Goal: Task Accomplishment & Management: Manage account settings

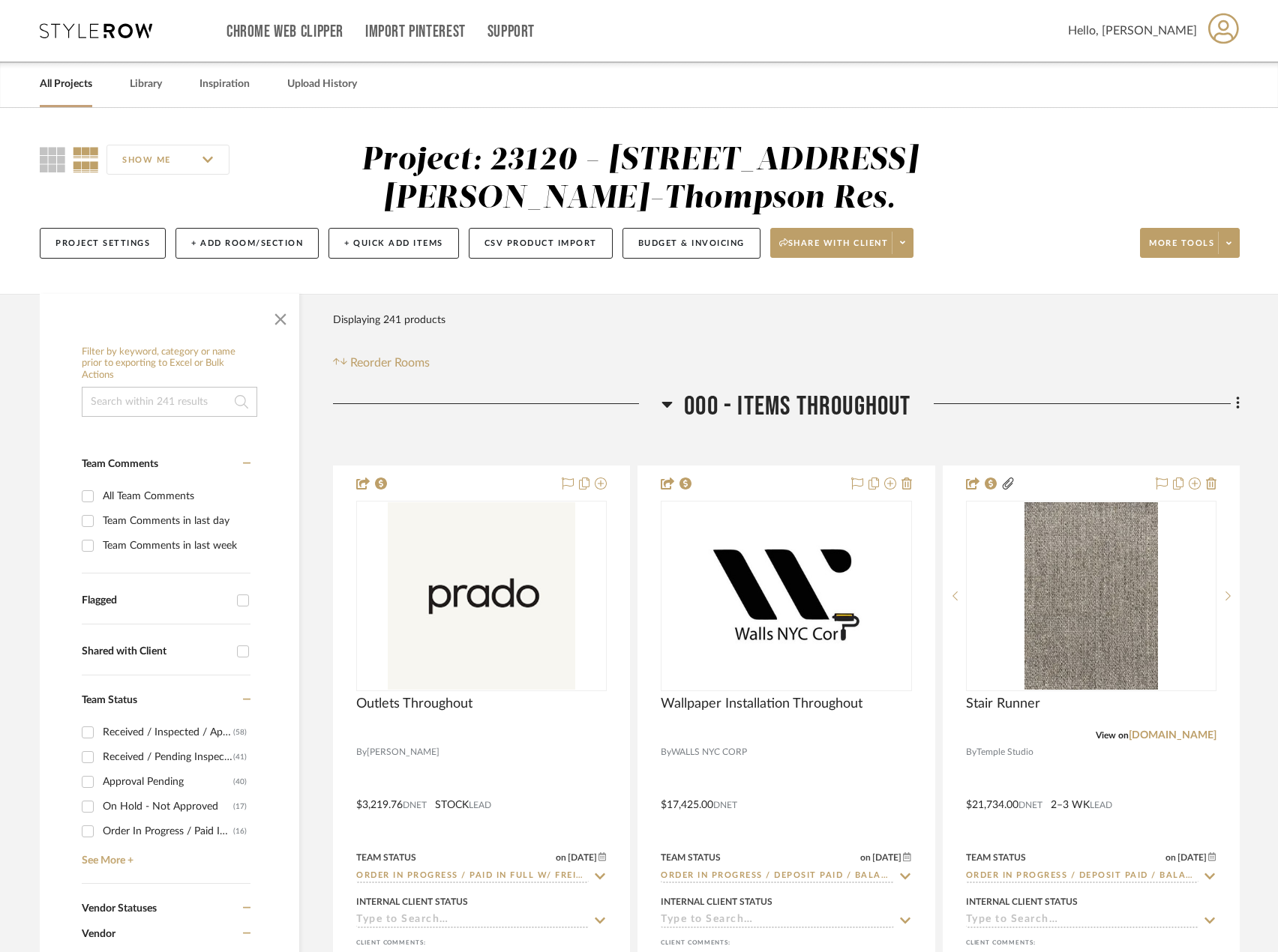
click at [928, 351] on div "Filter Products Displaying 241 products Reorder Rooms" at bounding box center [787, 338] width 907 height 67
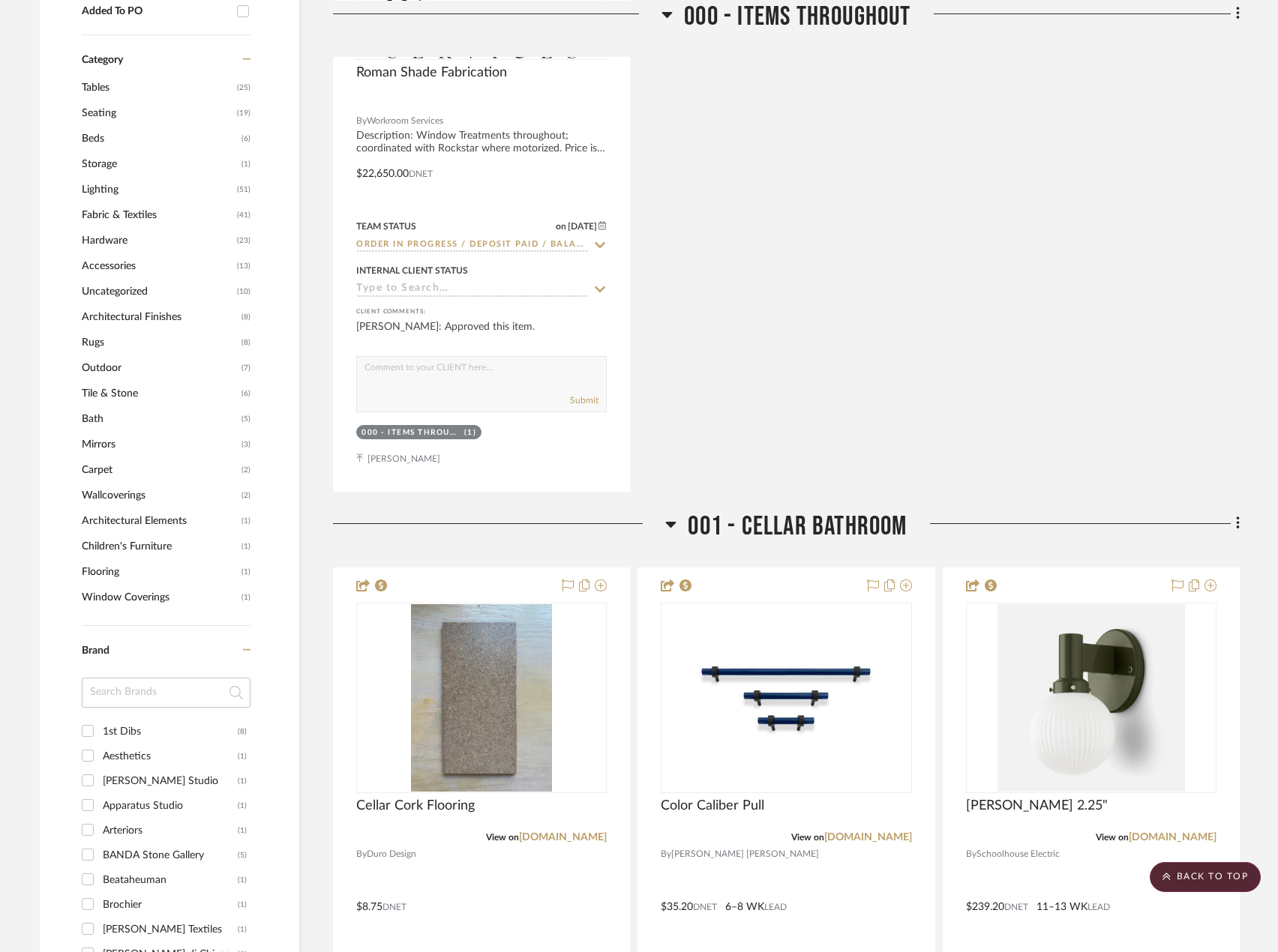
scroll to position [1275, 0]
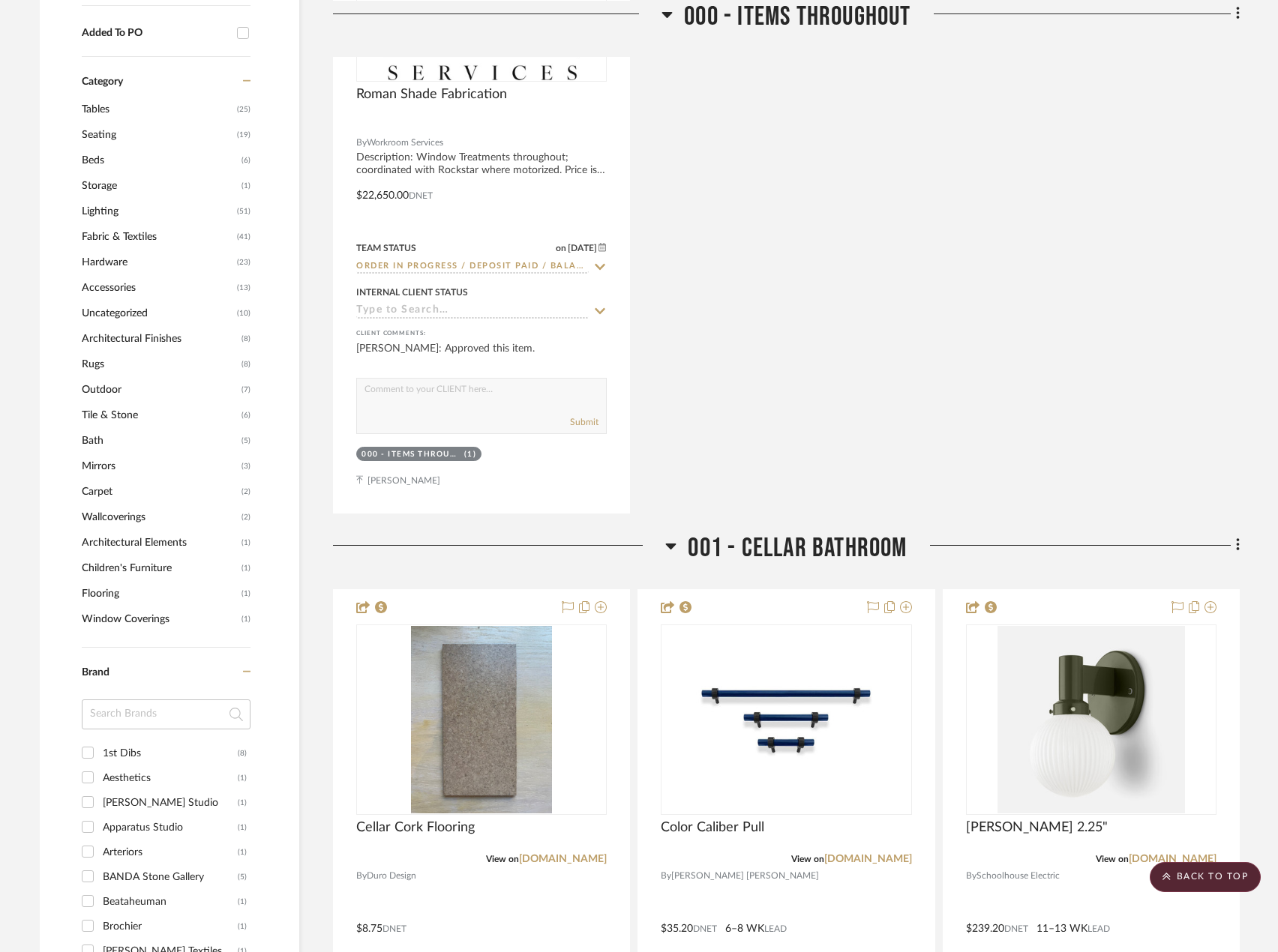
click at [104, 205] on span "Lighting" at bounding box center [157, 212] width 152 height 26
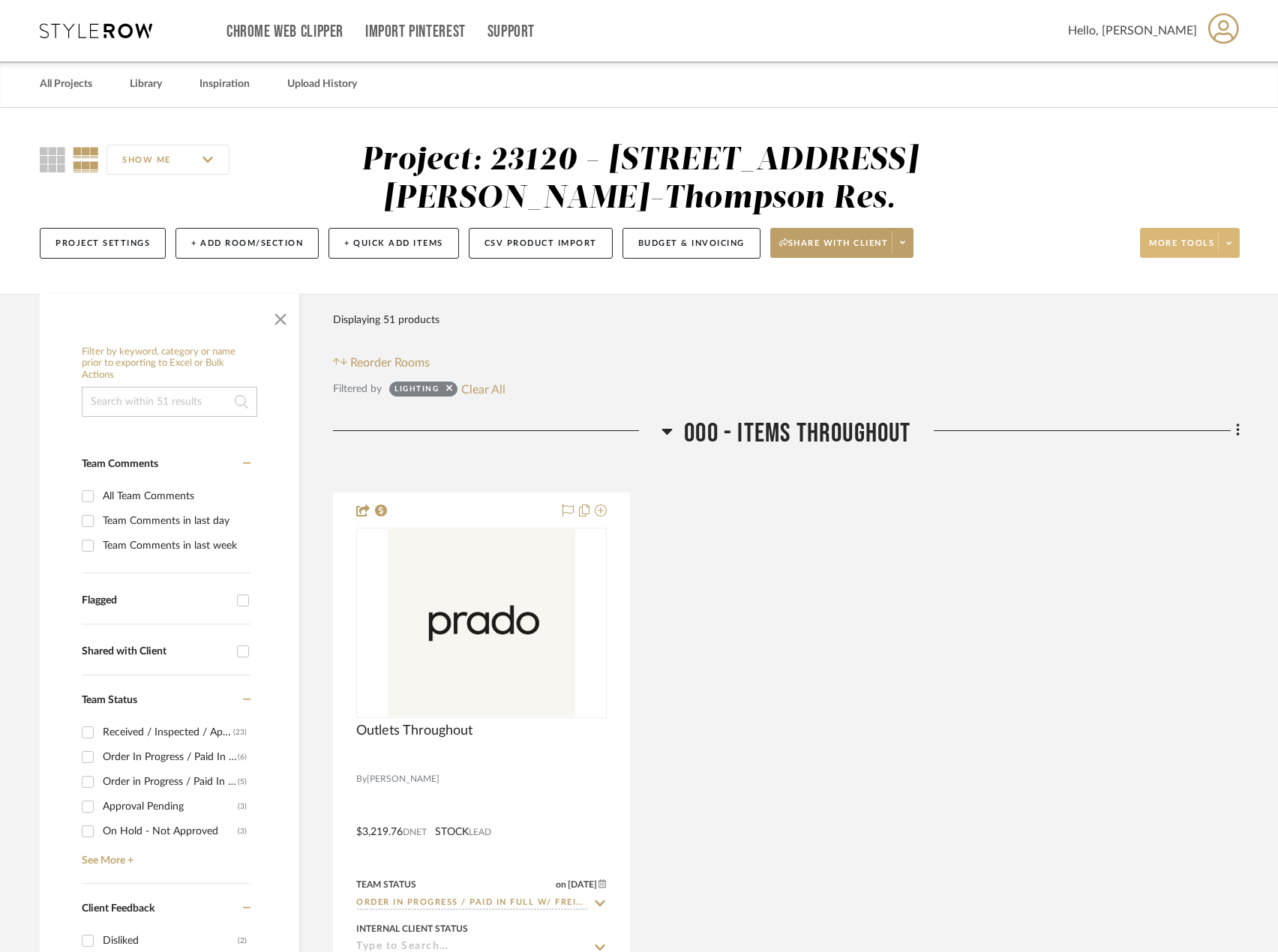
click at [1235, 241] on span at bounding box center [1228, 243] width 21 height 22
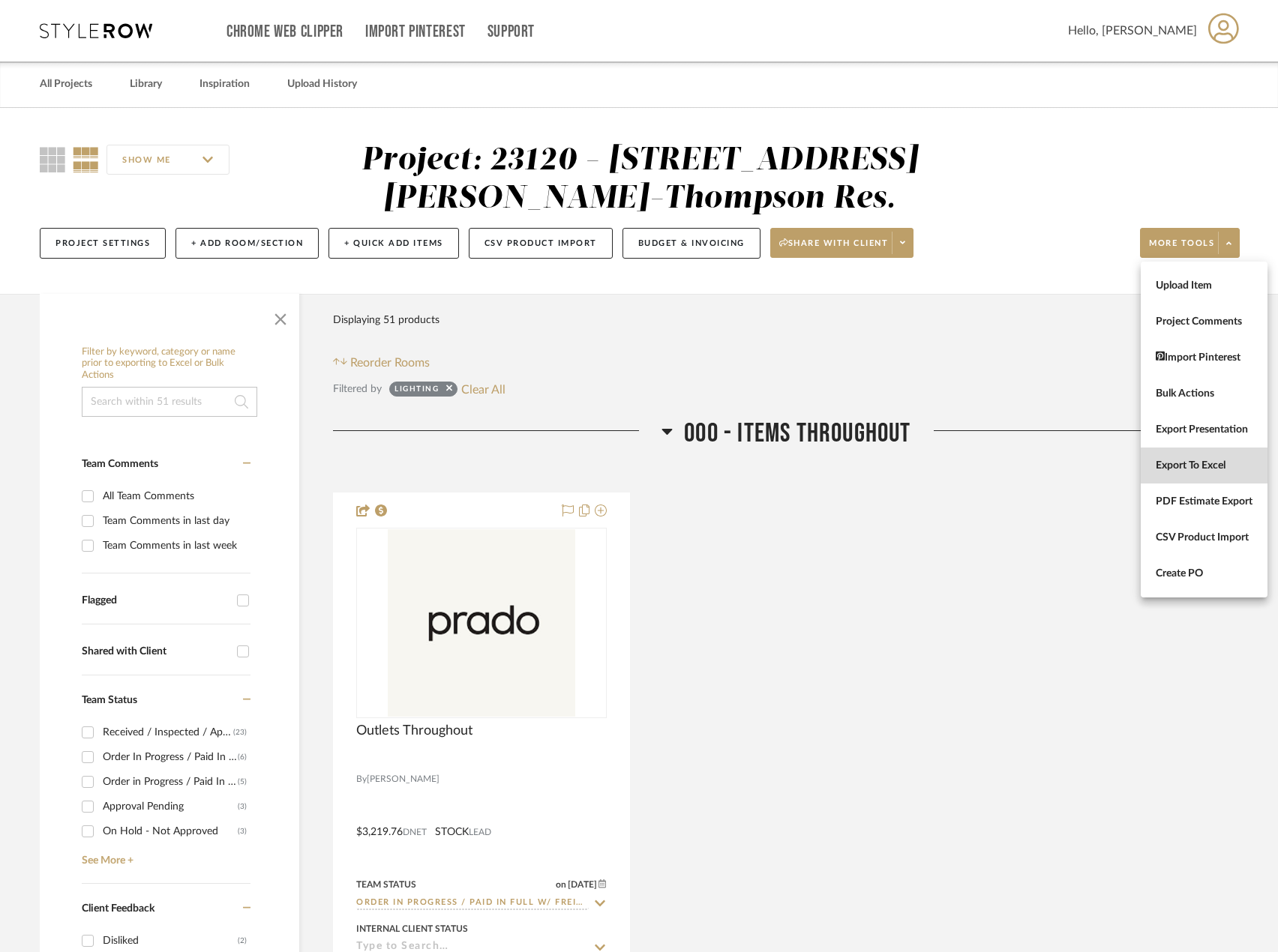
click at [1209, 467] on span "Export To Excel" at bounding box center [1203, 466] width 97 height 13
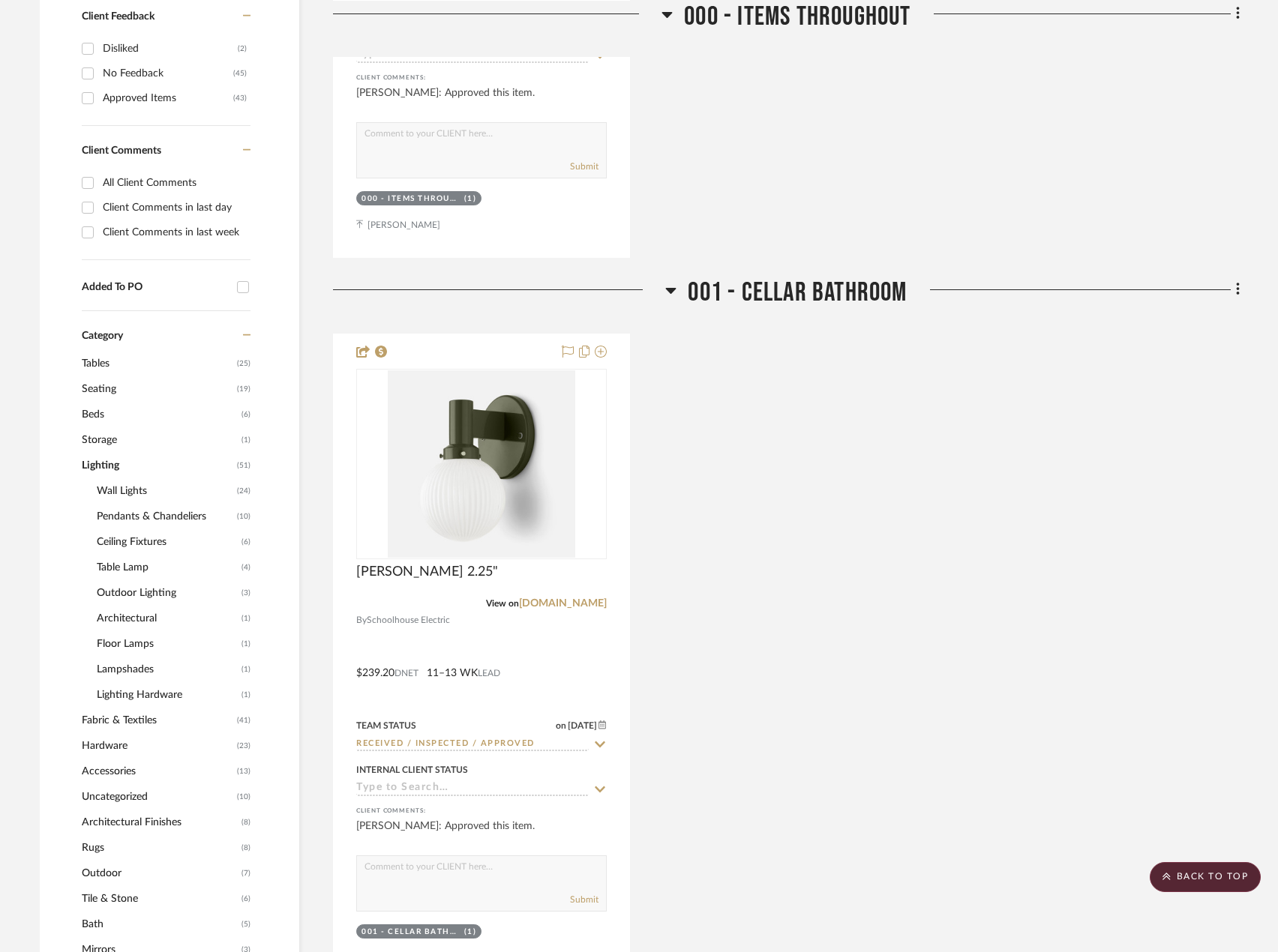
scroll to position [900, 0]
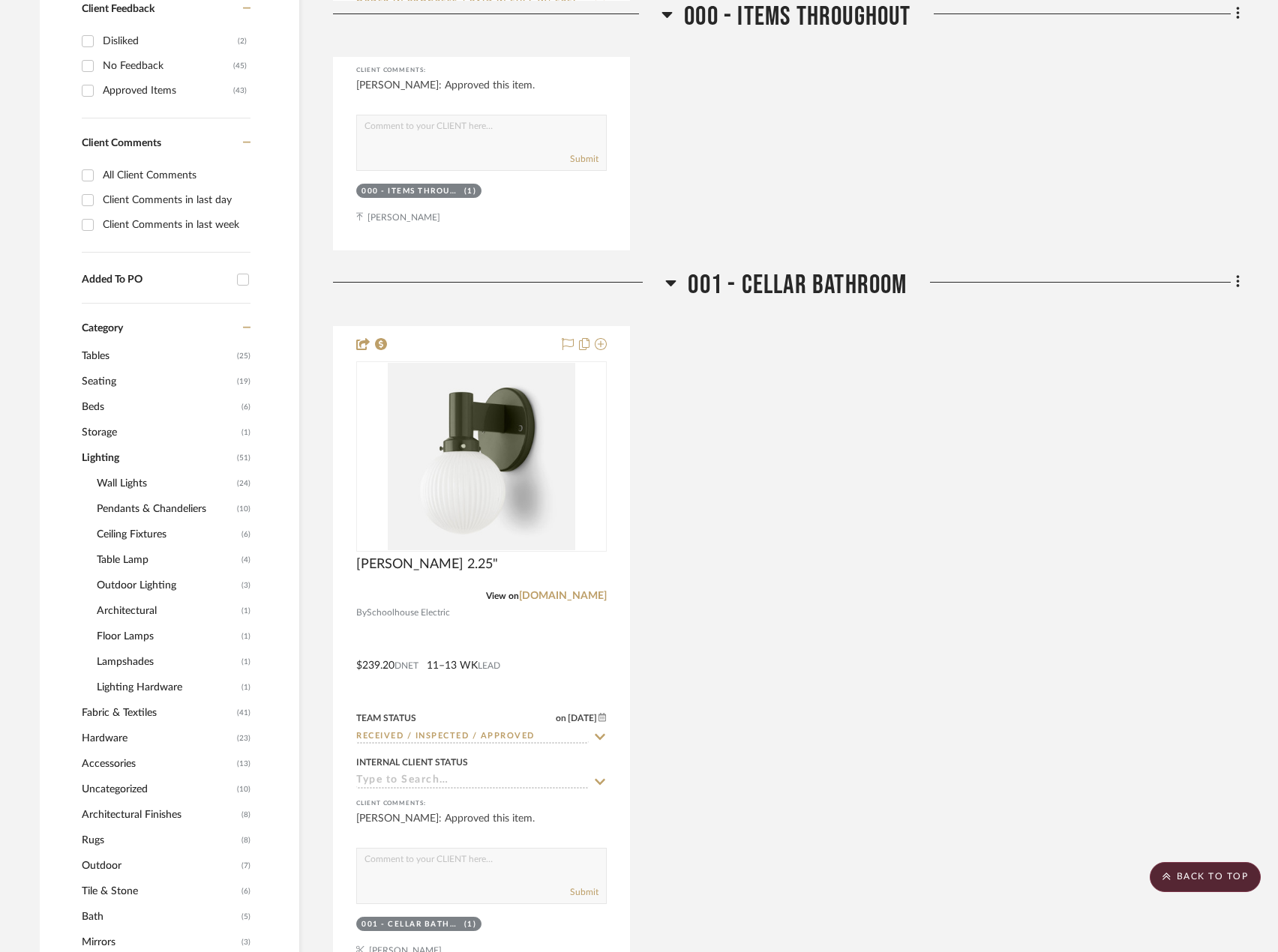
click at [104, 456] on span "Lighting" at bounding box center [157, 458] width 152 height 26
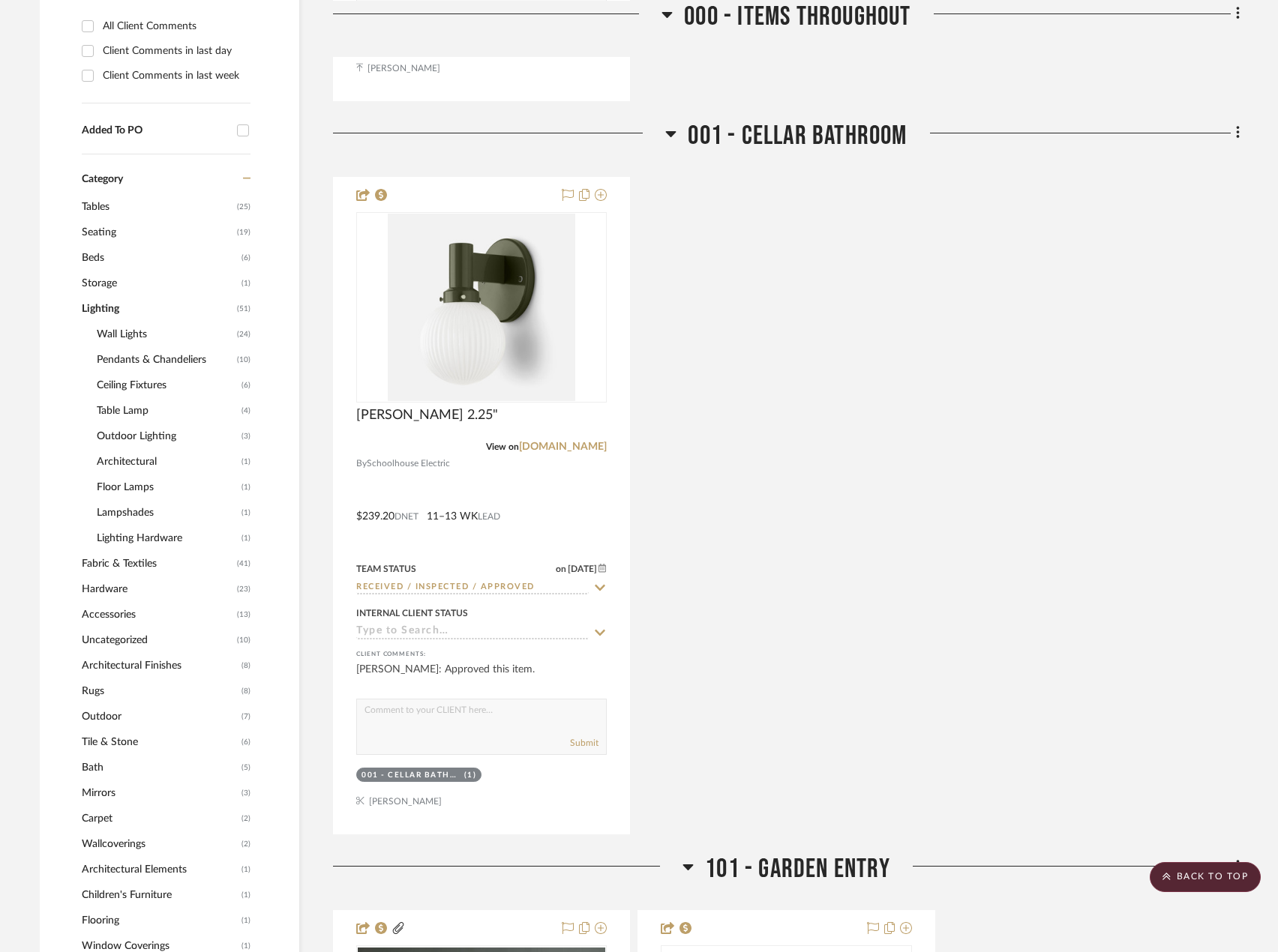
scroll to position [1199, 0]
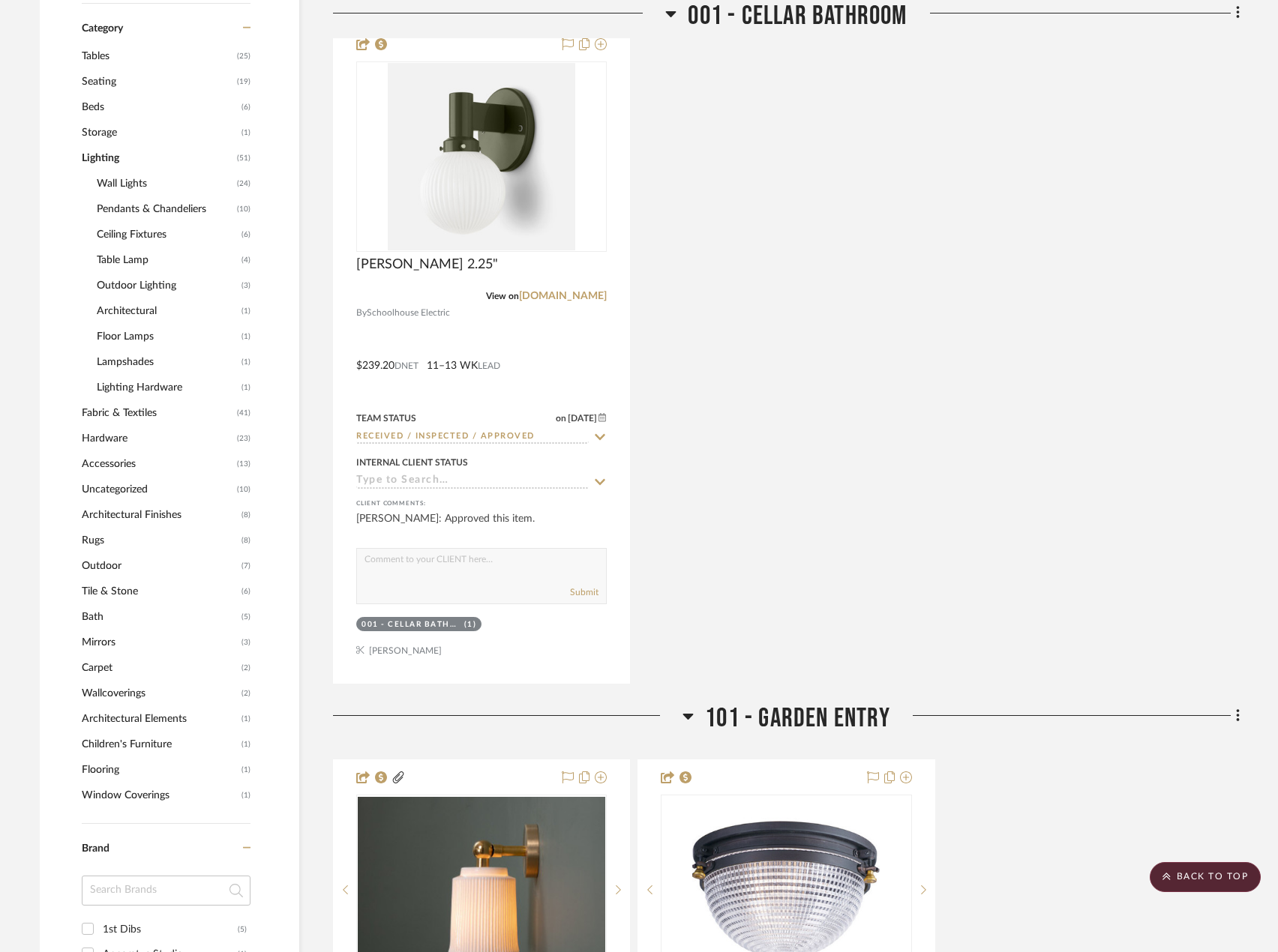
click at [124, 691] on span "Wallcoverings" at bounding box center [160, 694] width 156 height 26
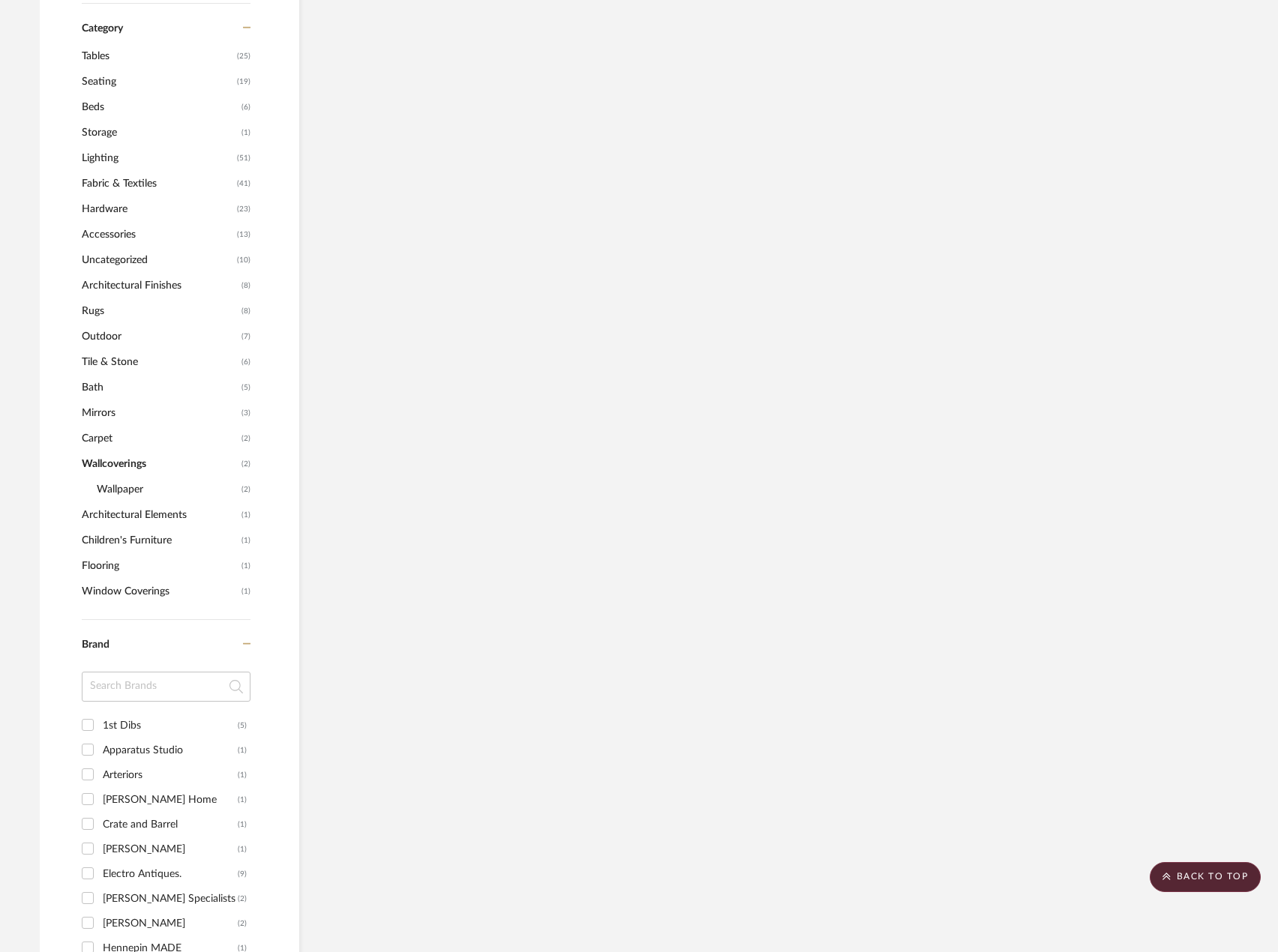
scroll to position [1076, 0]
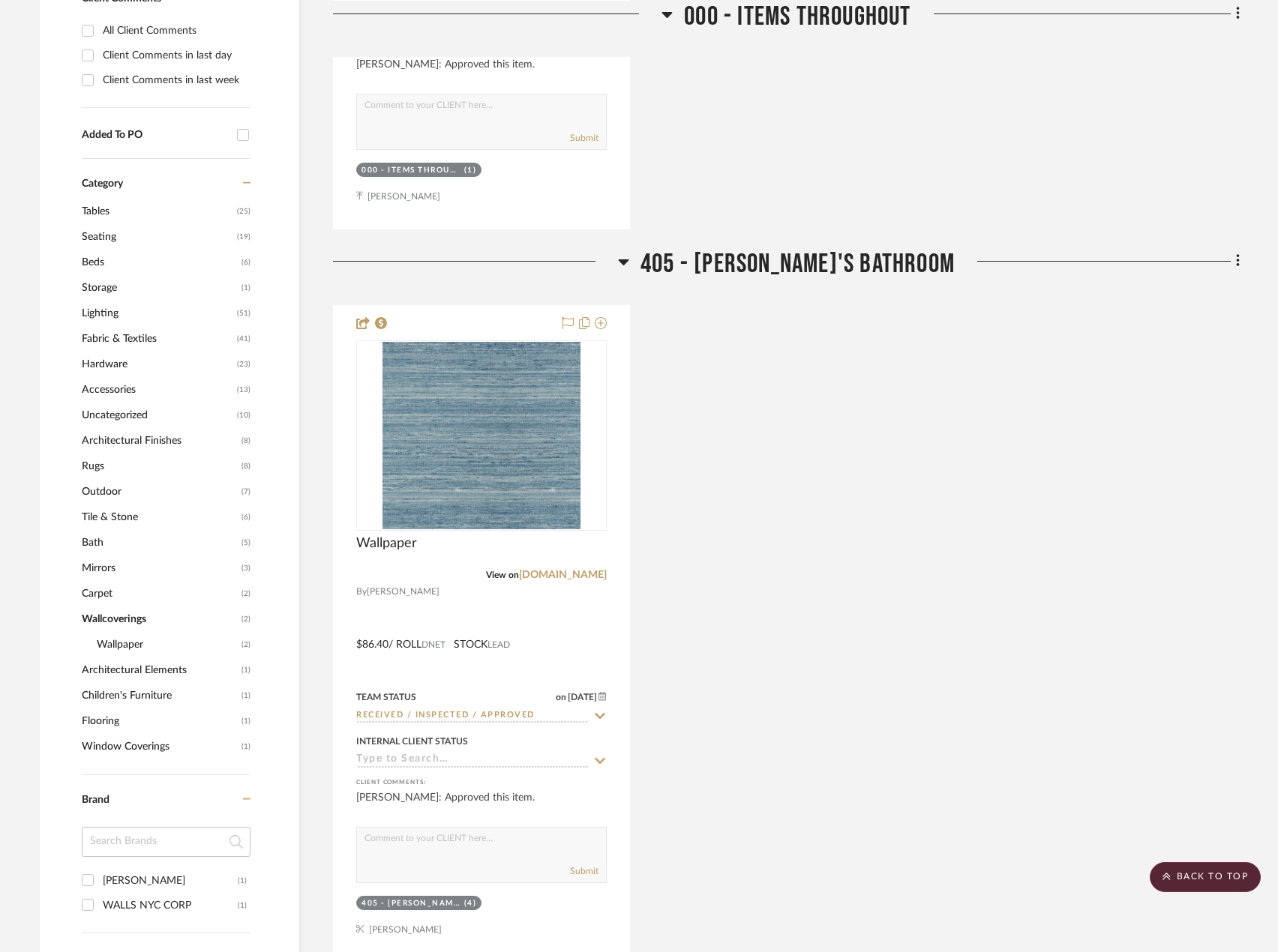
scroll to position [851, 0]
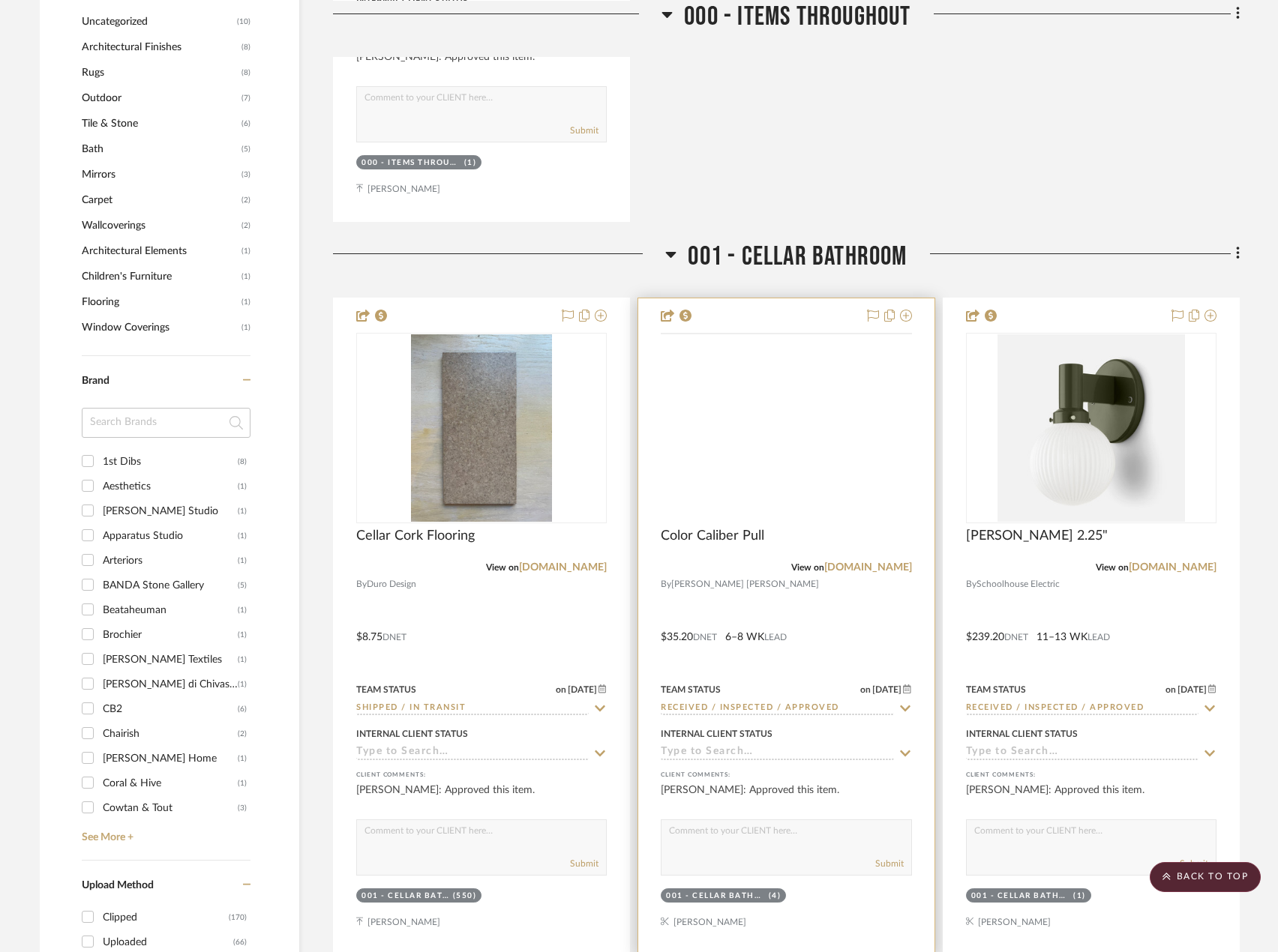
scroll to position [1575, 0]
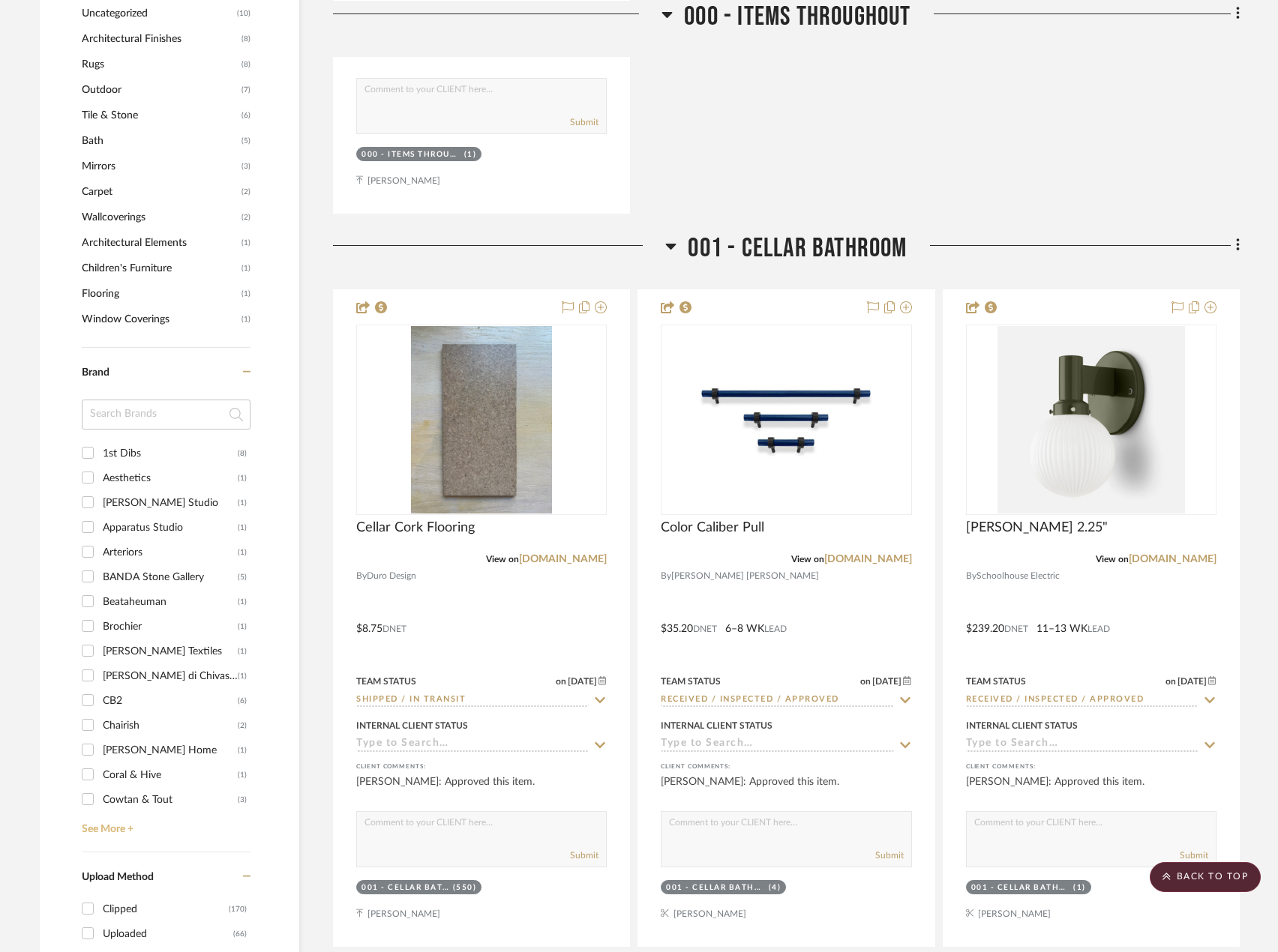
click at [112, 827] on link "See More +" at bounding box center [165, 824] width 173 height 24
click at [137, 800] on div "Cowtan & Tout" at bounding box center [170, 800] width 135 height 24
click at [99, 800] on input "Cowtan & Tout (3)" at bounding box center [87, 799] width 24 height 24
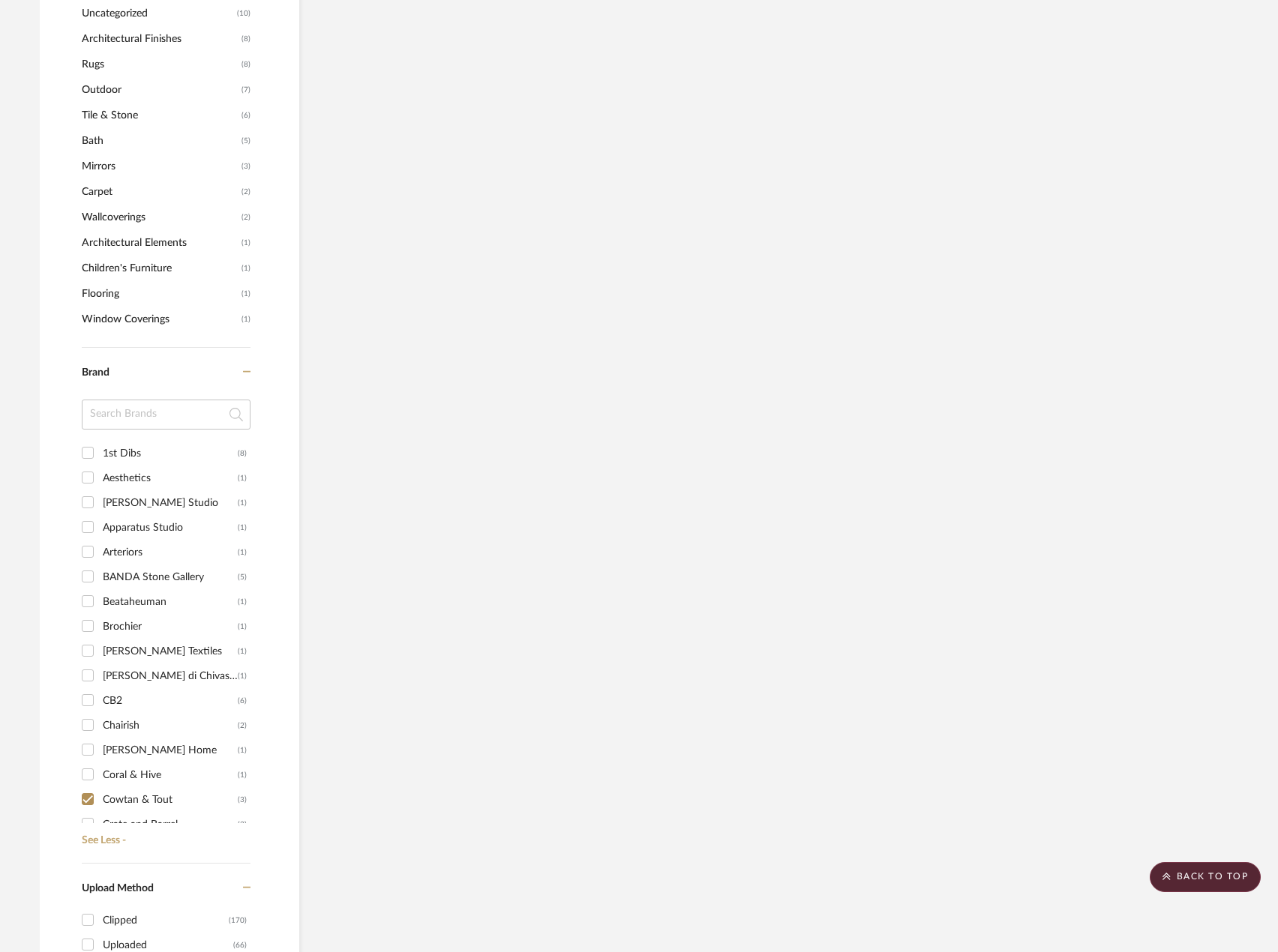
scroll to position [1348, 0]
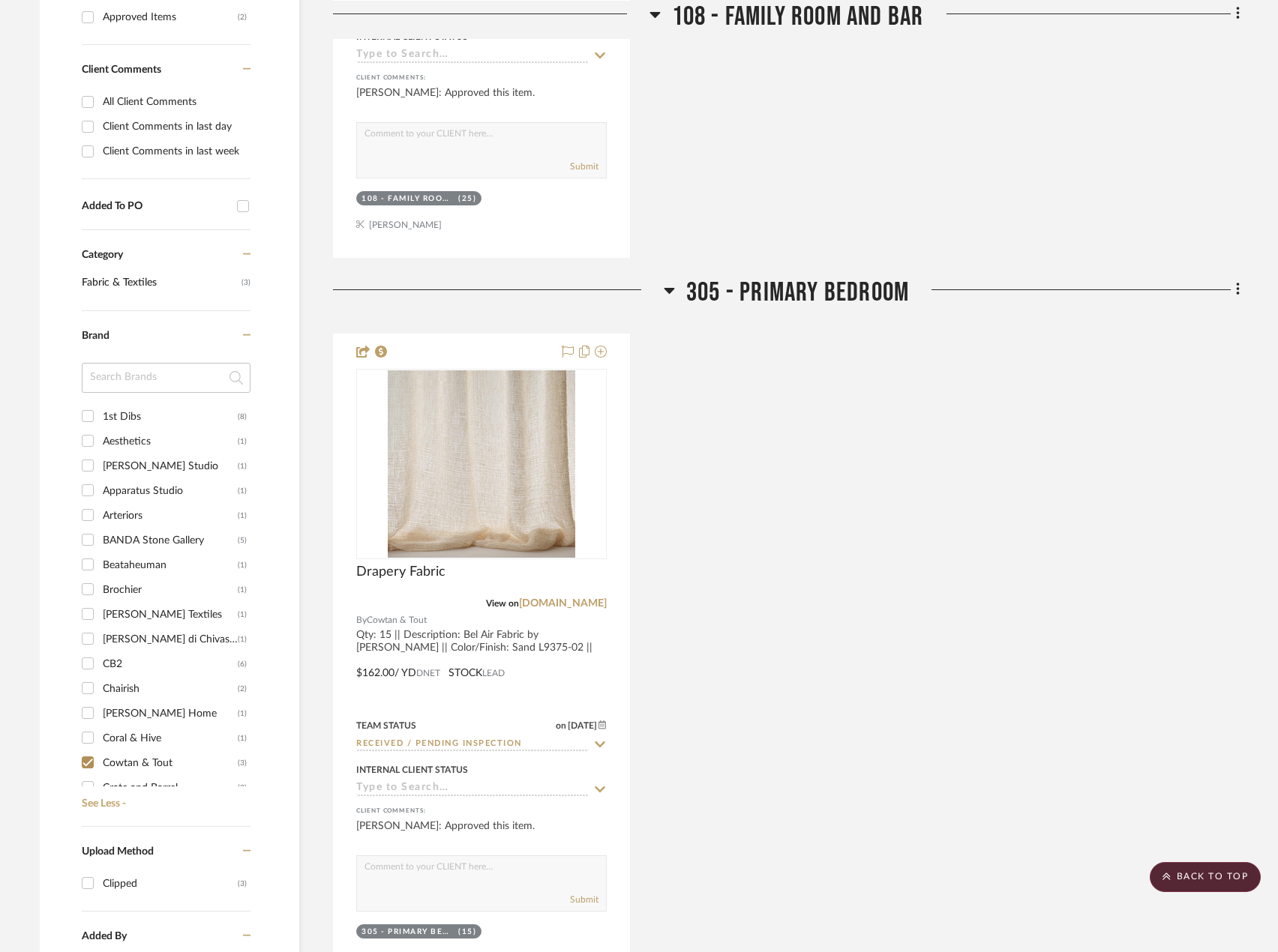
scroll to position [900, 0]
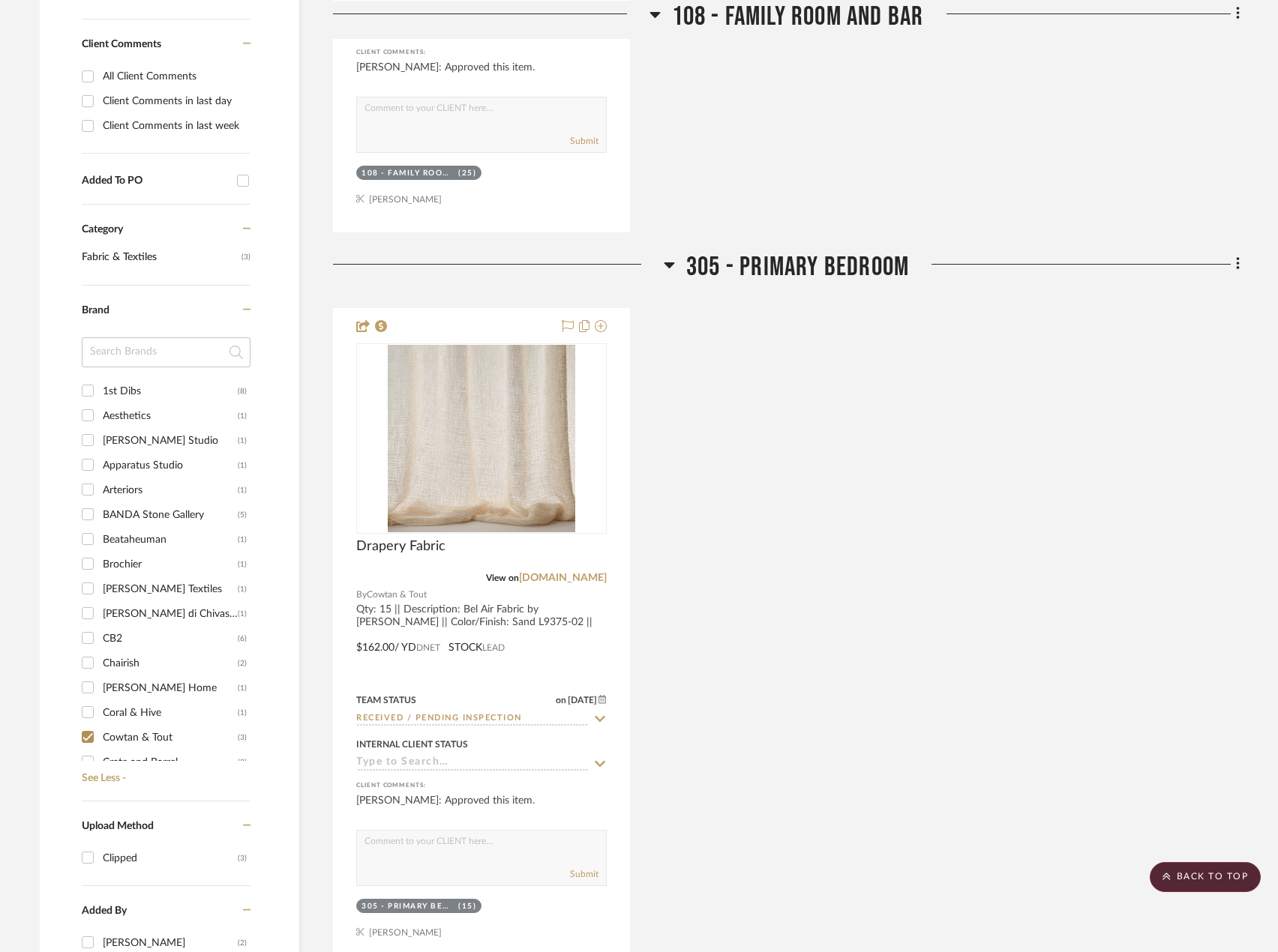
click at [87, 737] on input "Cowtan & Tout (3)" at bounding box center [87, 737] width 24 height 24
checkbox input "false"
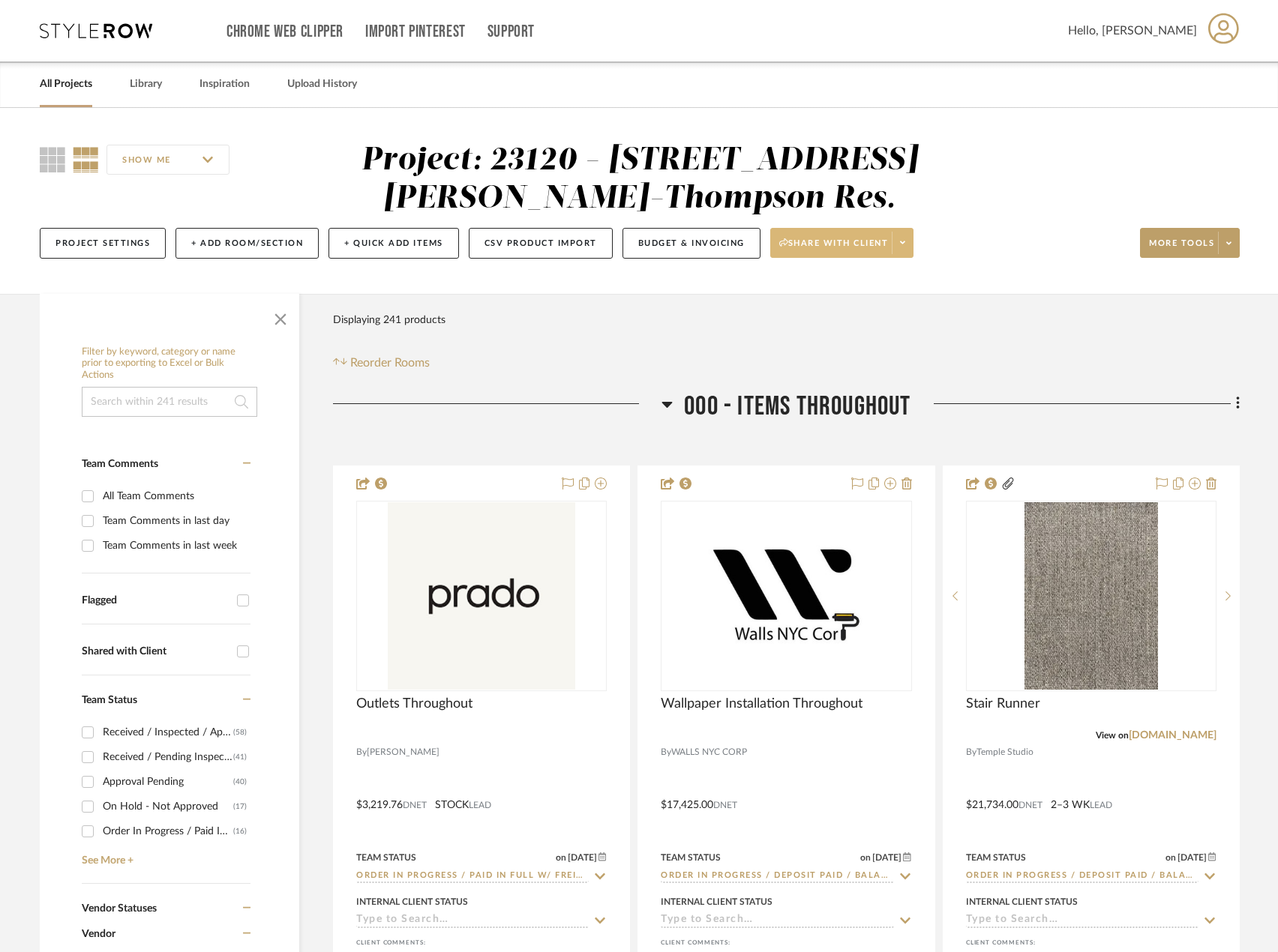
click at [900, 249] on span at bounding box center [902, 243] width 21 height 22
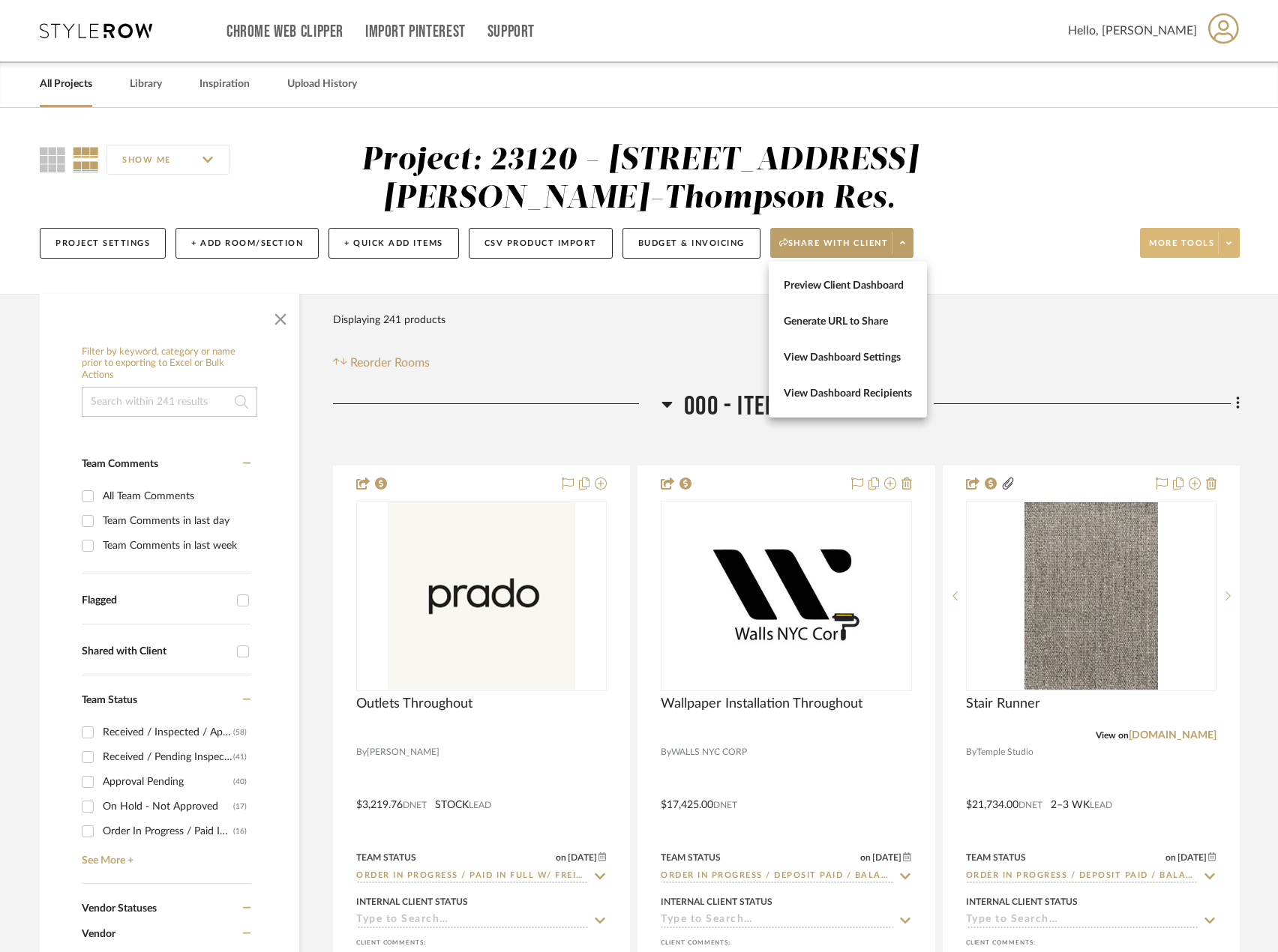
click at [1231, 236] on div at bounding box center [639, 476] width 1278 height 952
click at [1231, 245] on icon at bounding box center [1229, 243] width 6 height 8
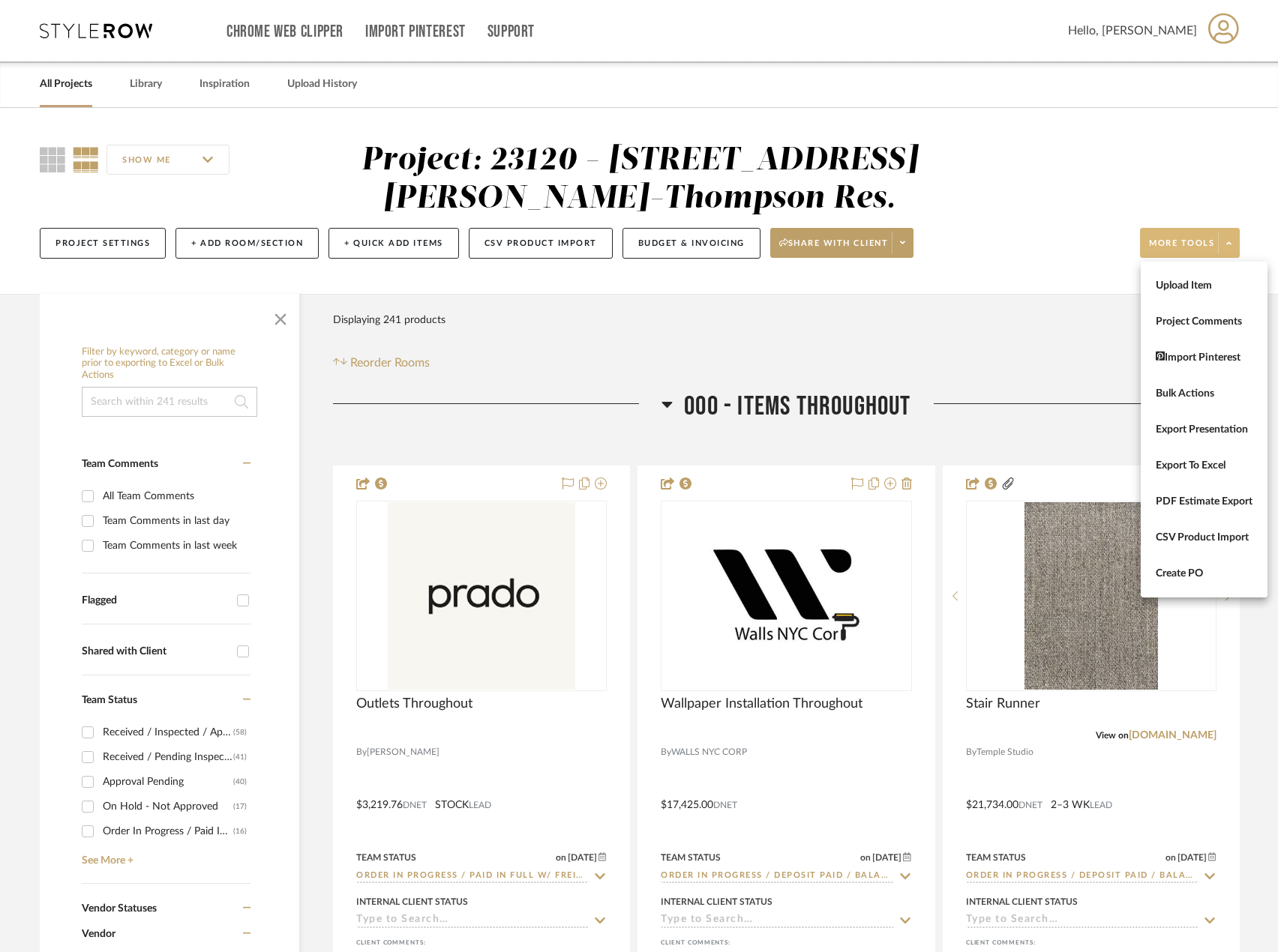
click at [140, 391] on div at bounding box center [639, 476] width 1278 height 952
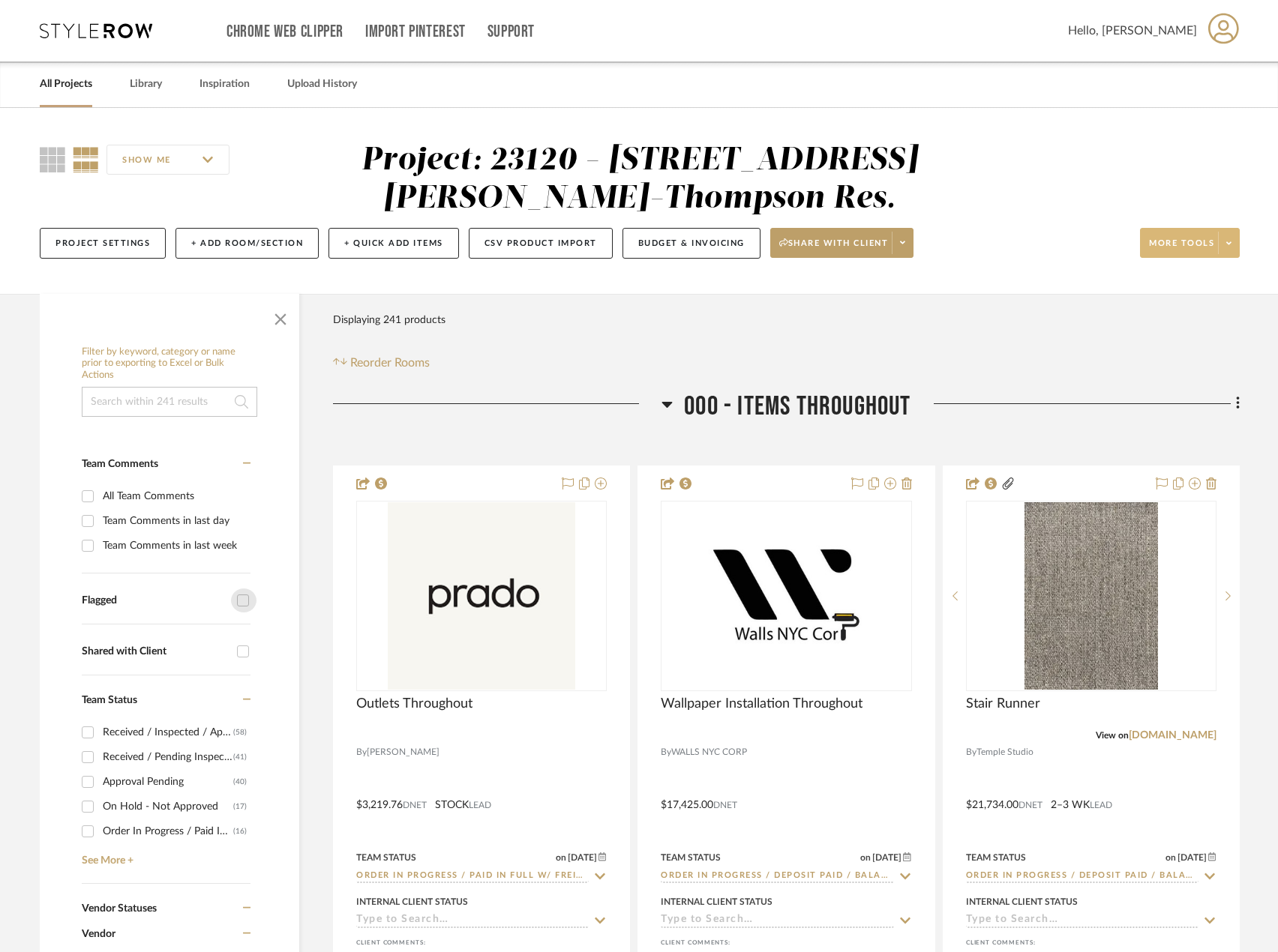
click at [247, 599] on input "Flagged" at bounding box center [243, 601] width 24 height 24
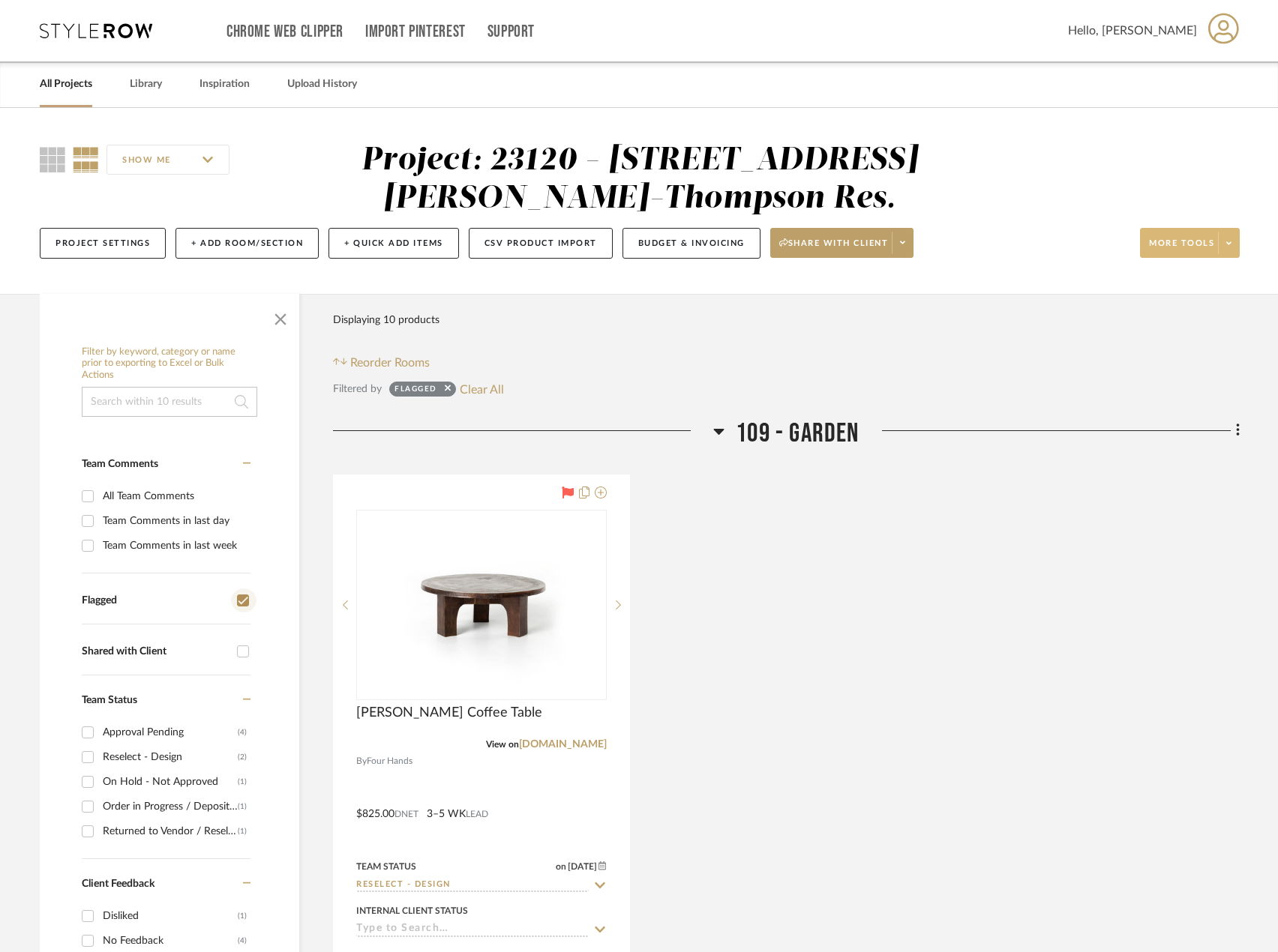
click at [247, 599] on input "Flagged" at bounding box center [243, 601] width 24 height 24
checkbox input "false"
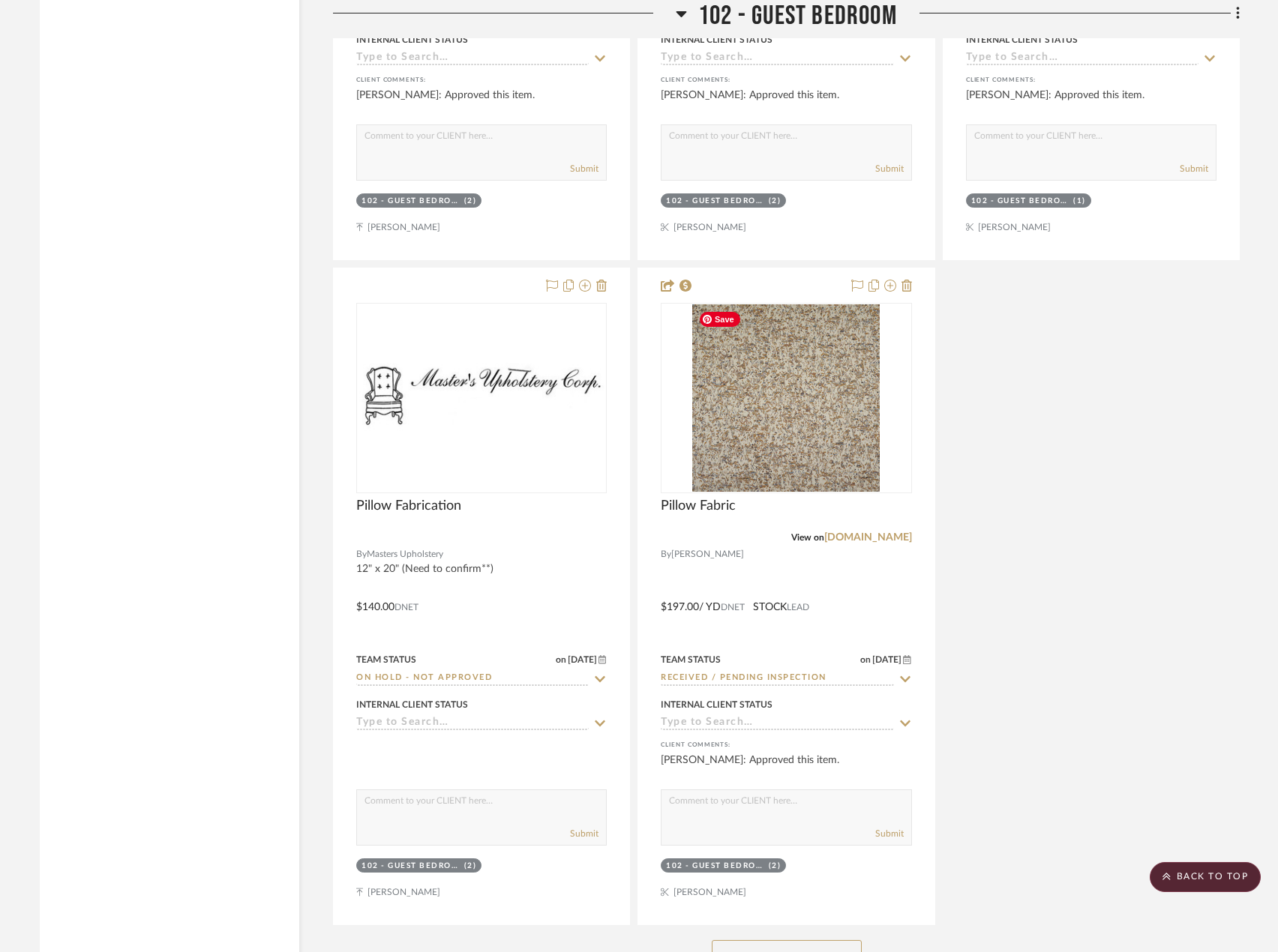
scroll to position [6824, 0]
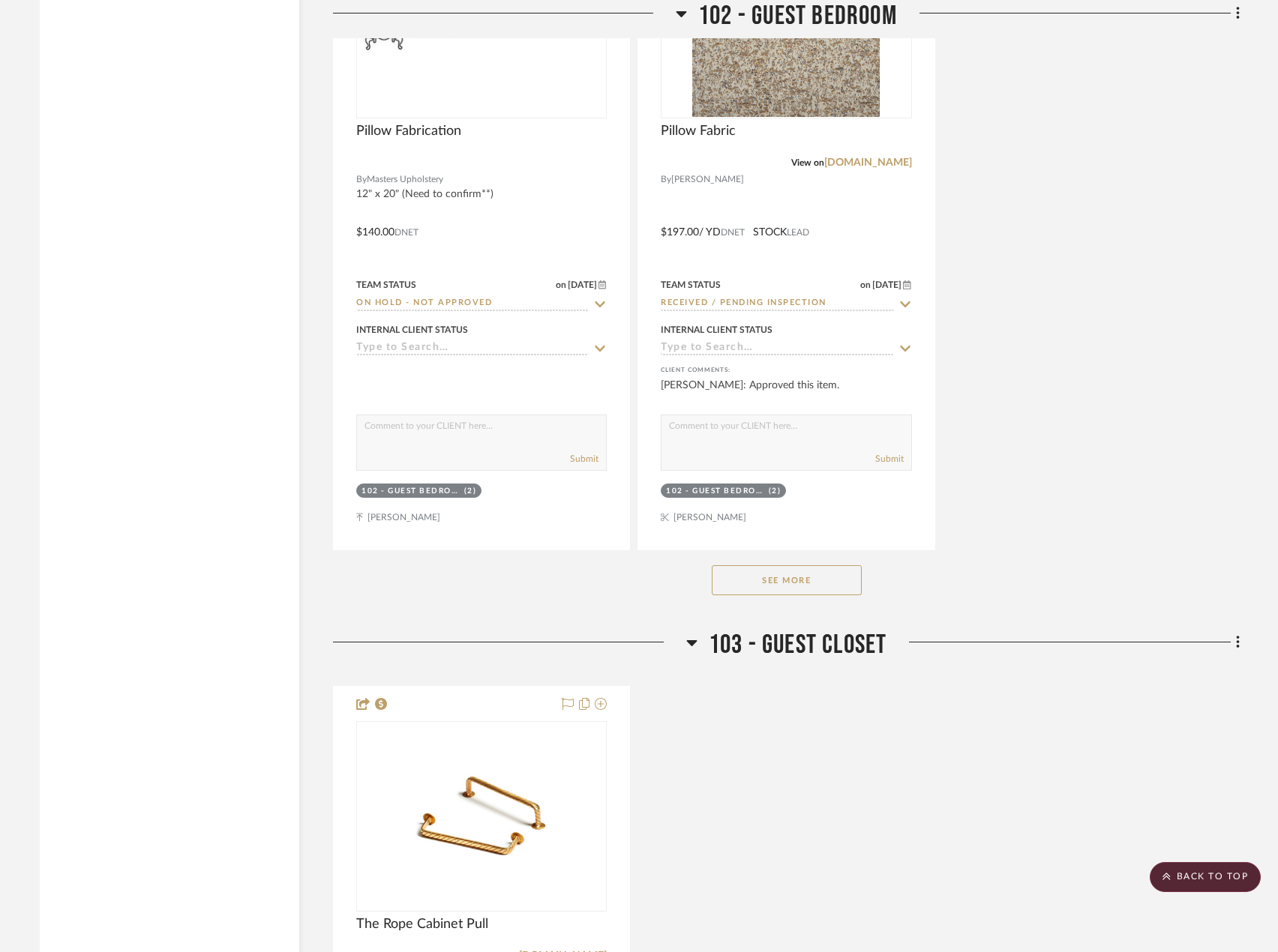
click at [790, 579] on button "See More" at bounding box center [787, 580] width 150 height 30
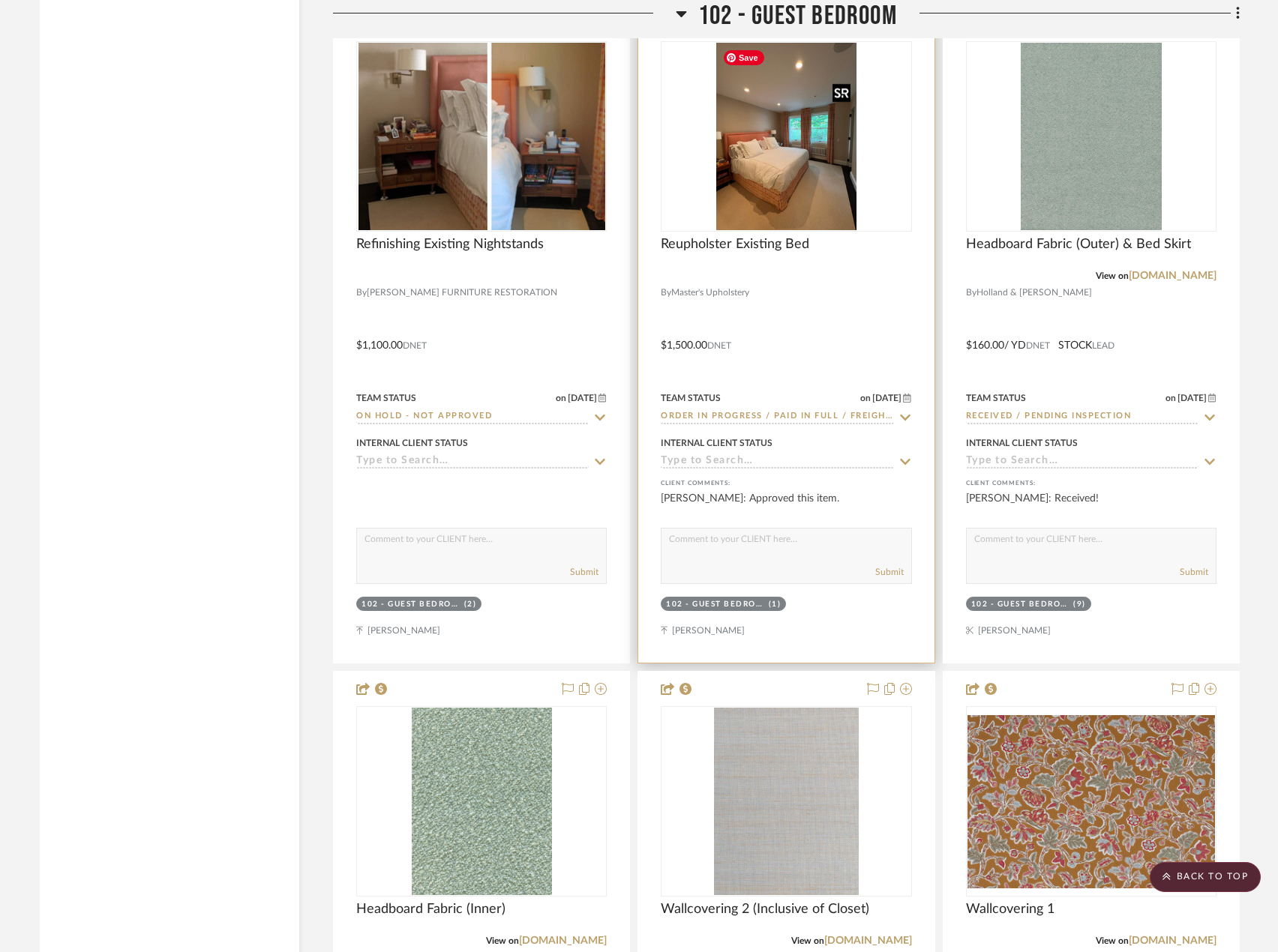
scroll to position [7649, 0]
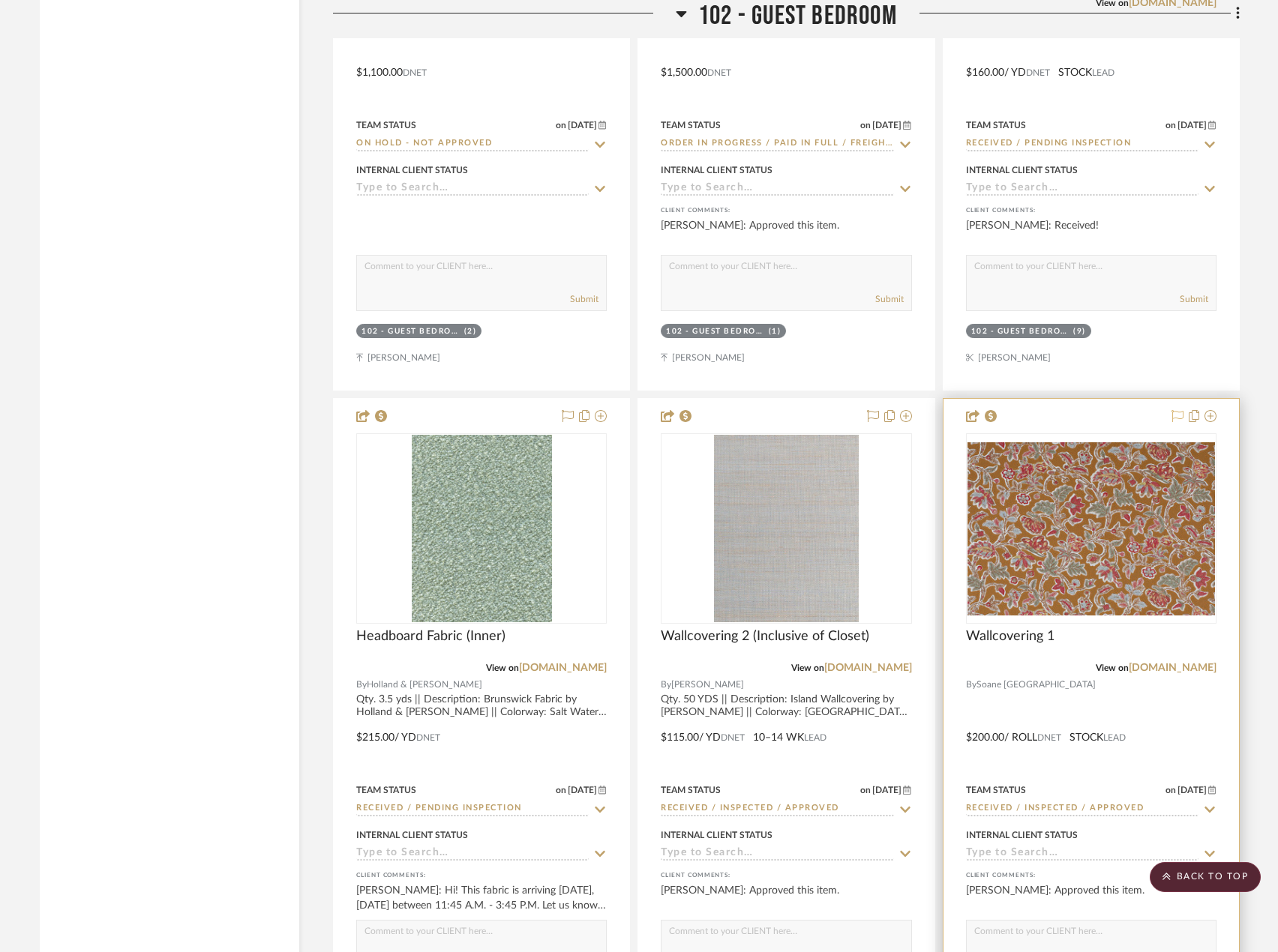
click at [1172, 419] on icon at bounding box center [1177, 416] width 12 height 12
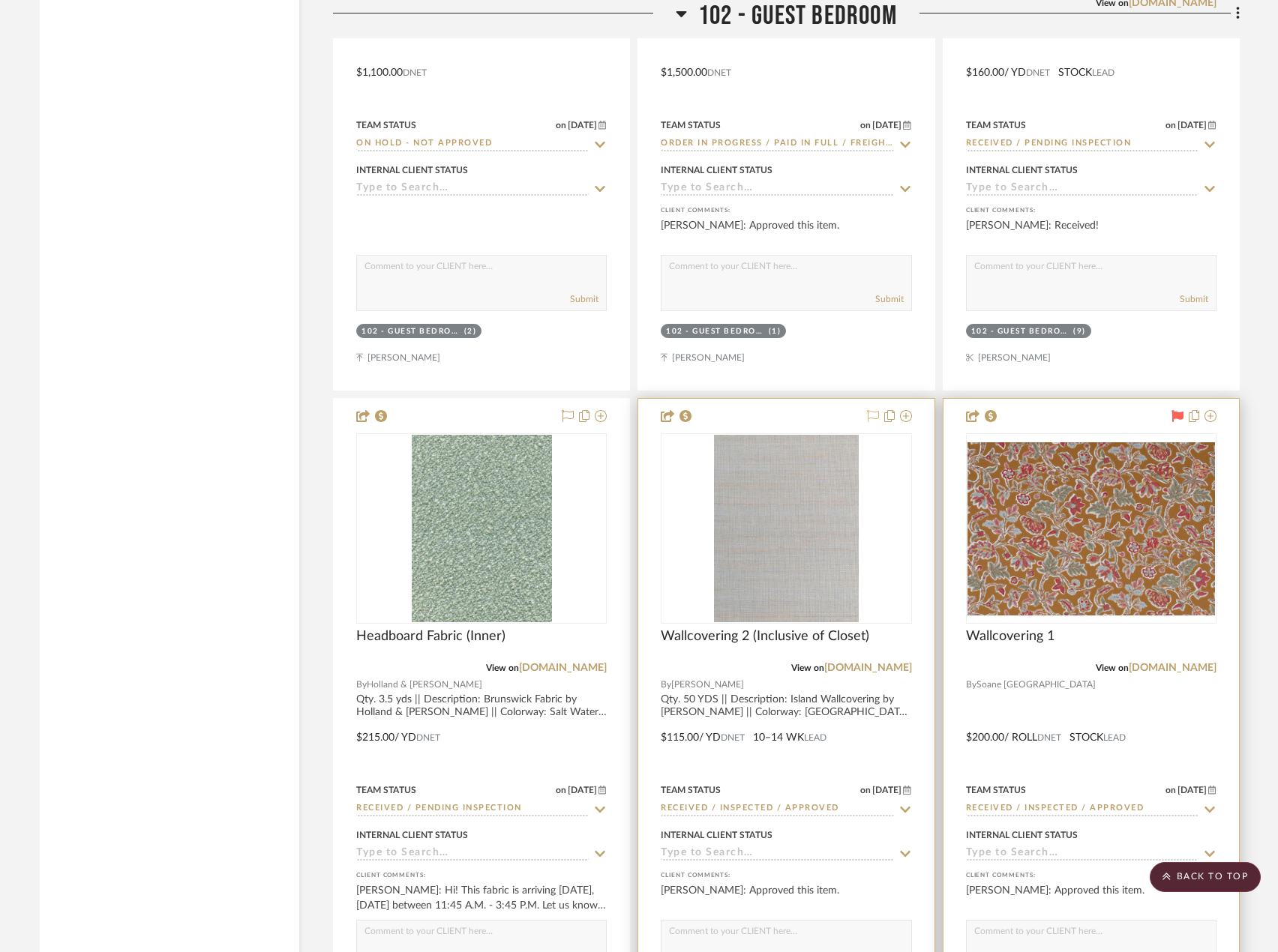
click at [872, 414] on icon at bounding box center [872, 416] width 12 height 12
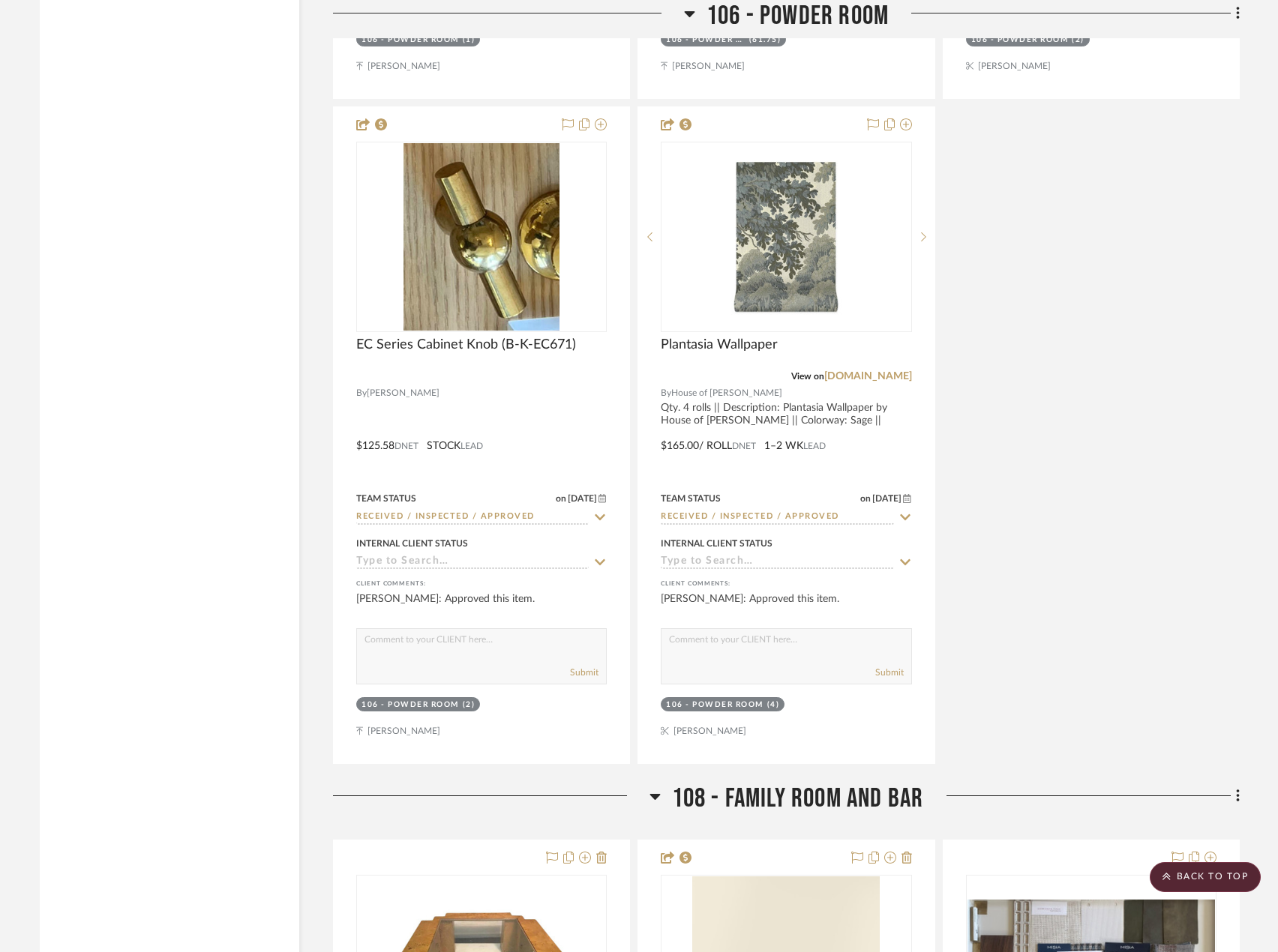
scroll to position [11399, 0]
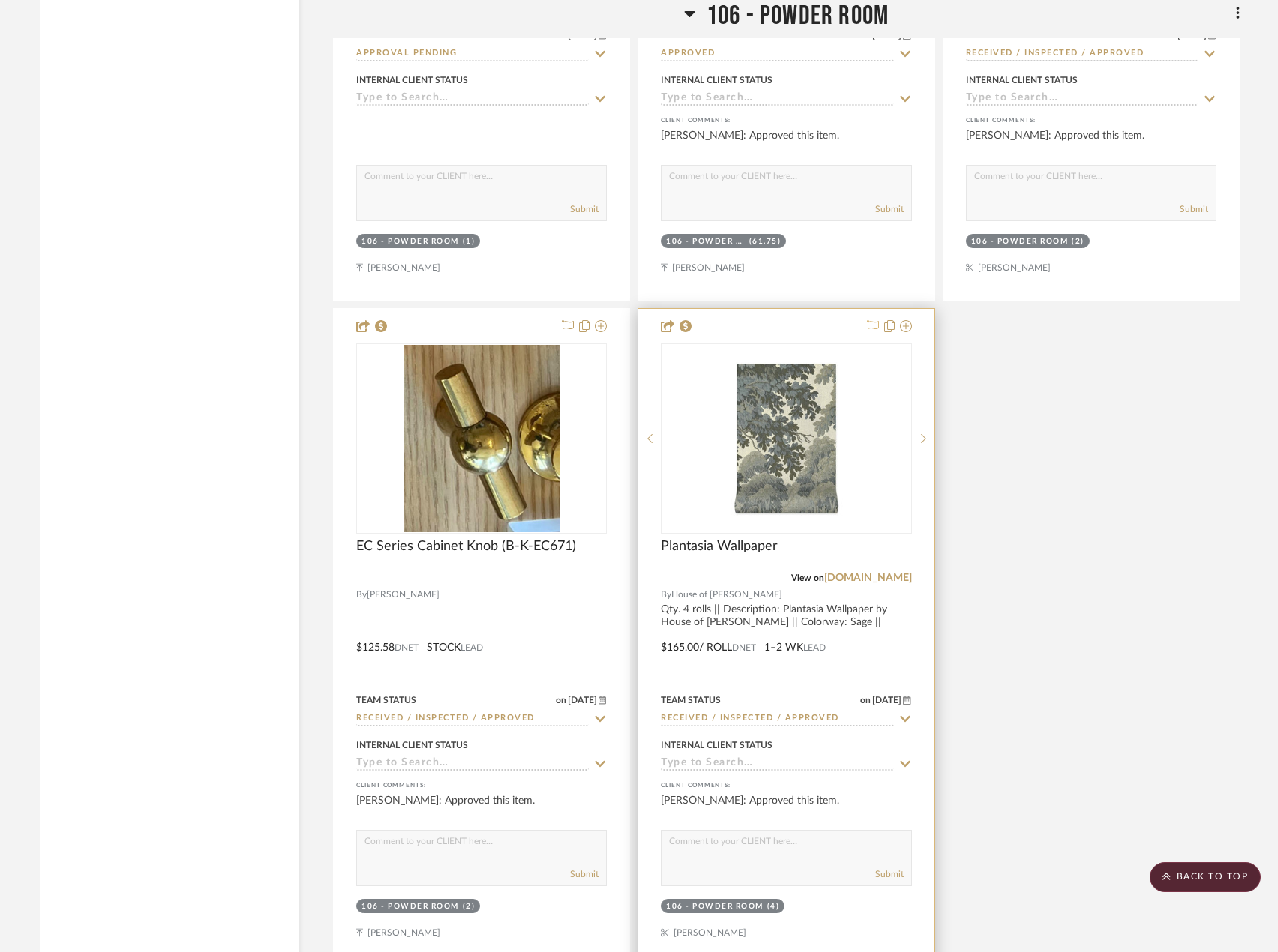
click at [869, 327] on icon at bounding box center [872, 326] width 12 height 12
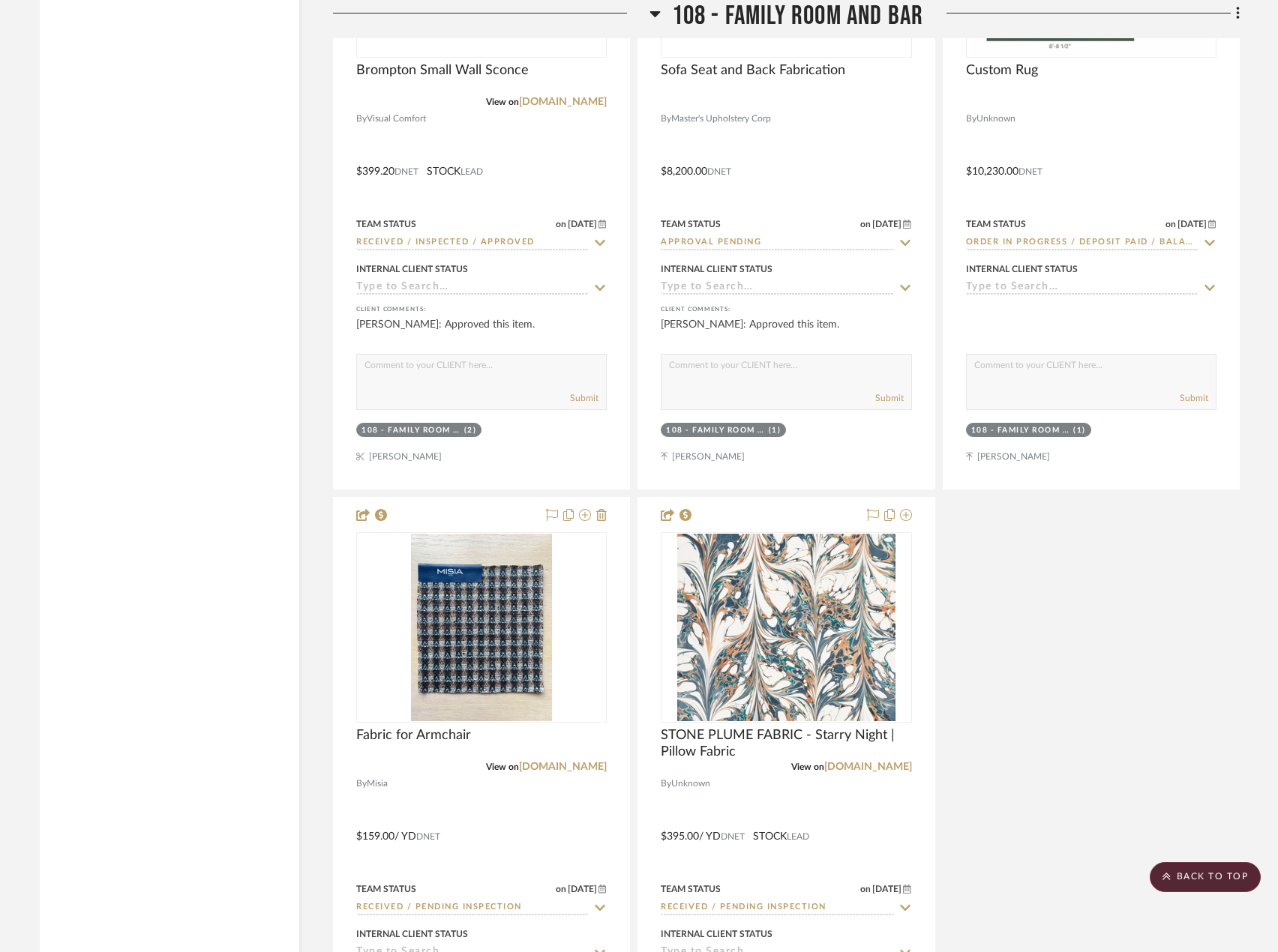
scroll to position [13724, 0]
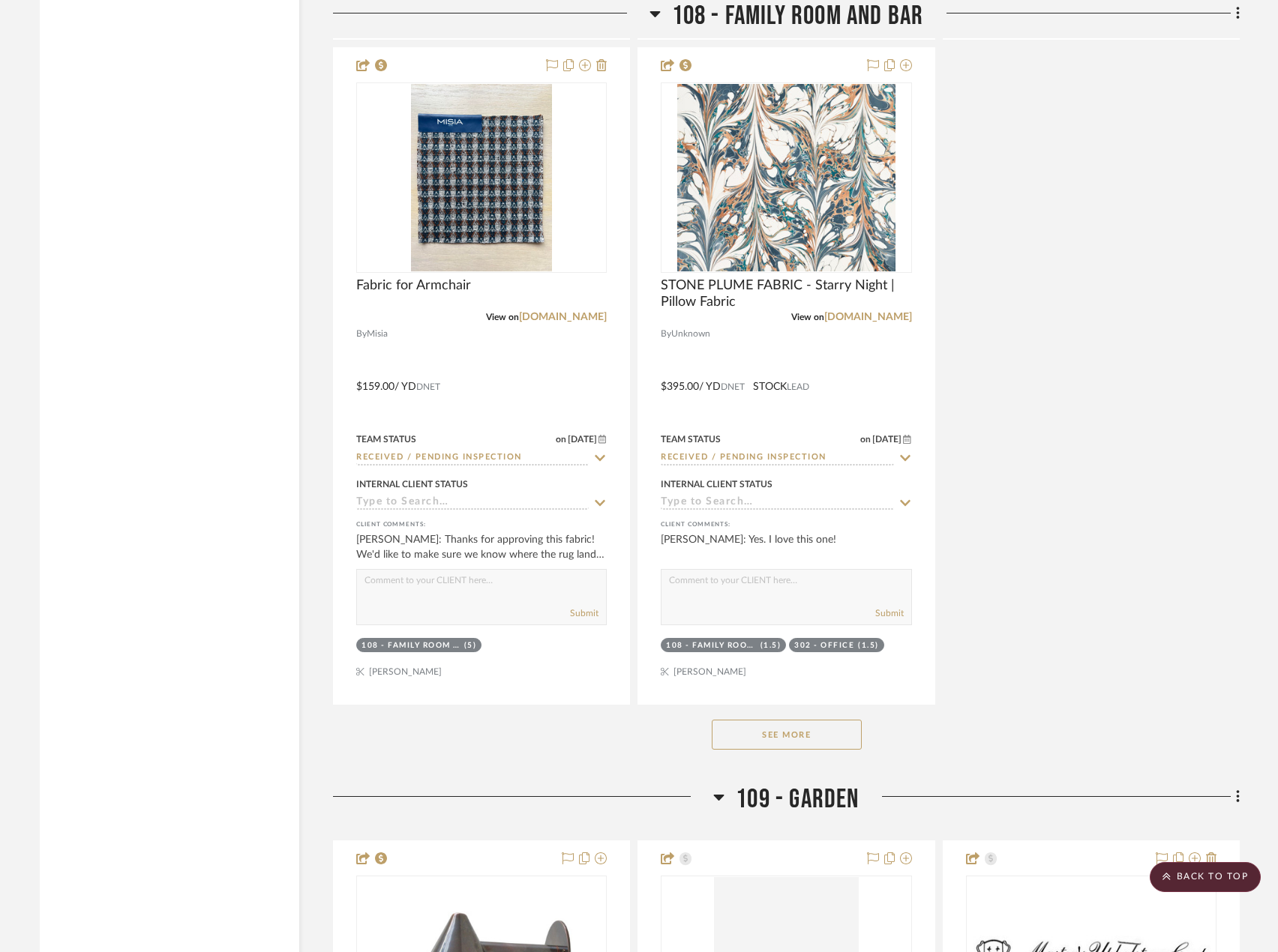
click at [818, 731] on button "See More" at bounding box center [787, 735] width 150 height 30
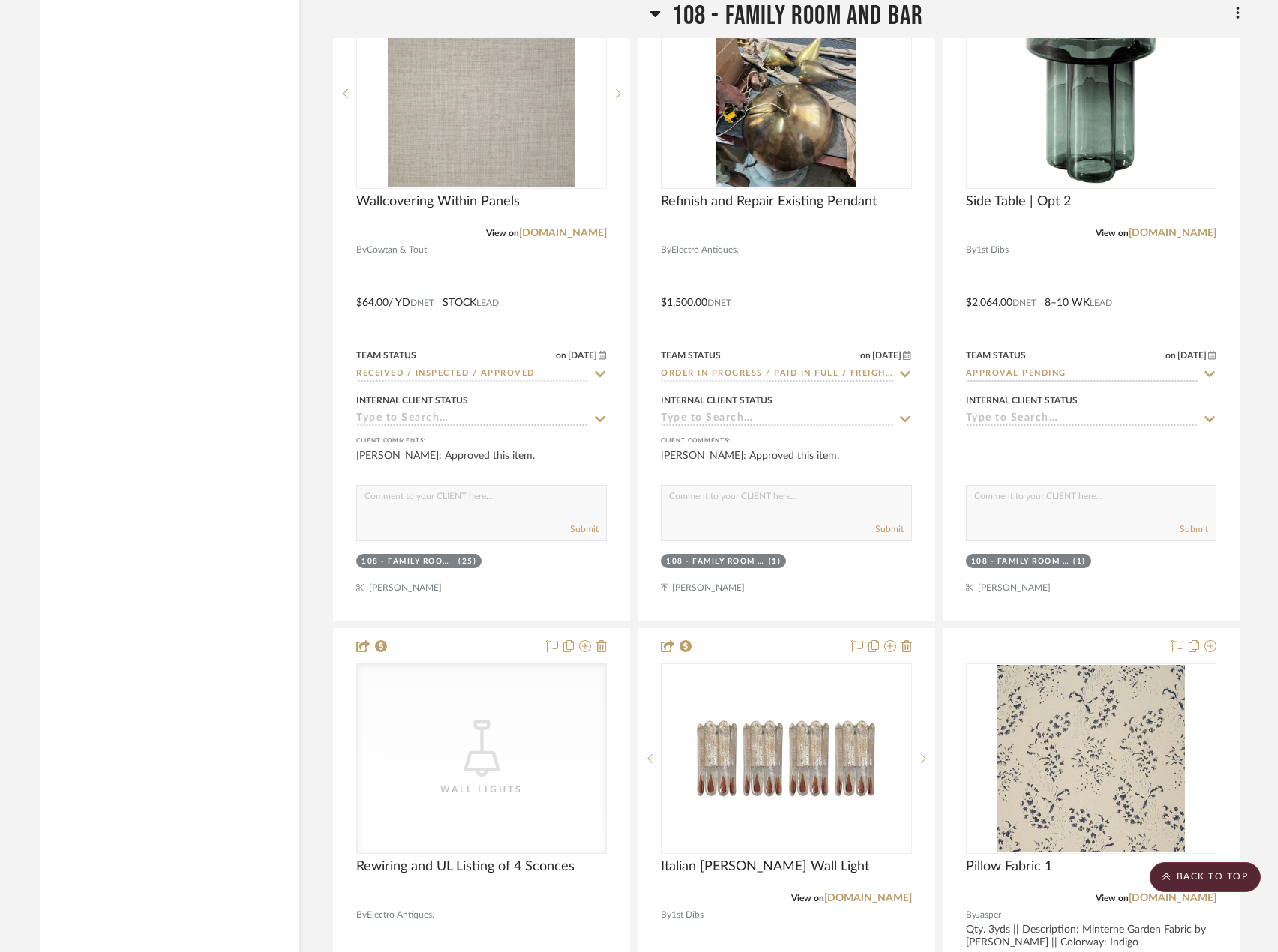
scroll to position [16273, 0]
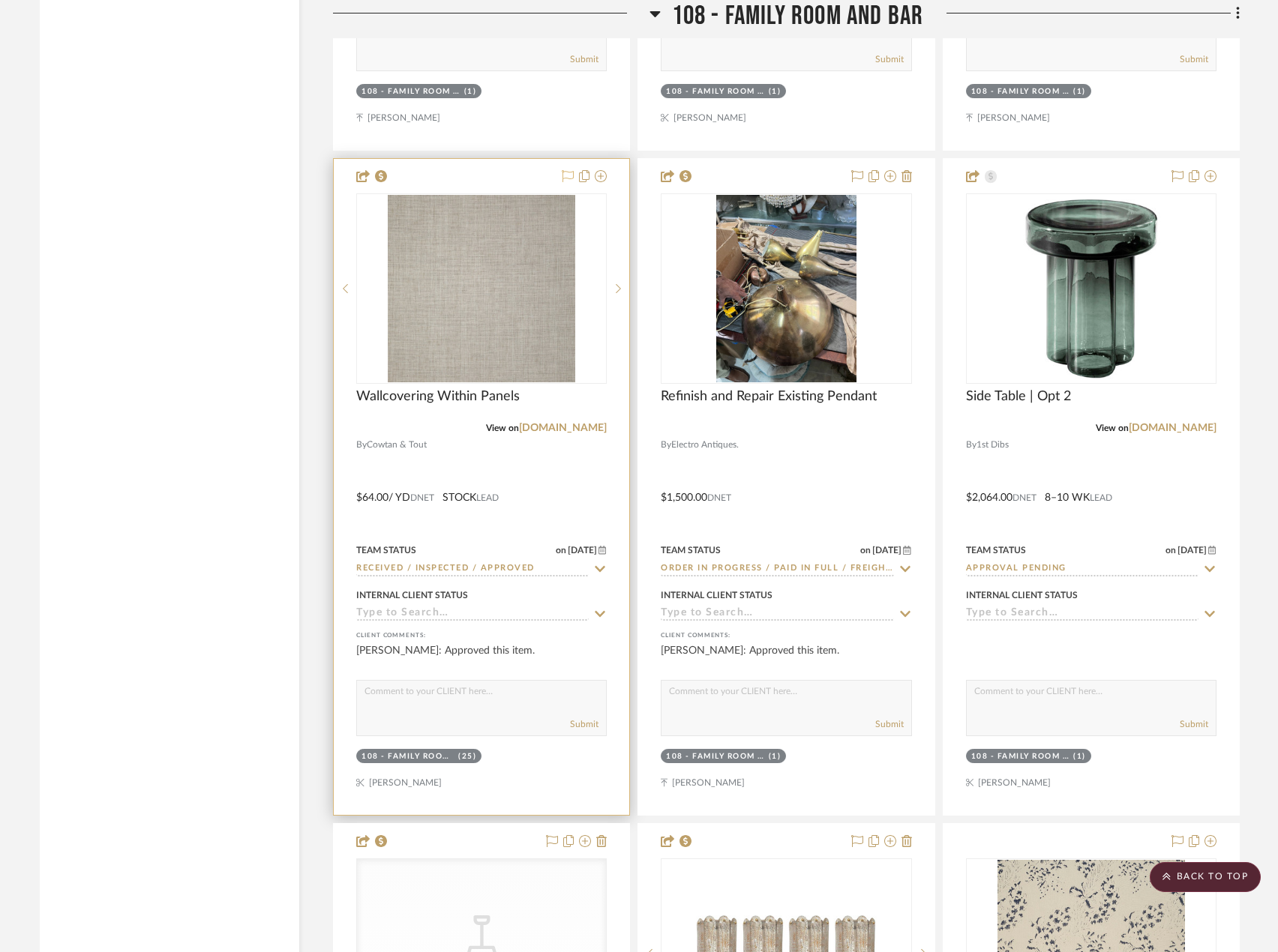
click at [570, 177] on icon at bounding box center [568, 176] width 12 height 12
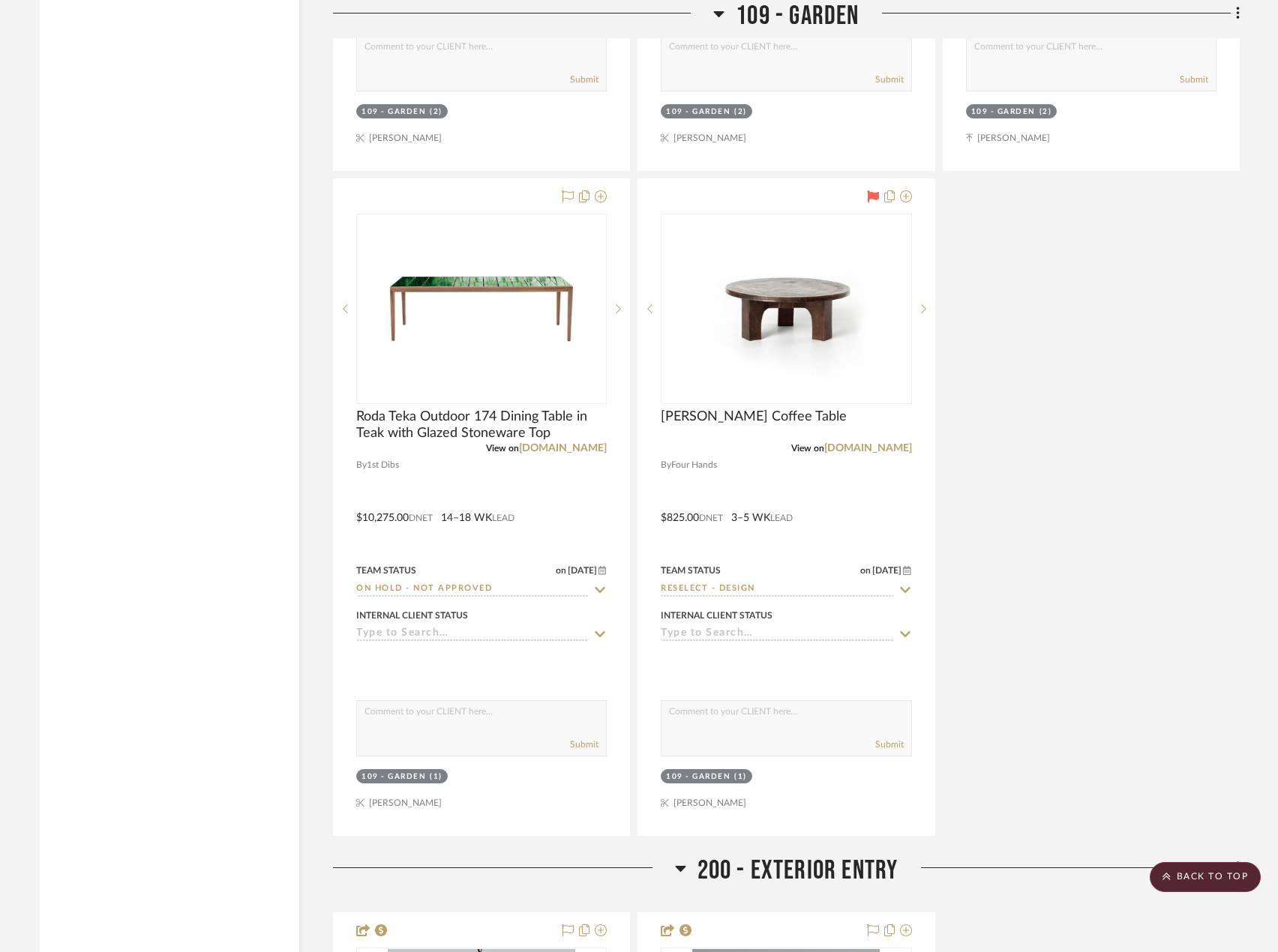
scroll to position [18148, 0]
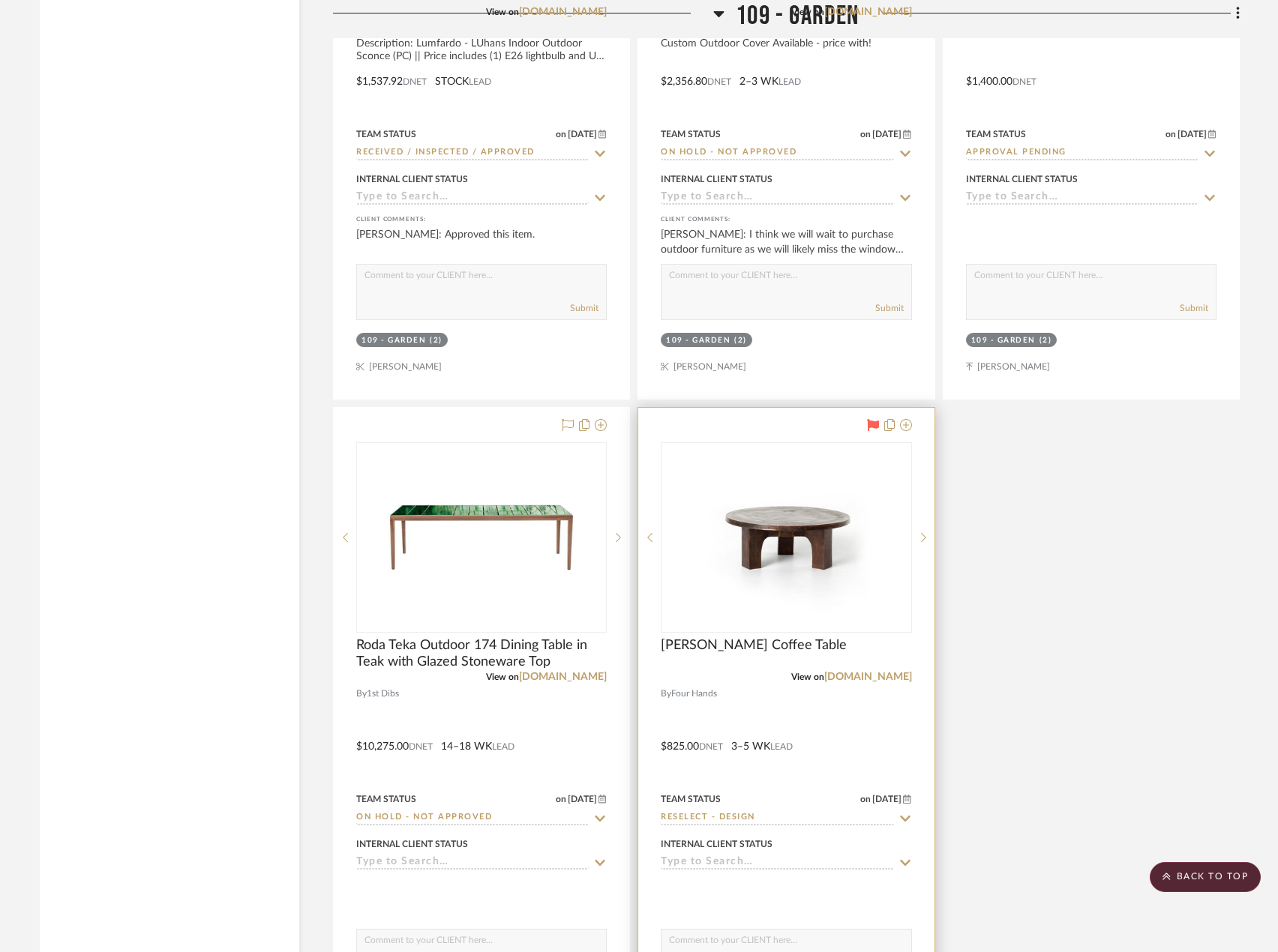
click at [873, 422] on icon at bounding box center [872, 425] width 12 height 12
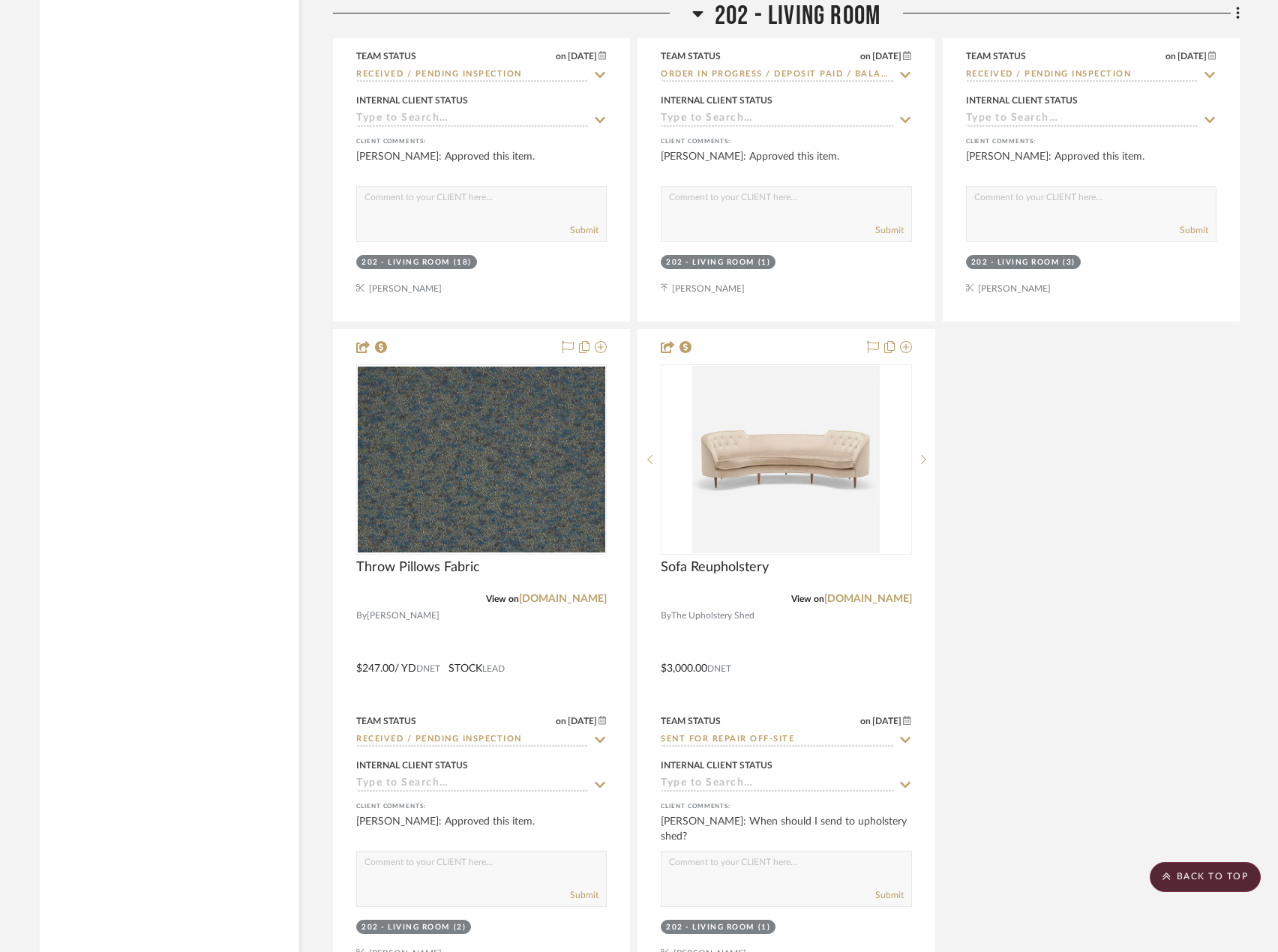
scroll to position [21898, 0]
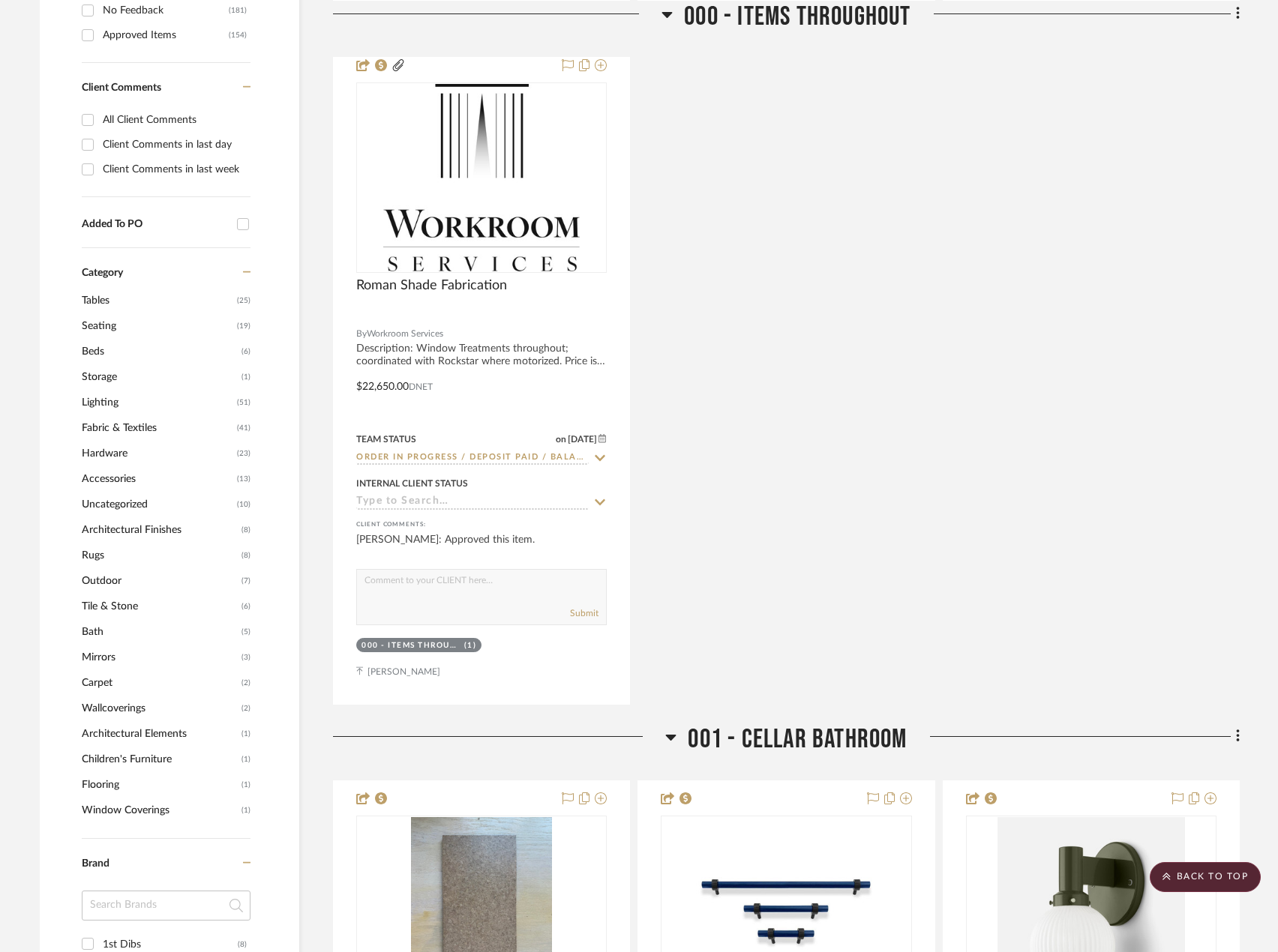
scroll to position [1199, 0]
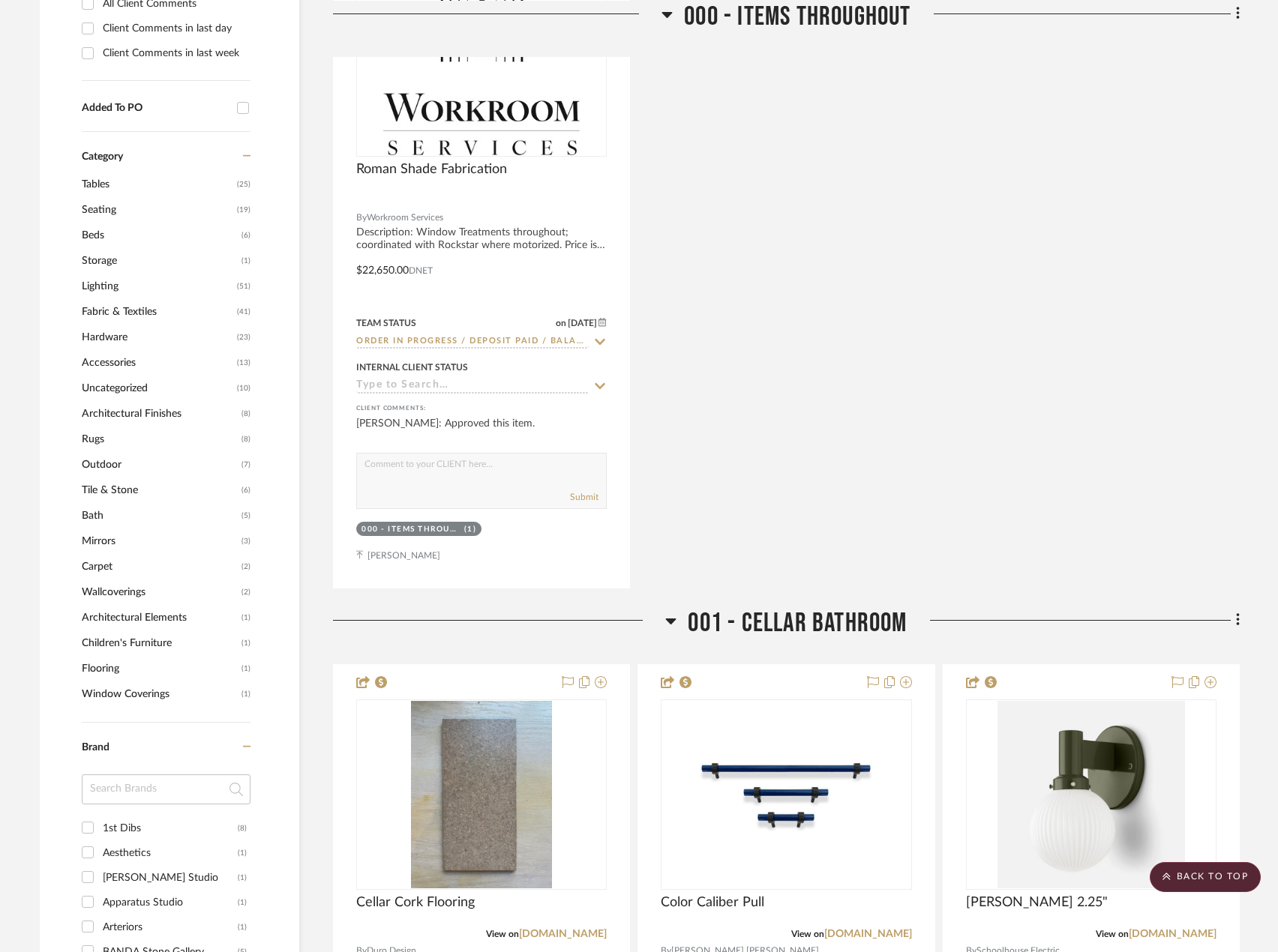
click at [111, 338] on span "Hardware" at bounding box center [157, 338] width 152 height 26
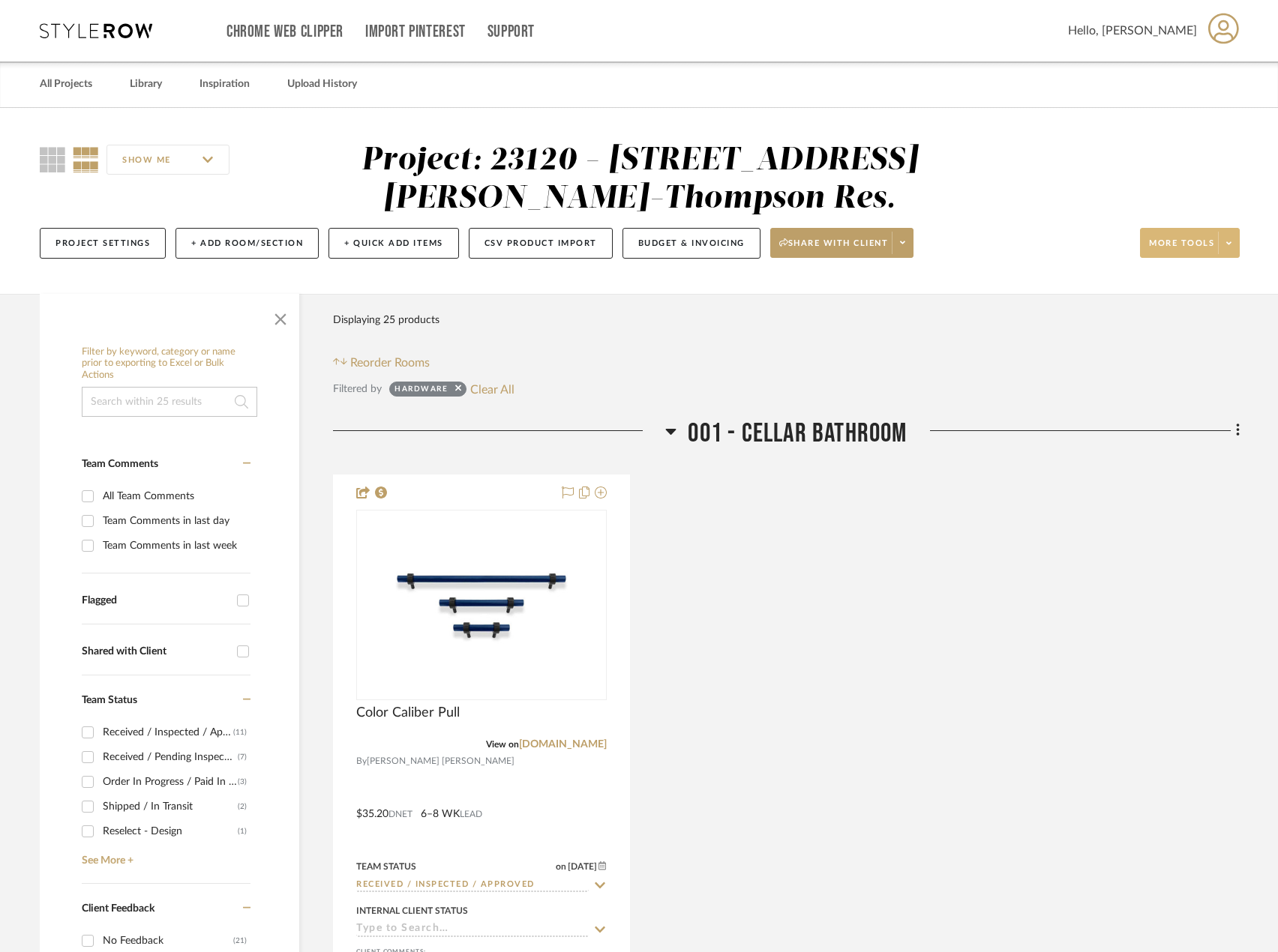
click at [1221, 242] on span at bounding box center [1228, 243] width 21 height 22
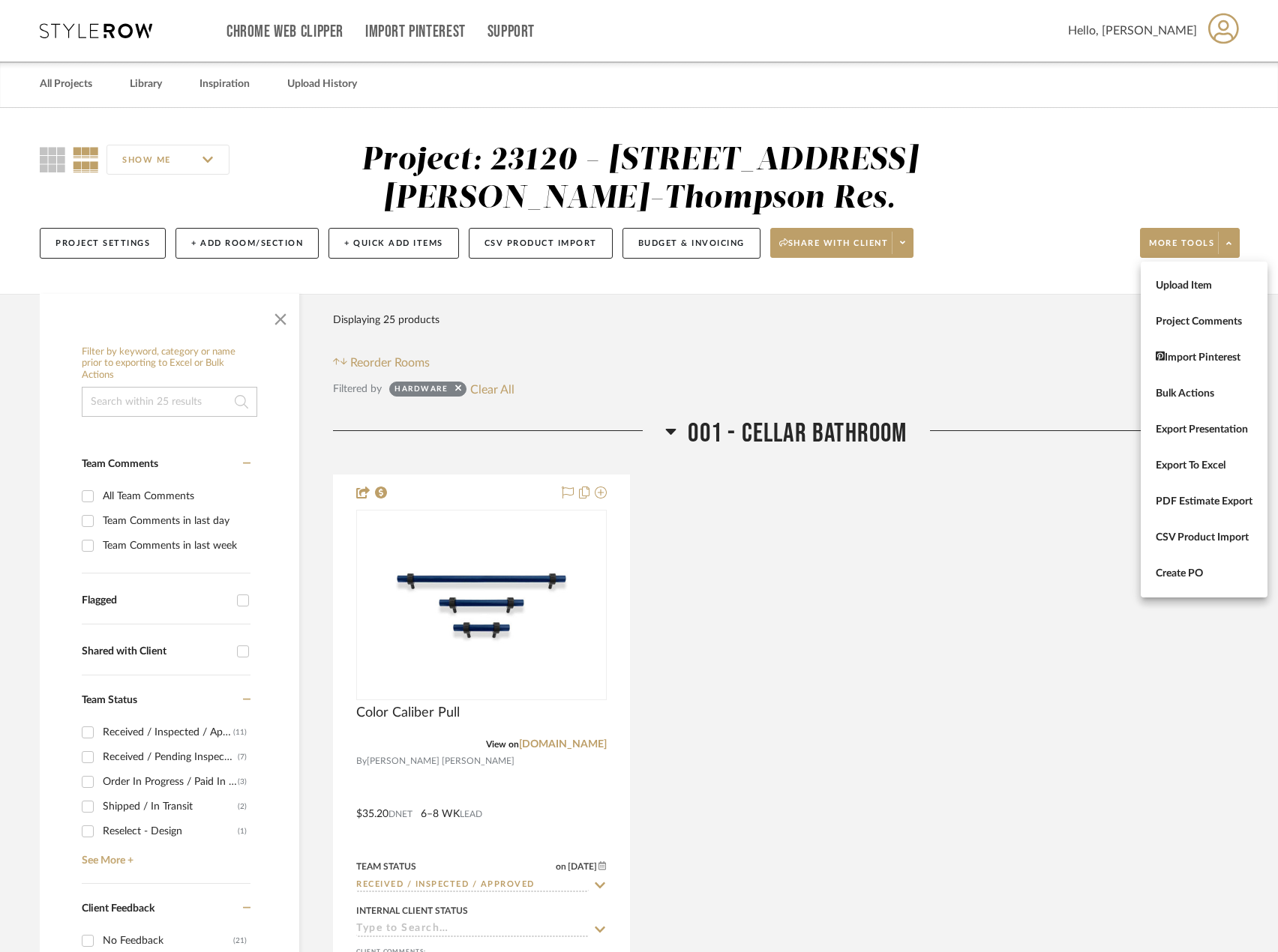
click at [1195, 457] on button "Export To Excel" at bounding box center [1204, 465] width 127 height 36
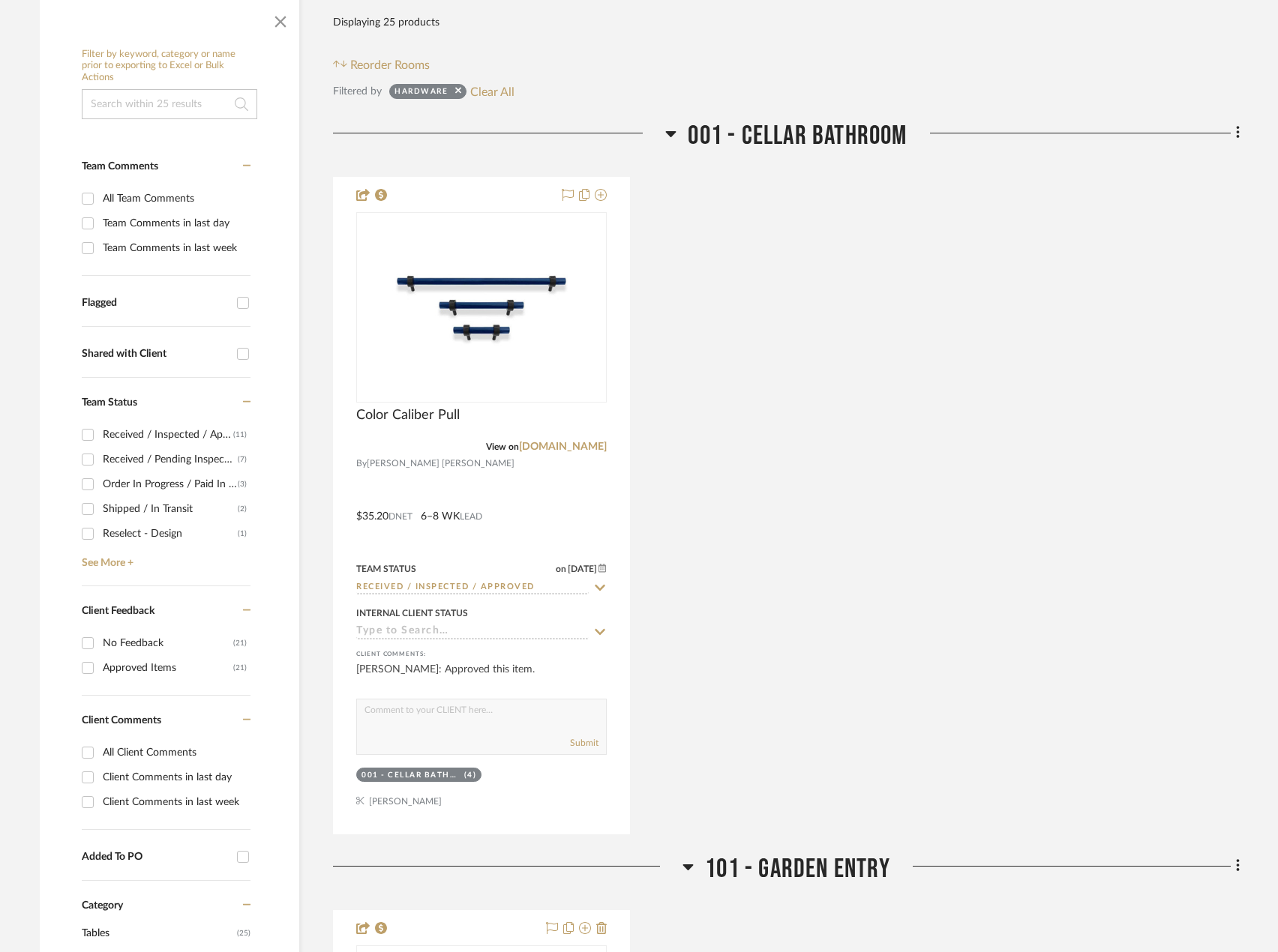
scroll to position [300, 0]
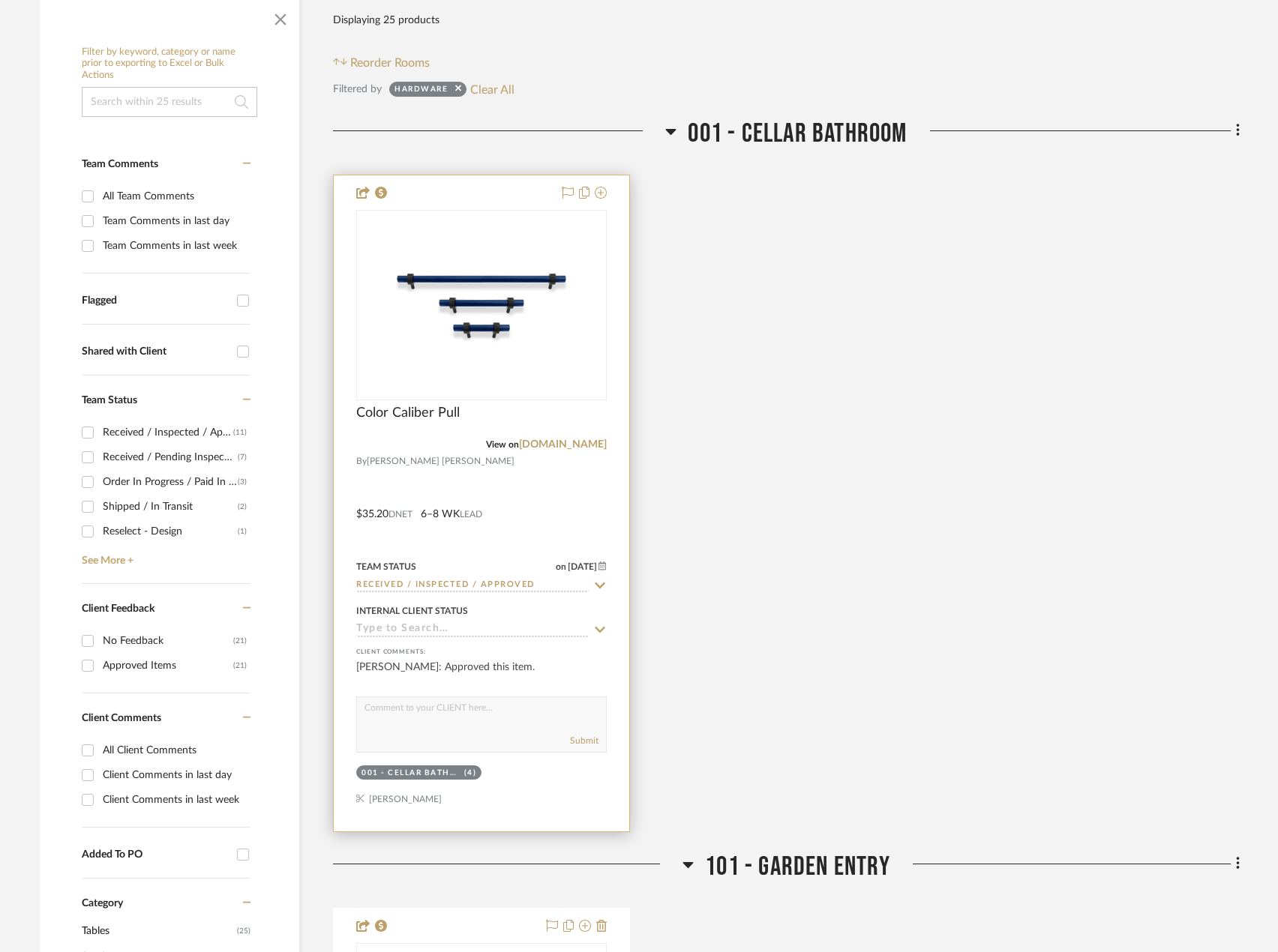
click at [591, 522] on div at bounding box center [481, 503] width 295 height 656
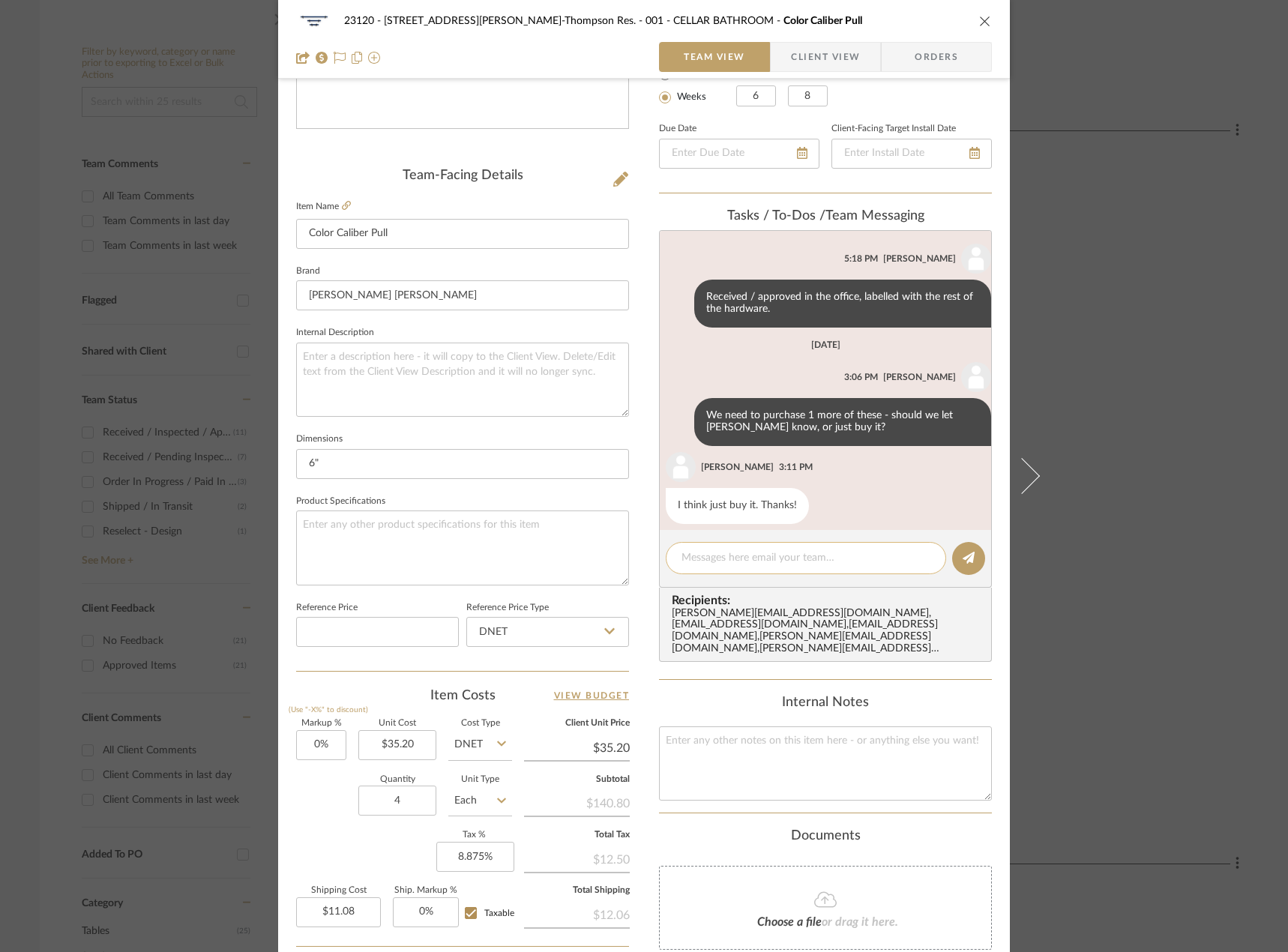
click at [733, 562] on textarea at bounding box center [805, 557] width 249 height 16
click at [718, 675] on div "Content here copies to Client View - confirm visibility there. Show in Client D…" at bounding box center [826, 430] width 333 height 1256
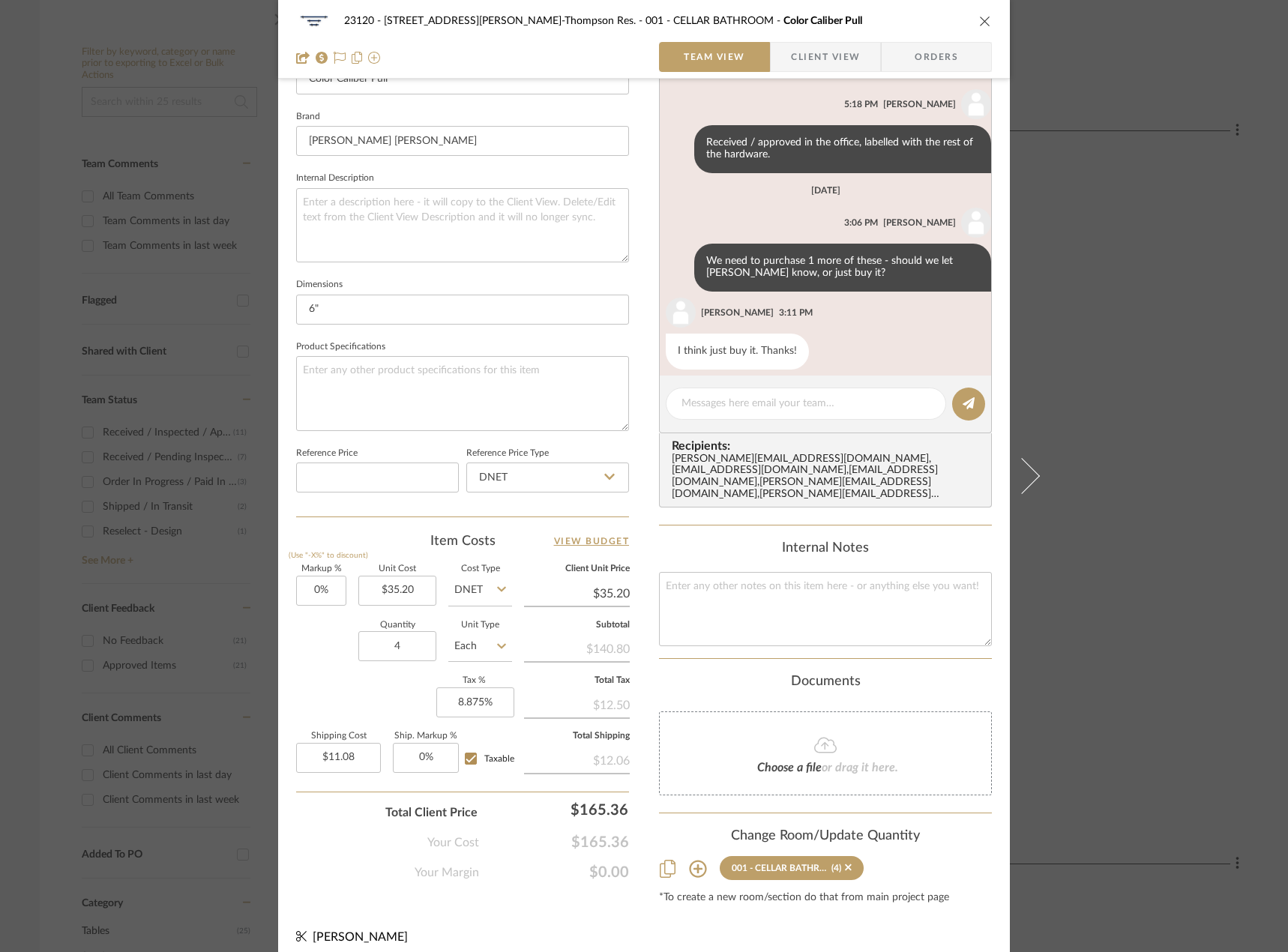
scroll to position [0, 0]
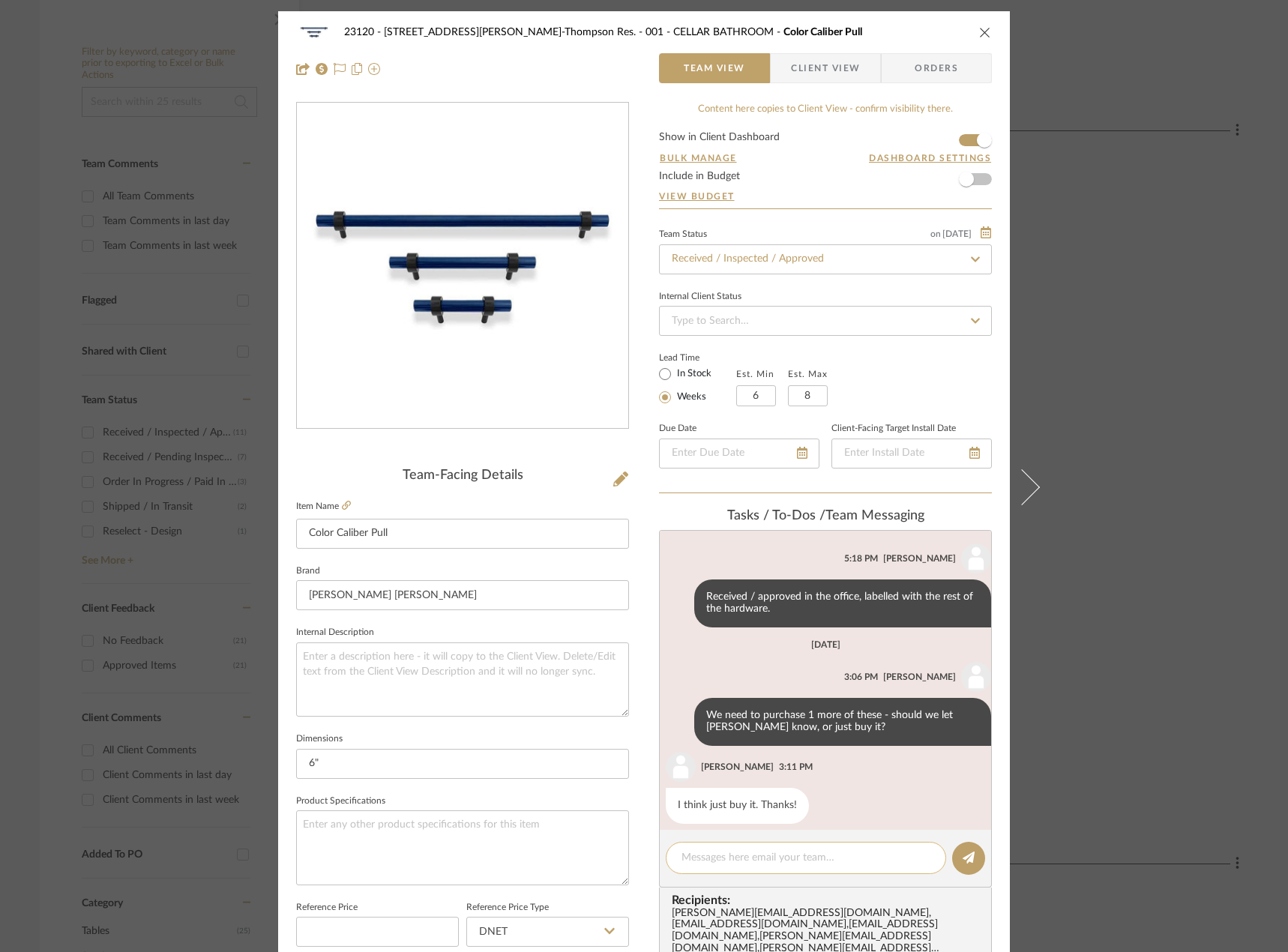
click at [747, 863] on textarea at bounding box center [805, 858] width 249 height 16
type textarea "Hi Anela, do you mind placing an order for (1) more of these in the same finish…"
click at [975, 852] on button at bounding box center [968, 859] width 33 height 33
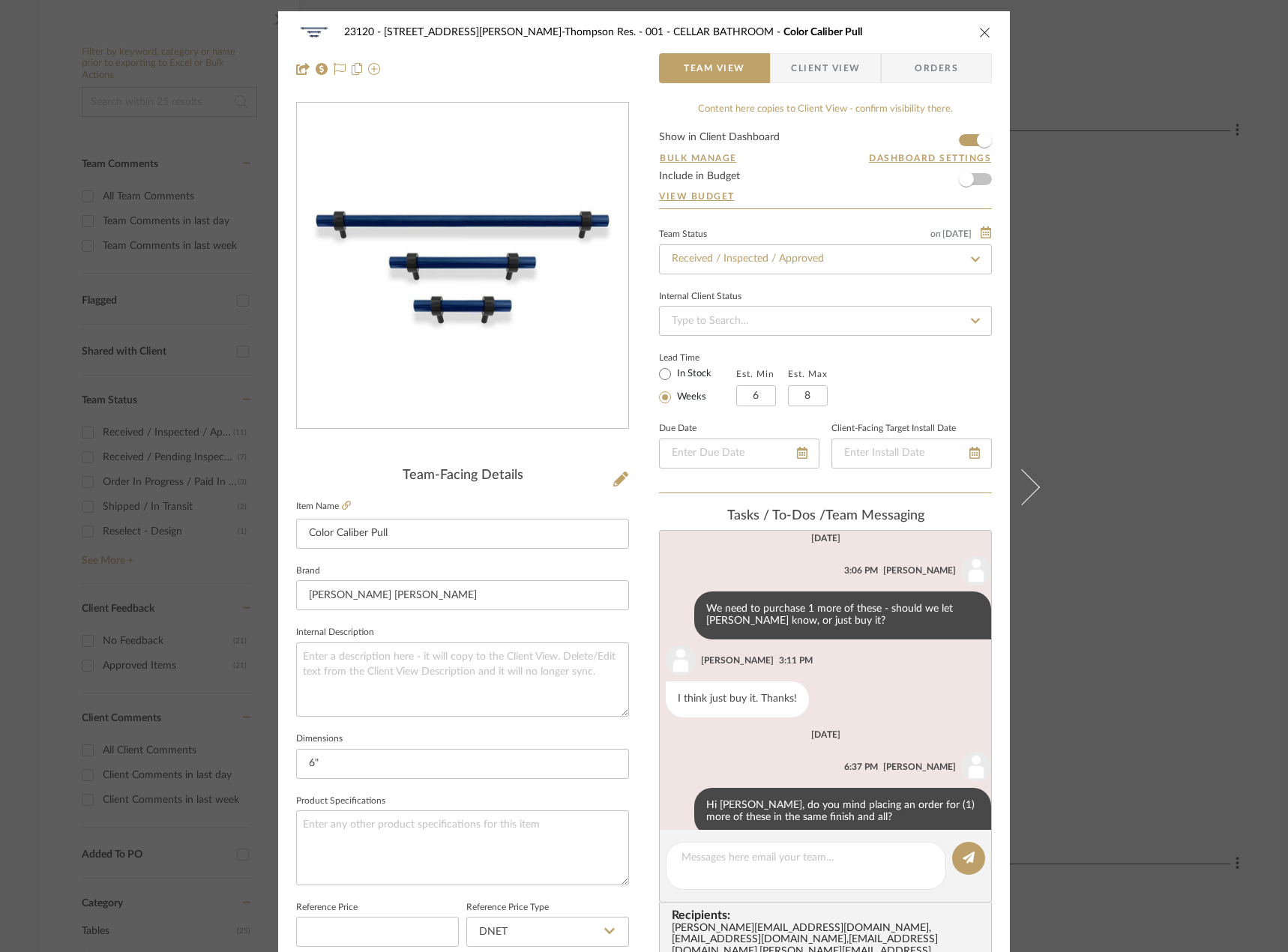
scroll to position [483, 0]
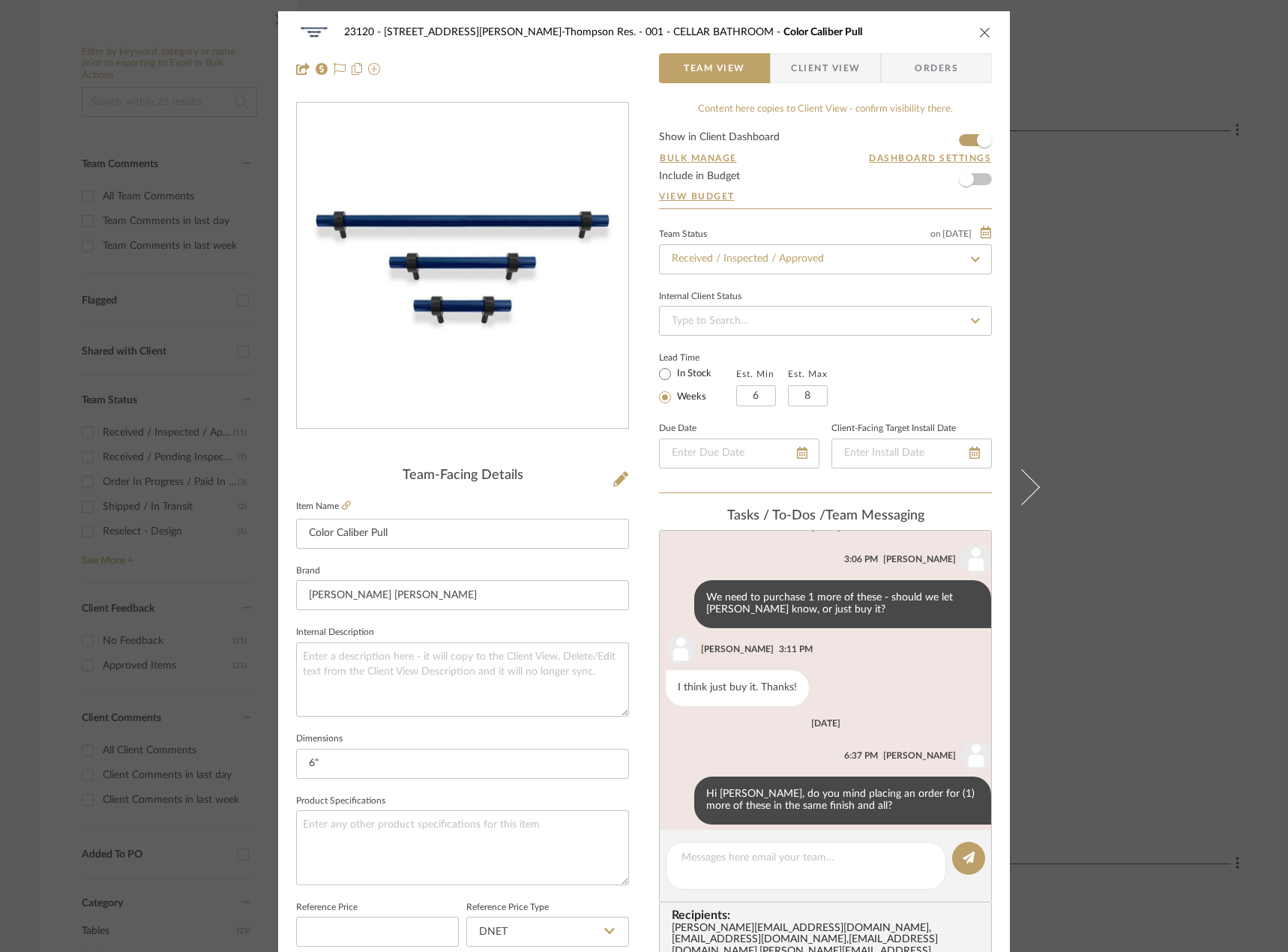
click at [1073, 209] on div "23120 - 239 Dean St, Unwin-Thompson Res. 001 - CELLAR BATHROOM Color Caliber Pu…" at bounding box center [644, 476] width 1288 height 952
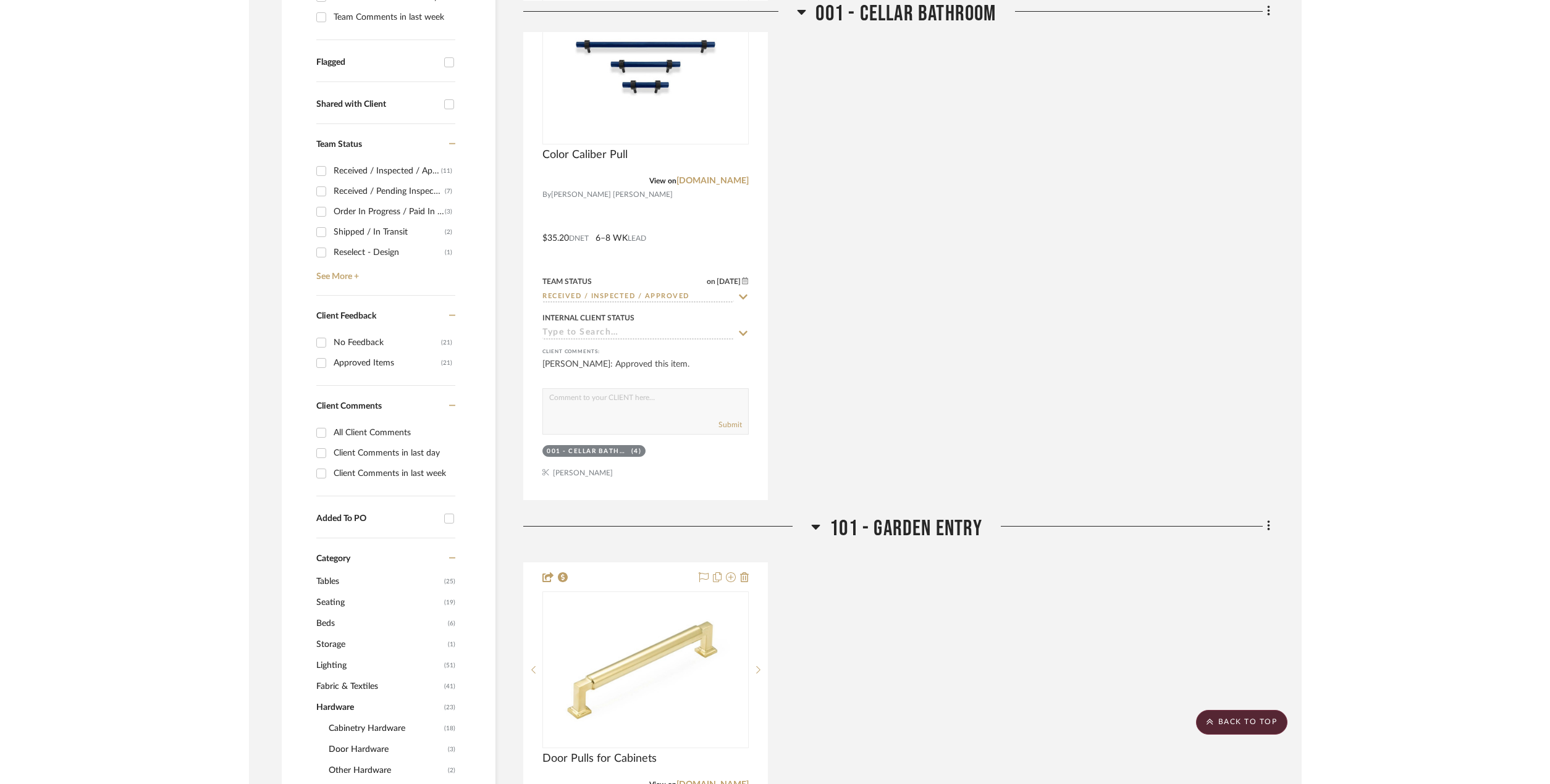
scroll to position [0, 0]
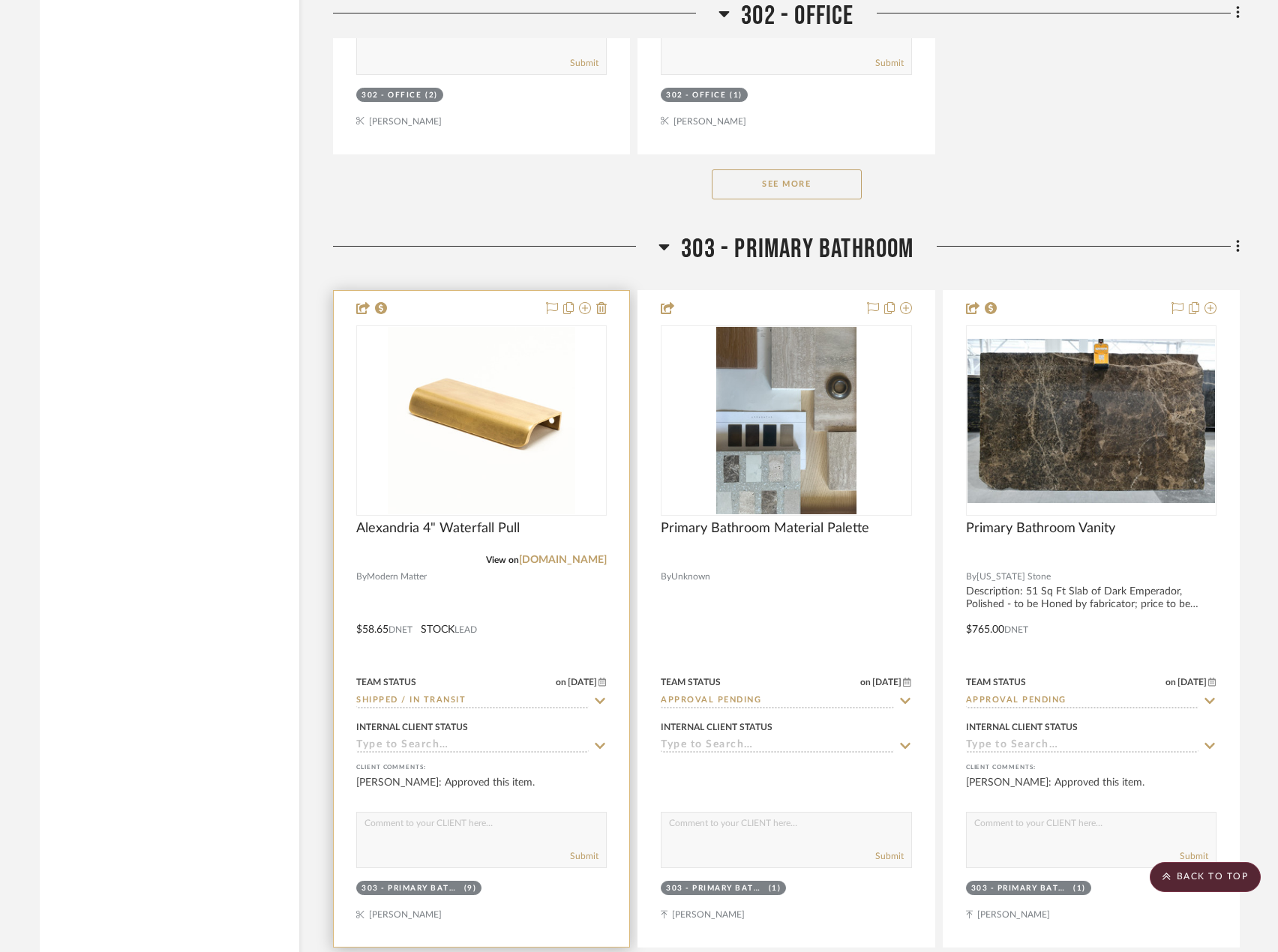
scroll to position [26200, 0]
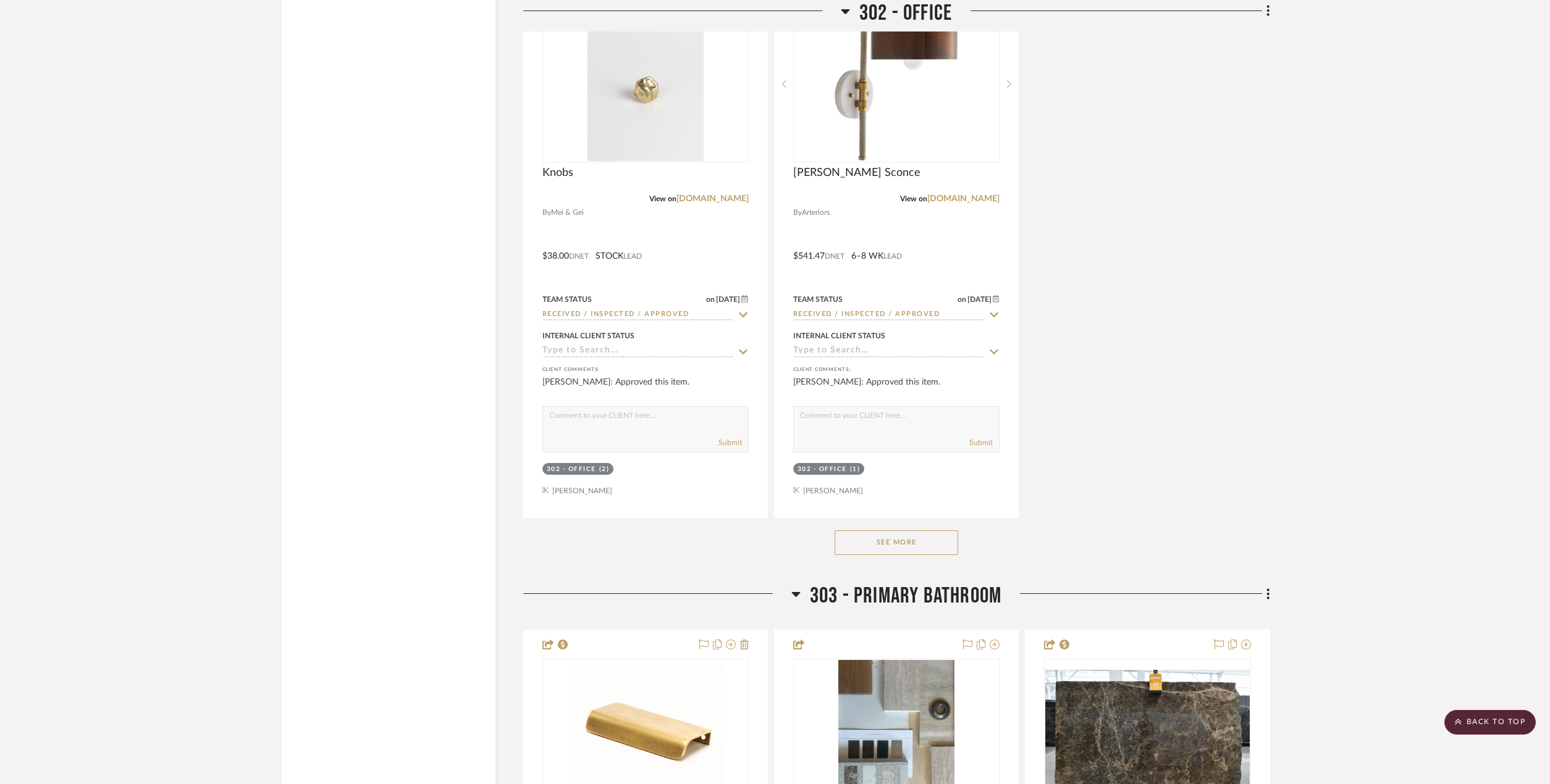
scroll to position [21328, 0]
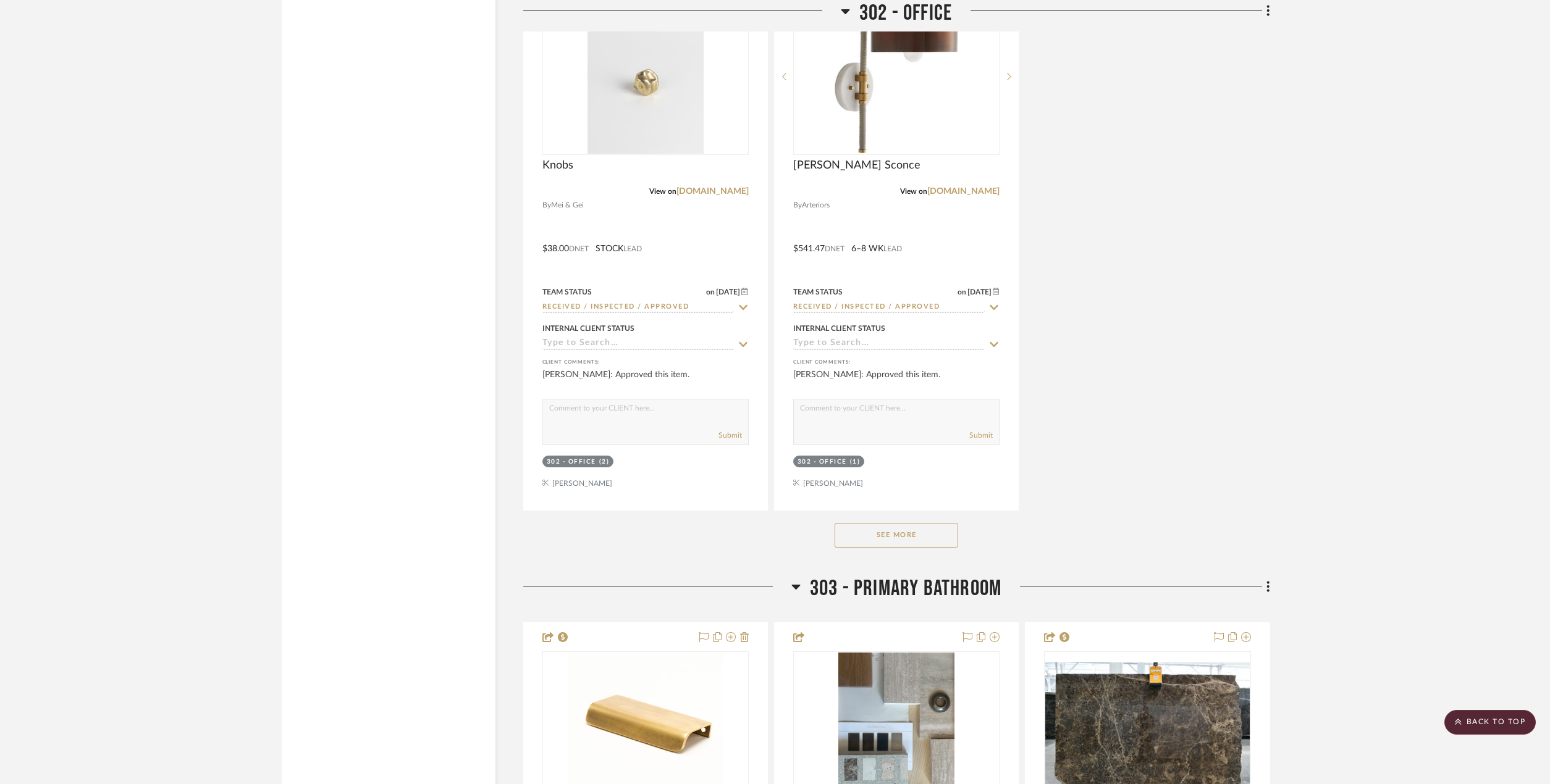
click at [930, 540] on button "See More" at bounding box center [895, 536] width 123 height 25
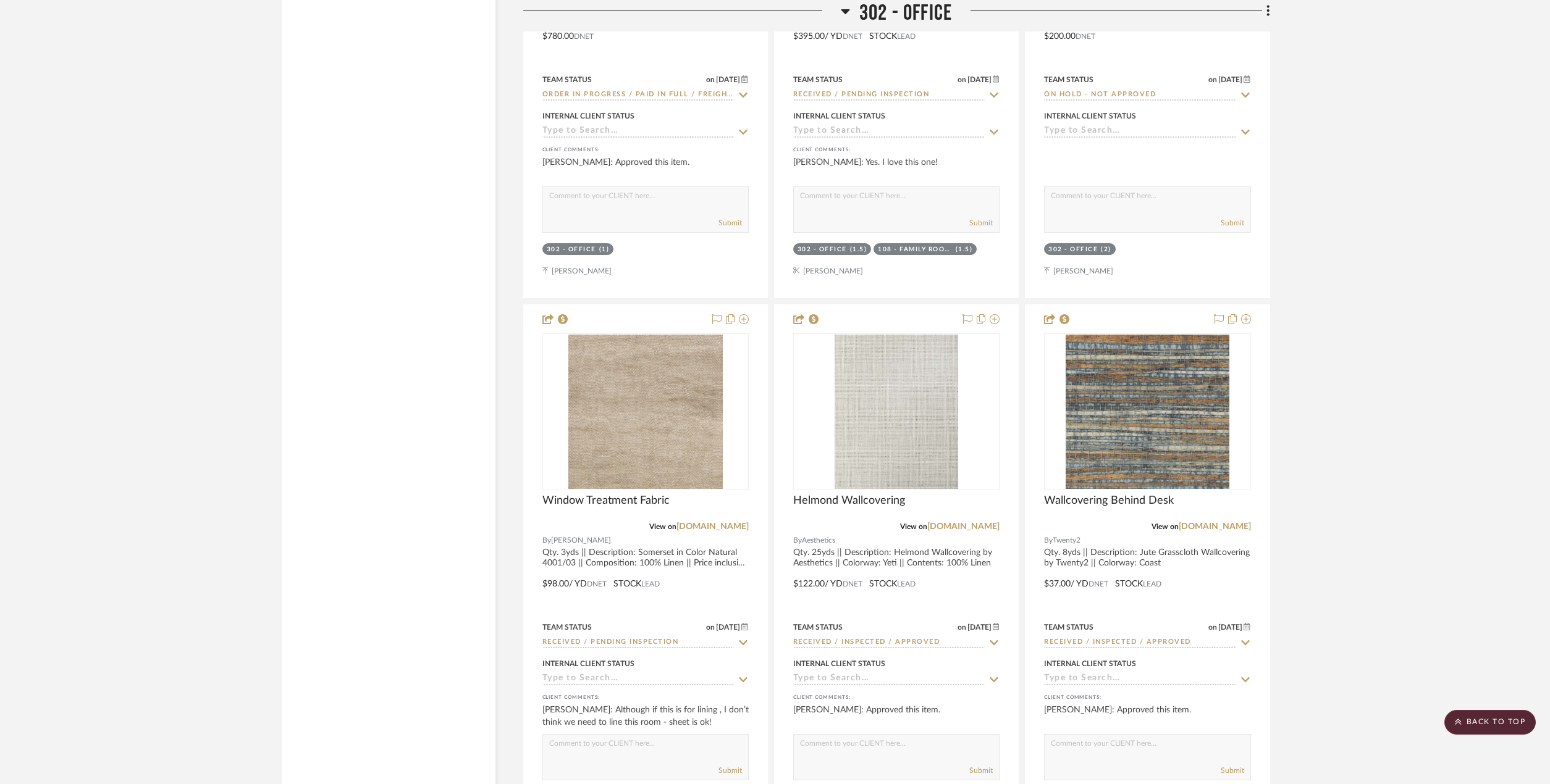
scroll to position [22254, 0]
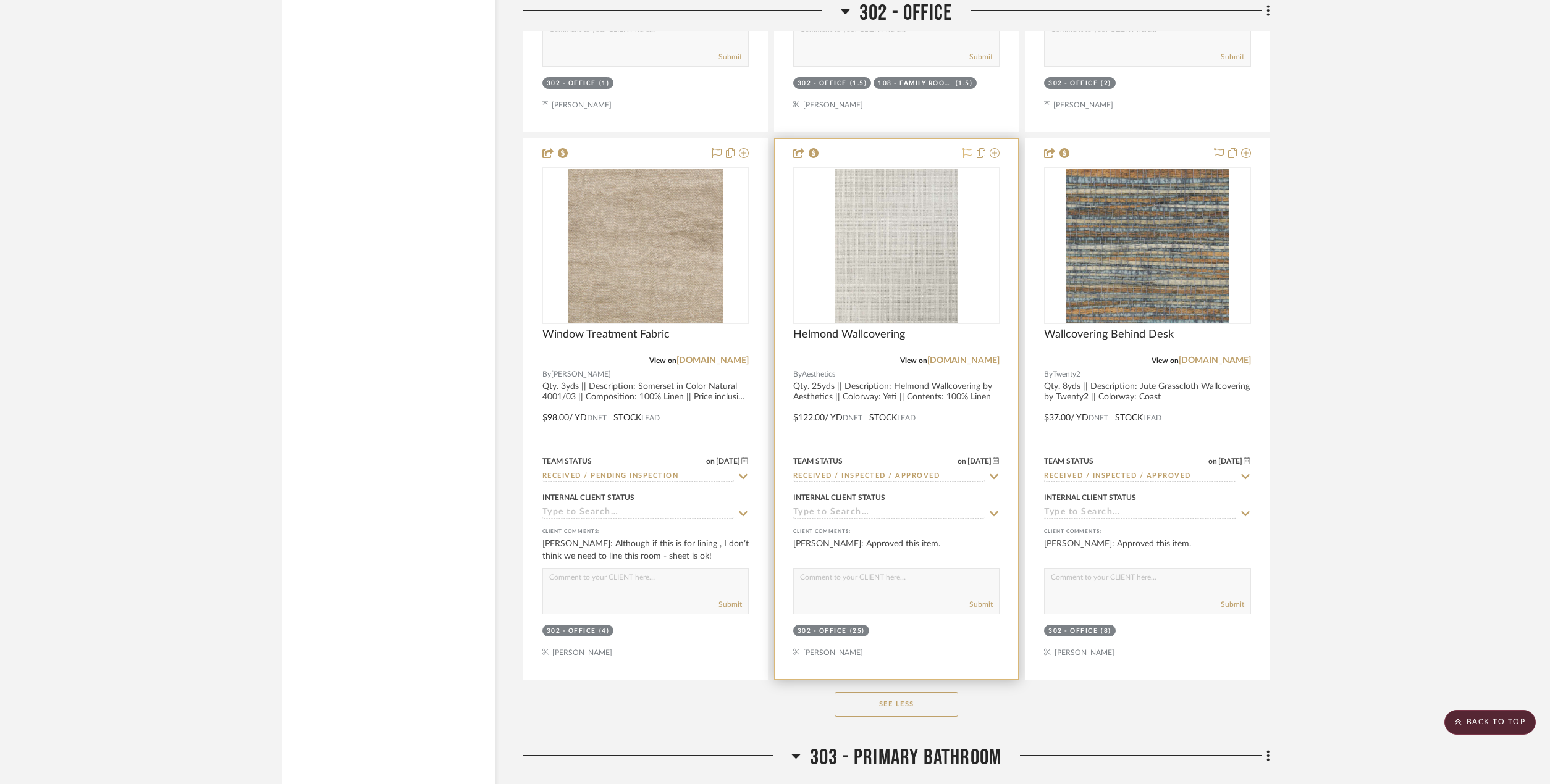
click at [962, 155] on icon at bounding box center [967, 153] width 10 height 10
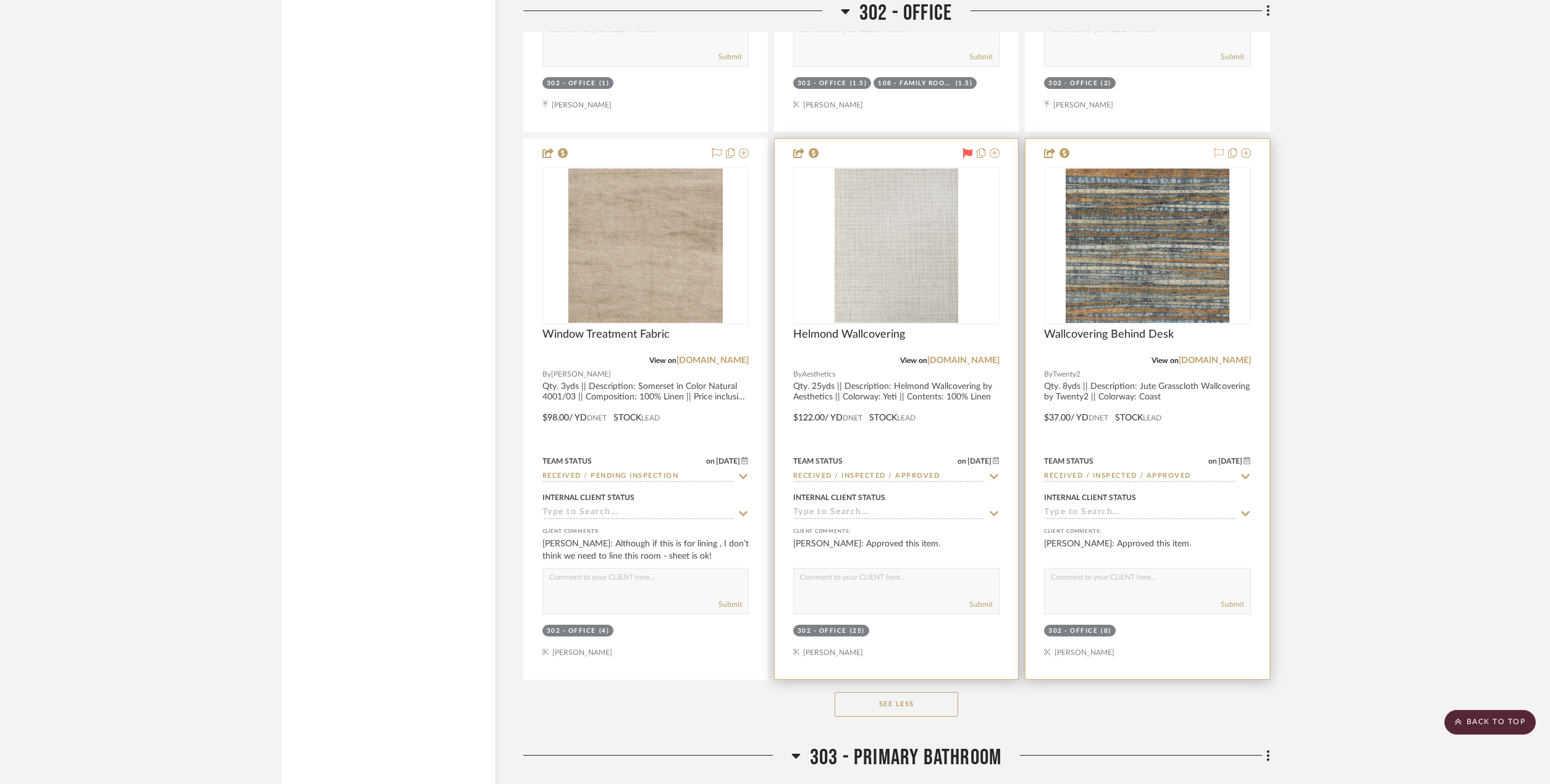
click at [1214, 155] on icon at bounding box center [1218, 153] width 10 height 10
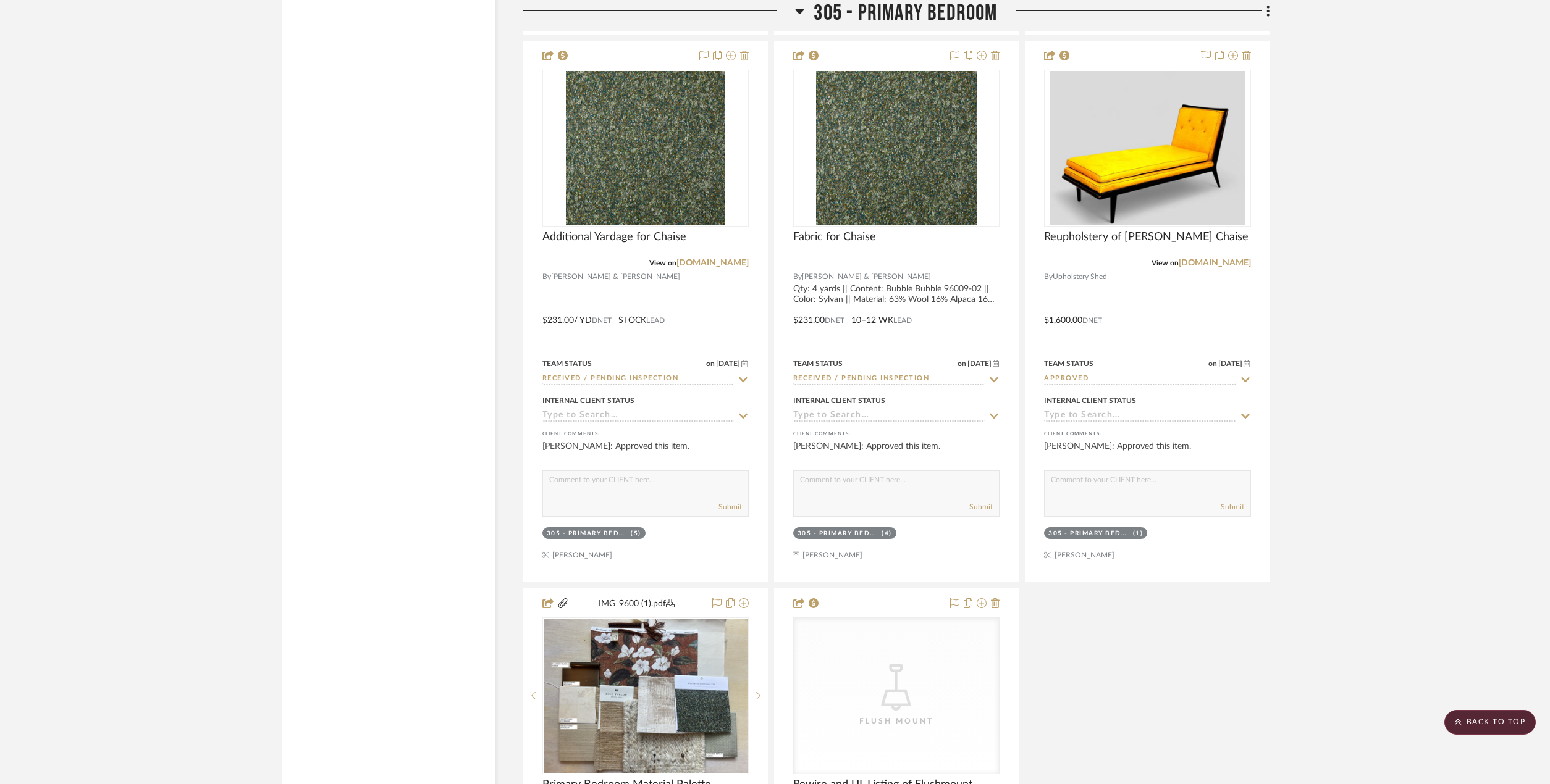
scroll to position [26948, 0]
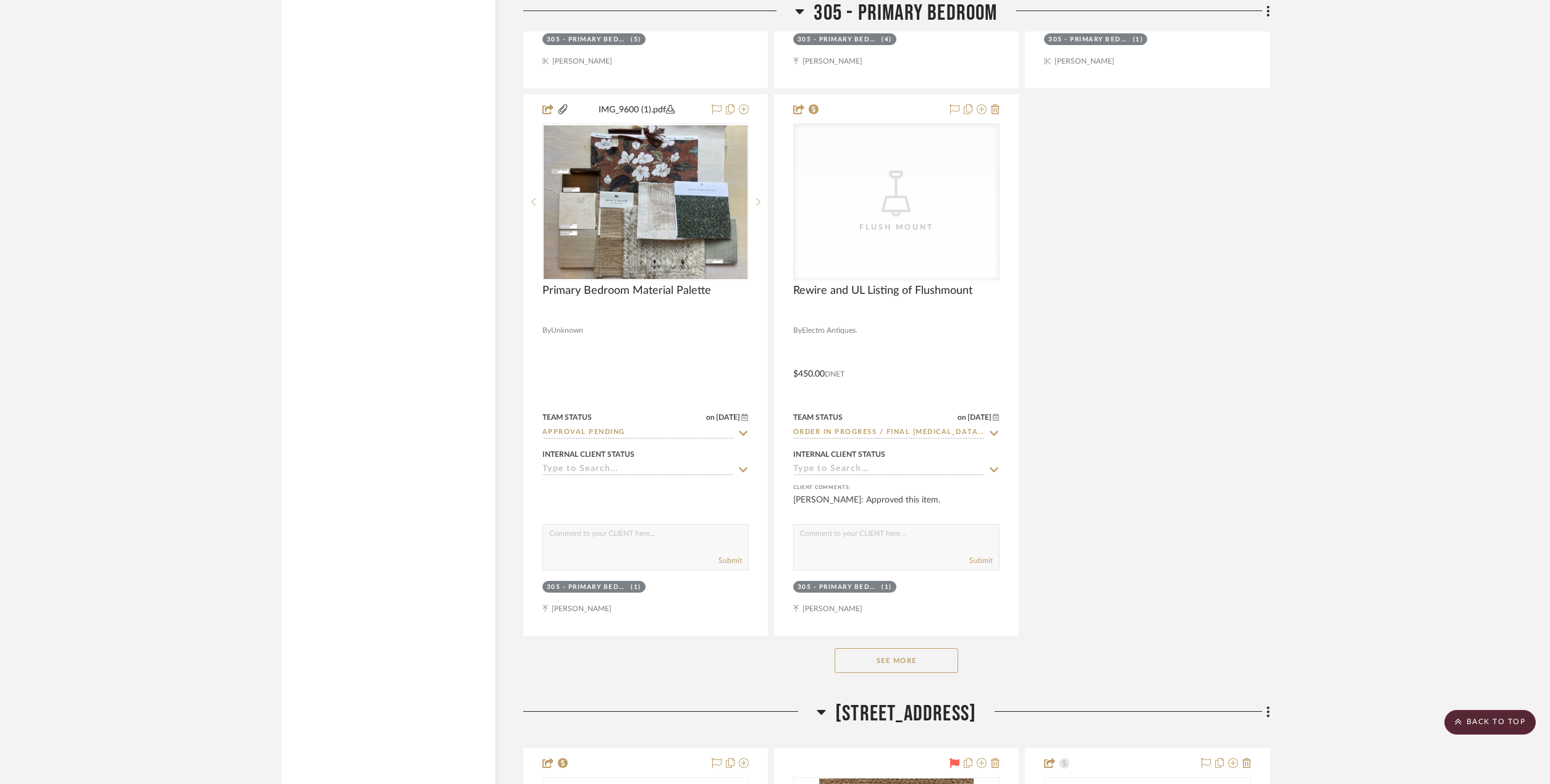
click at [928, 667] on button "See More" at bounding box center [895, 661] width 123 height 25
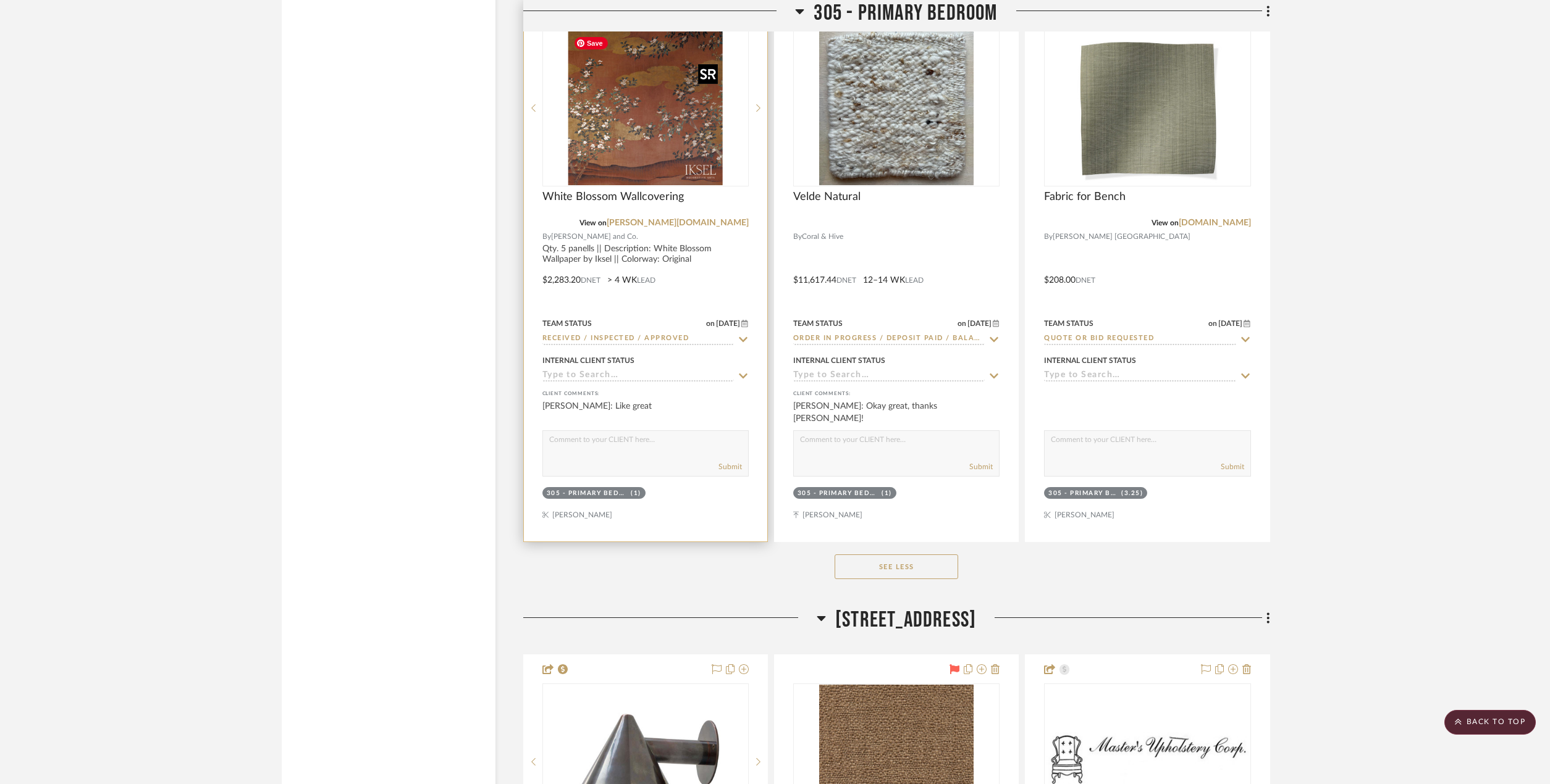
scroll to position [29110, 0]
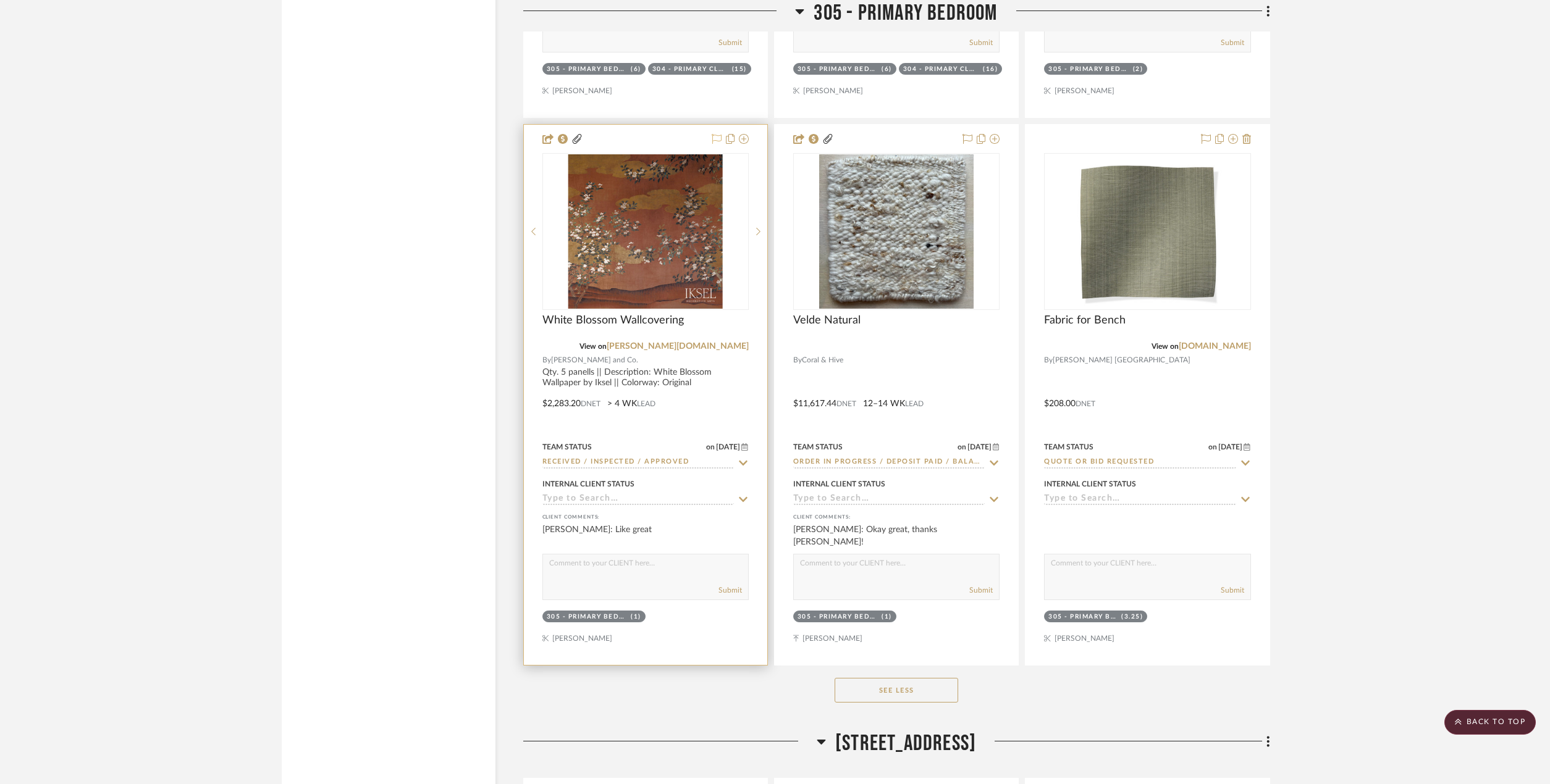
click at [717, 136] on icon at bounding box center [716, 139] width 10 height 10
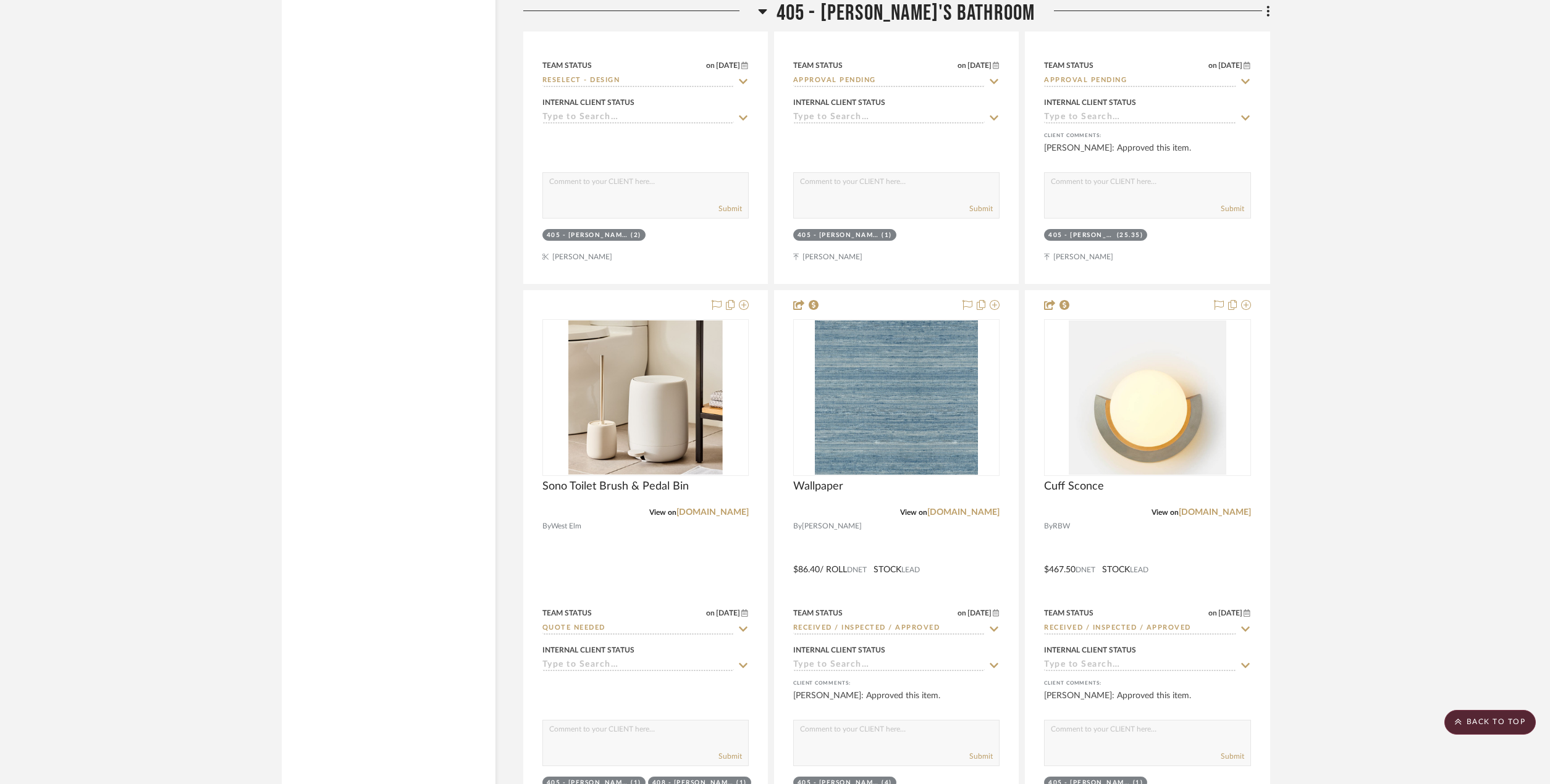
scroll to position [35038, 0]
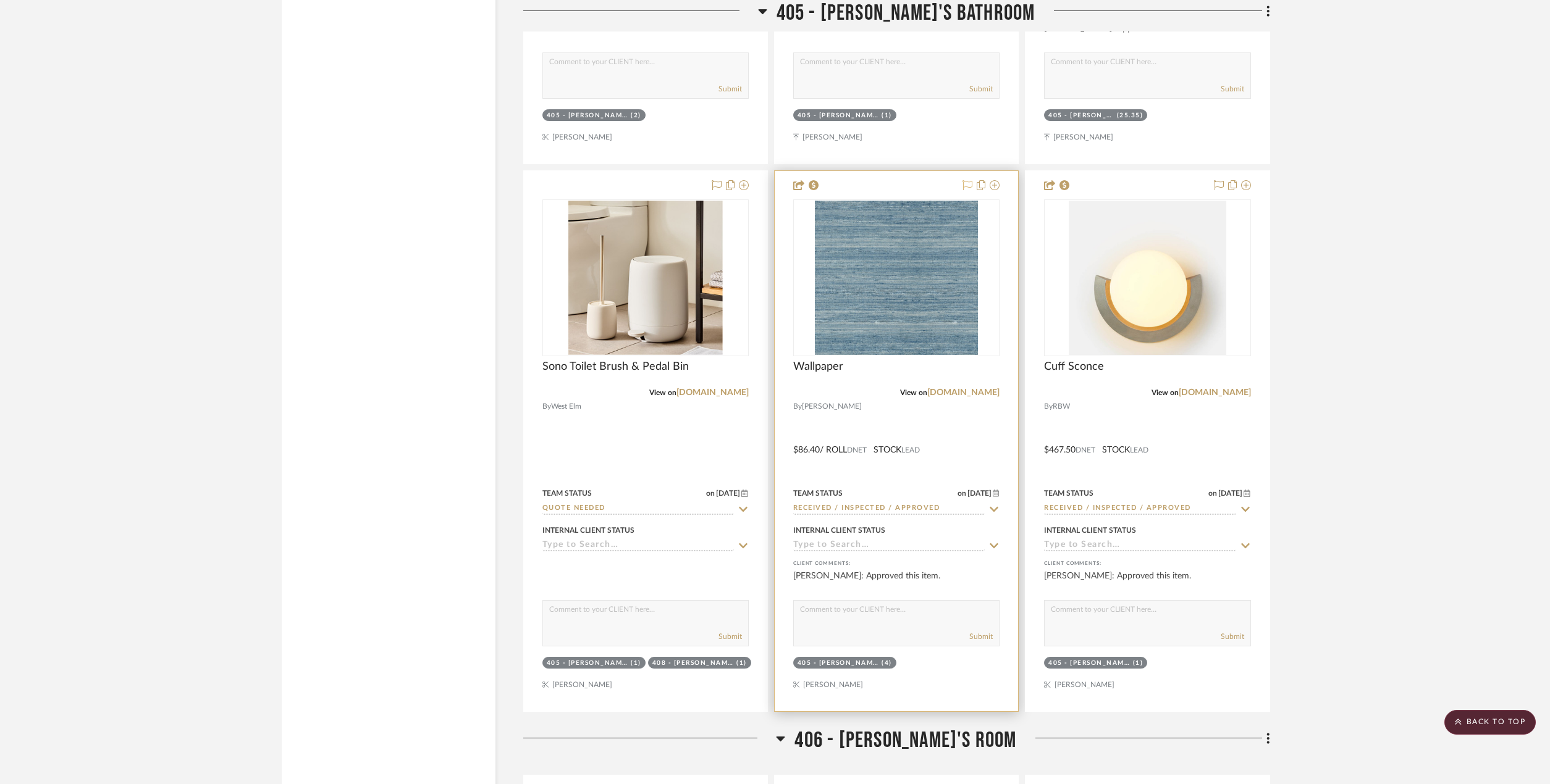
click at [964, 183] on icon at bounding box center [967, 185] width 10 height 10
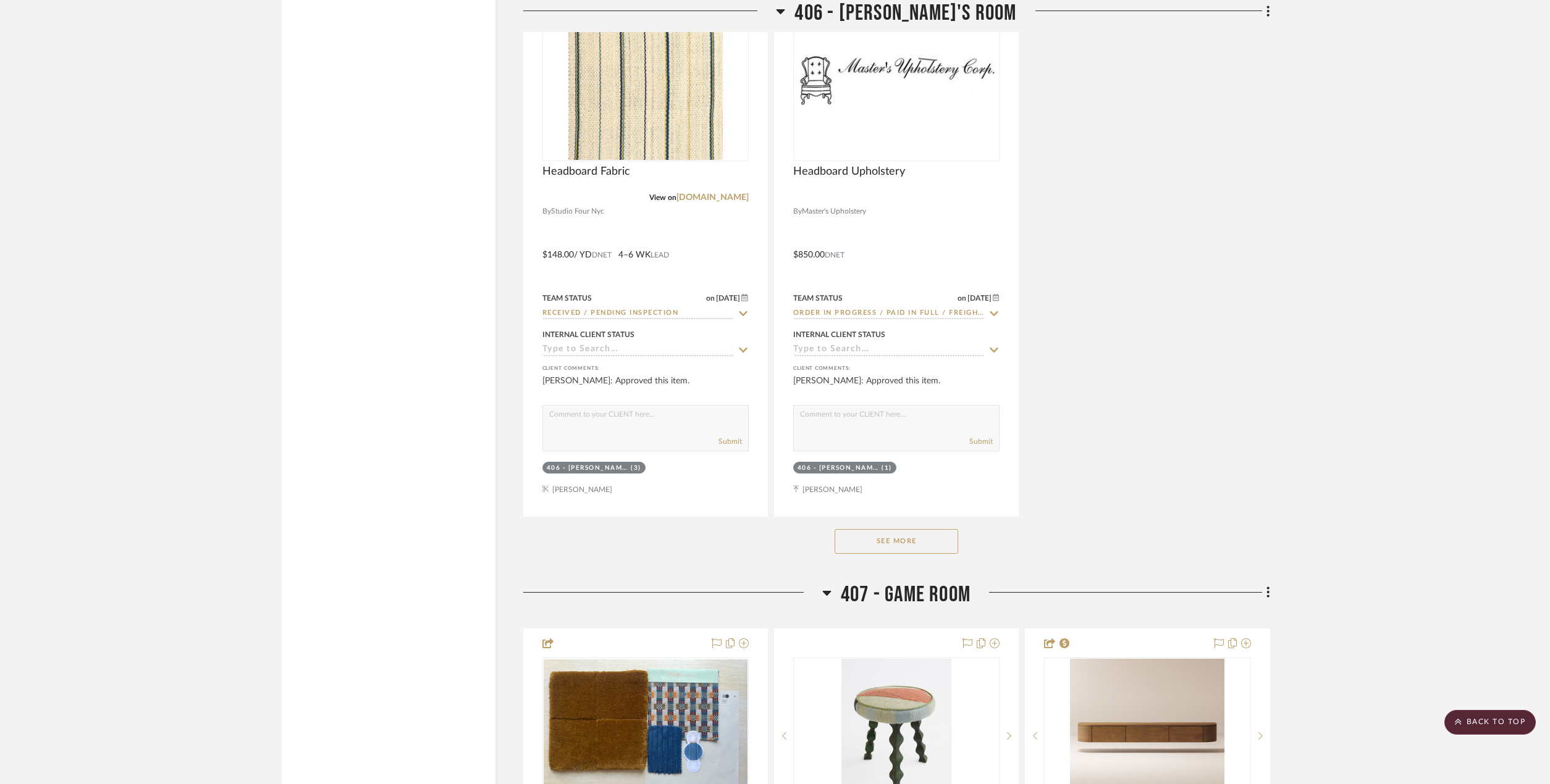
scroll to position [36953, 0]
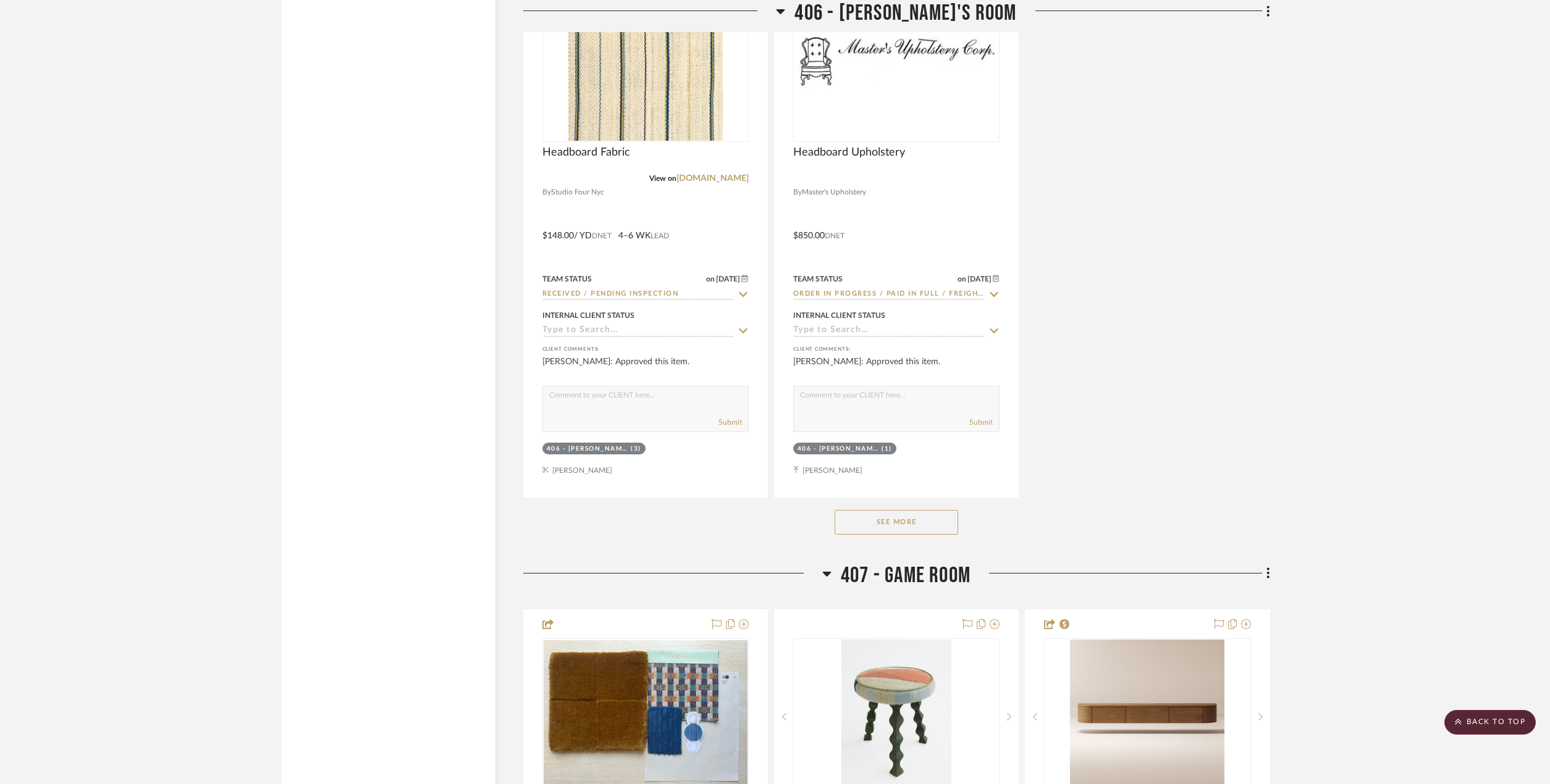
click at [905, 529] on button "See More" at bounding box center [895, 522] width 123 height 25
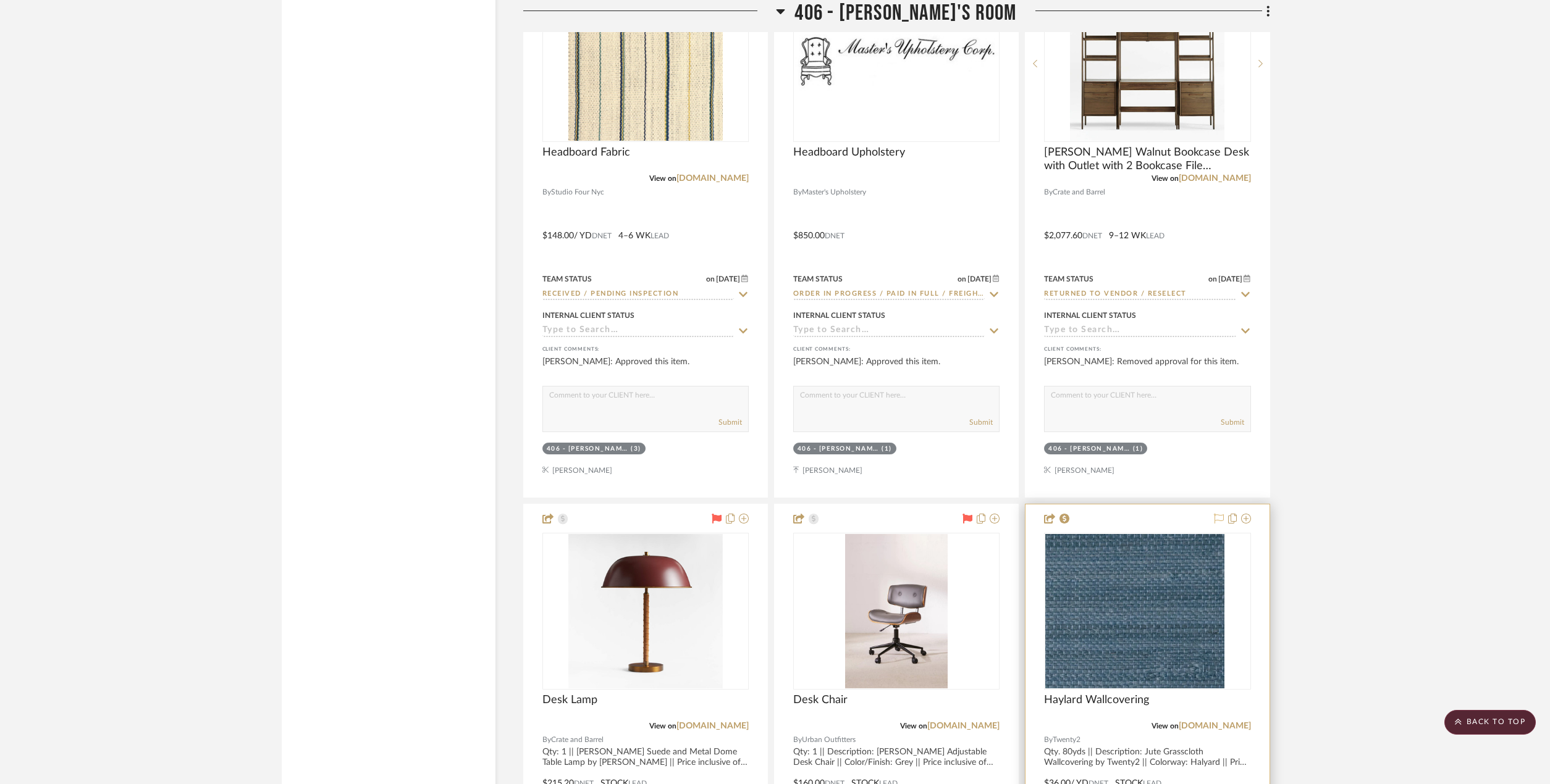
click at [1221, 517] on icon at bounding box center [1218, 518] width 10 height 10
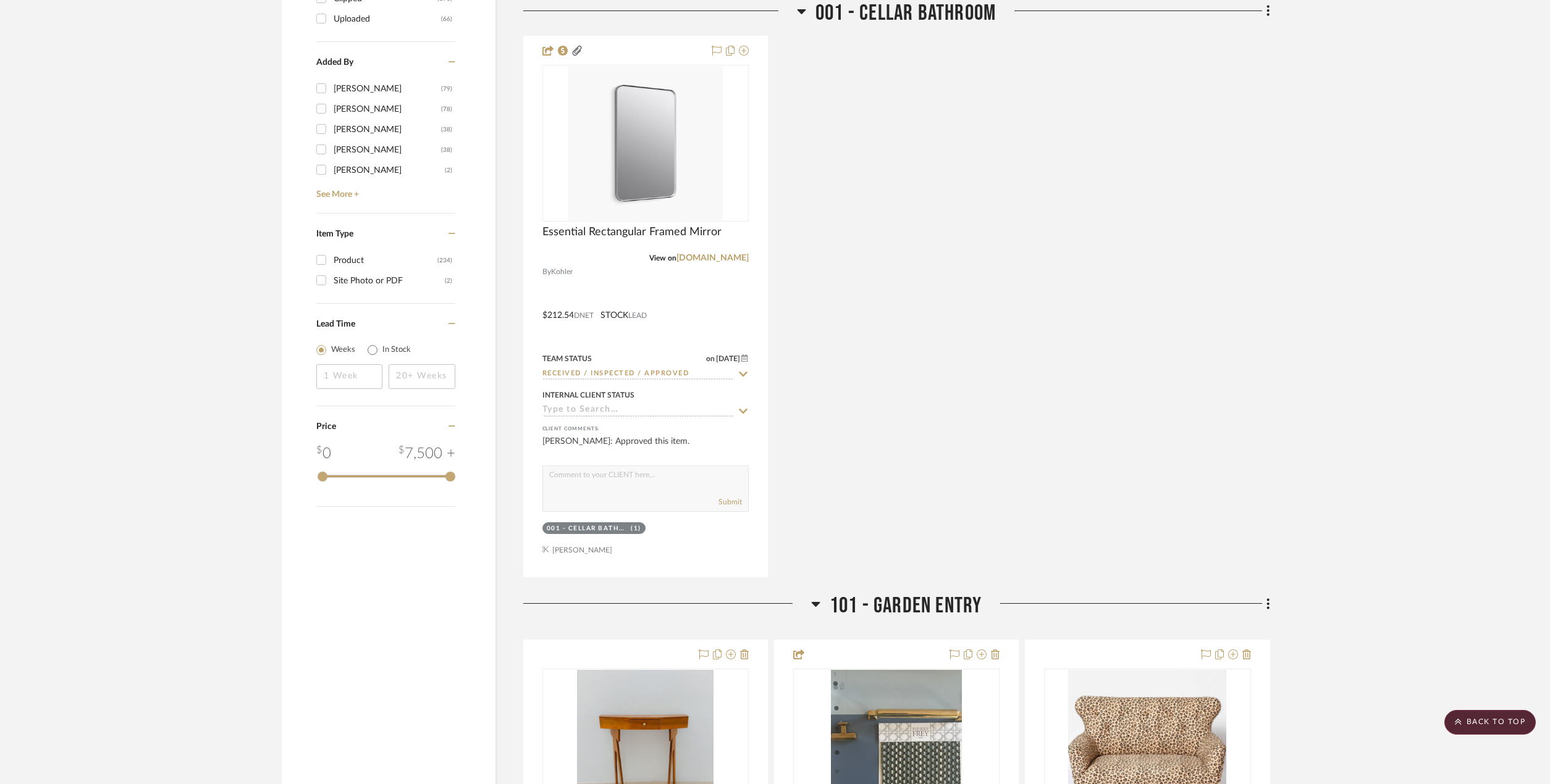
scroll to position [0, 0]
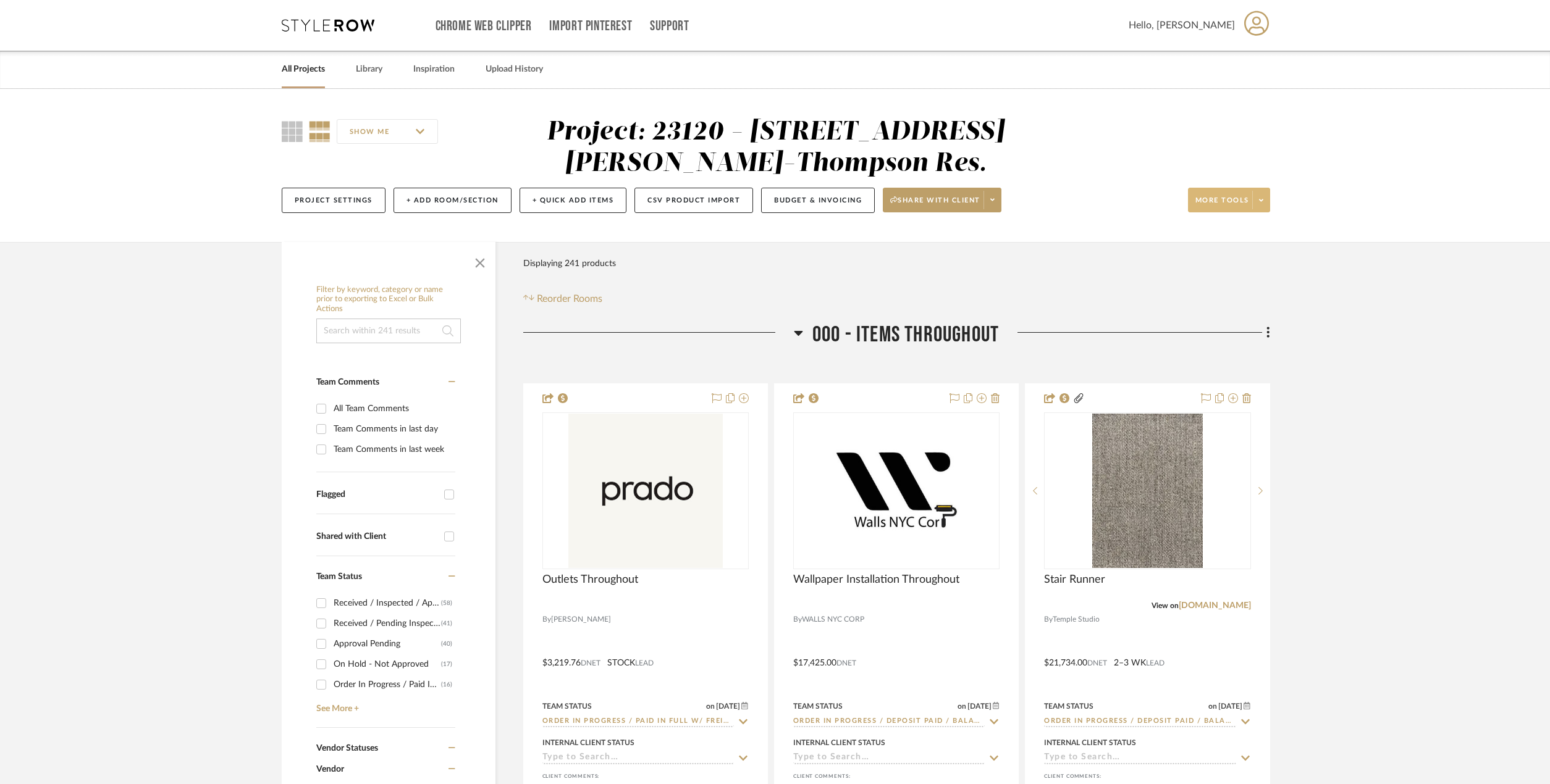
click at [1258, 201] on span at bounding box center [1261, 200] width 17 height 18
click at [92, 445] on div at bounding box center [775, 392] width 1550 height 784
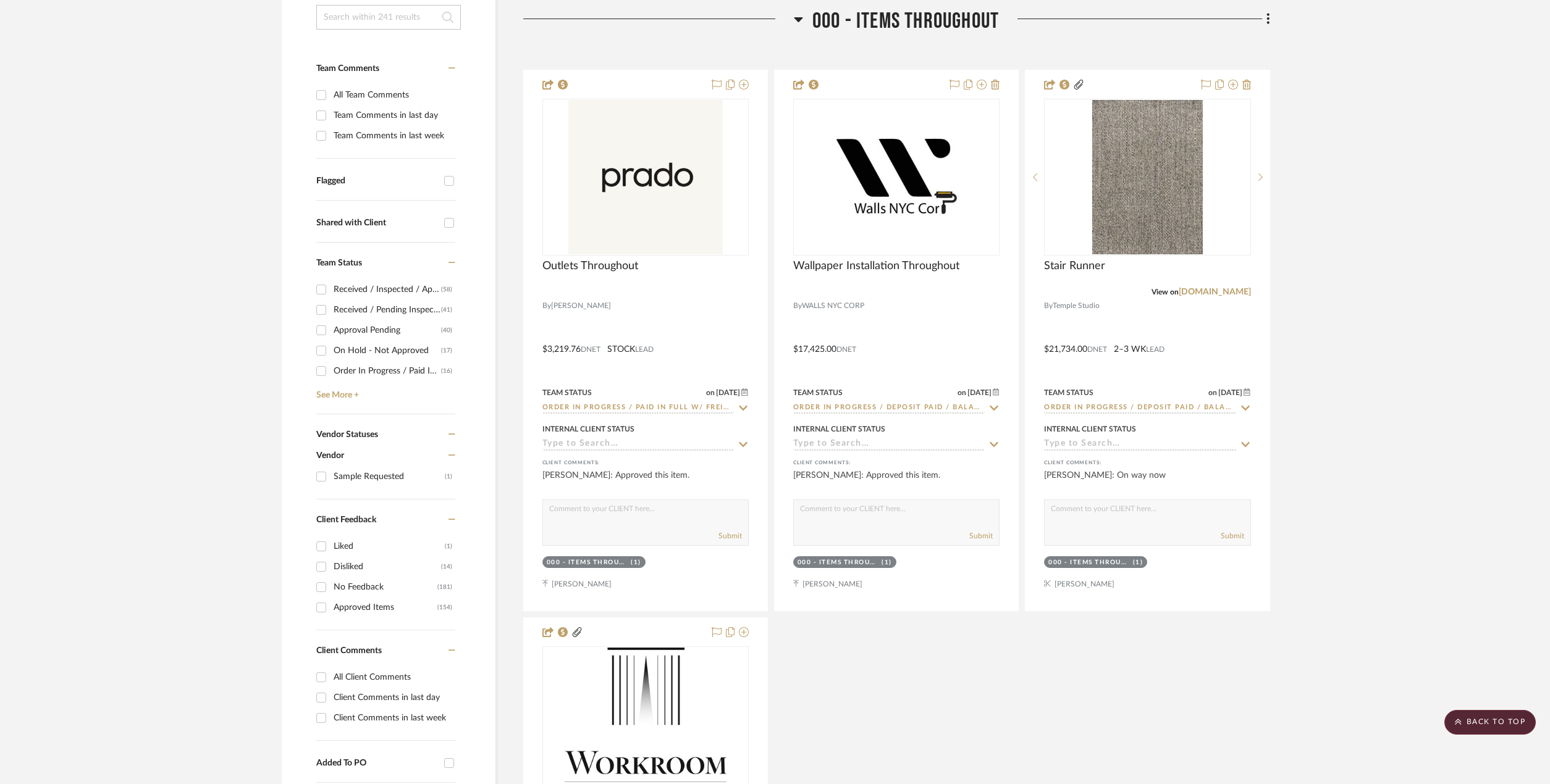
scroll to position [309, 0]
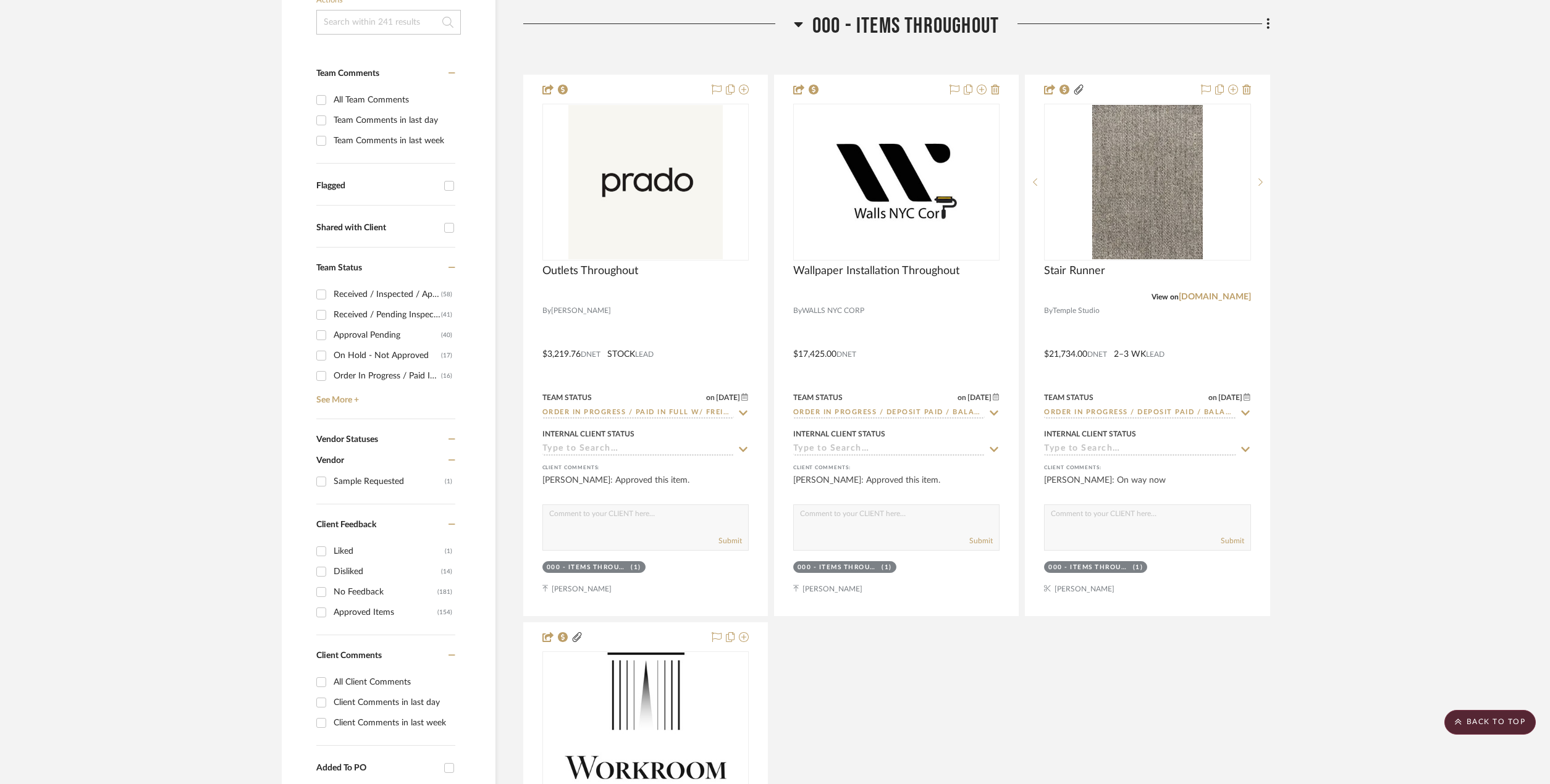
click at [445, 189] on input "Flagged" at bounding box center [449, 186] width 20 height 20
checkbox input "true"
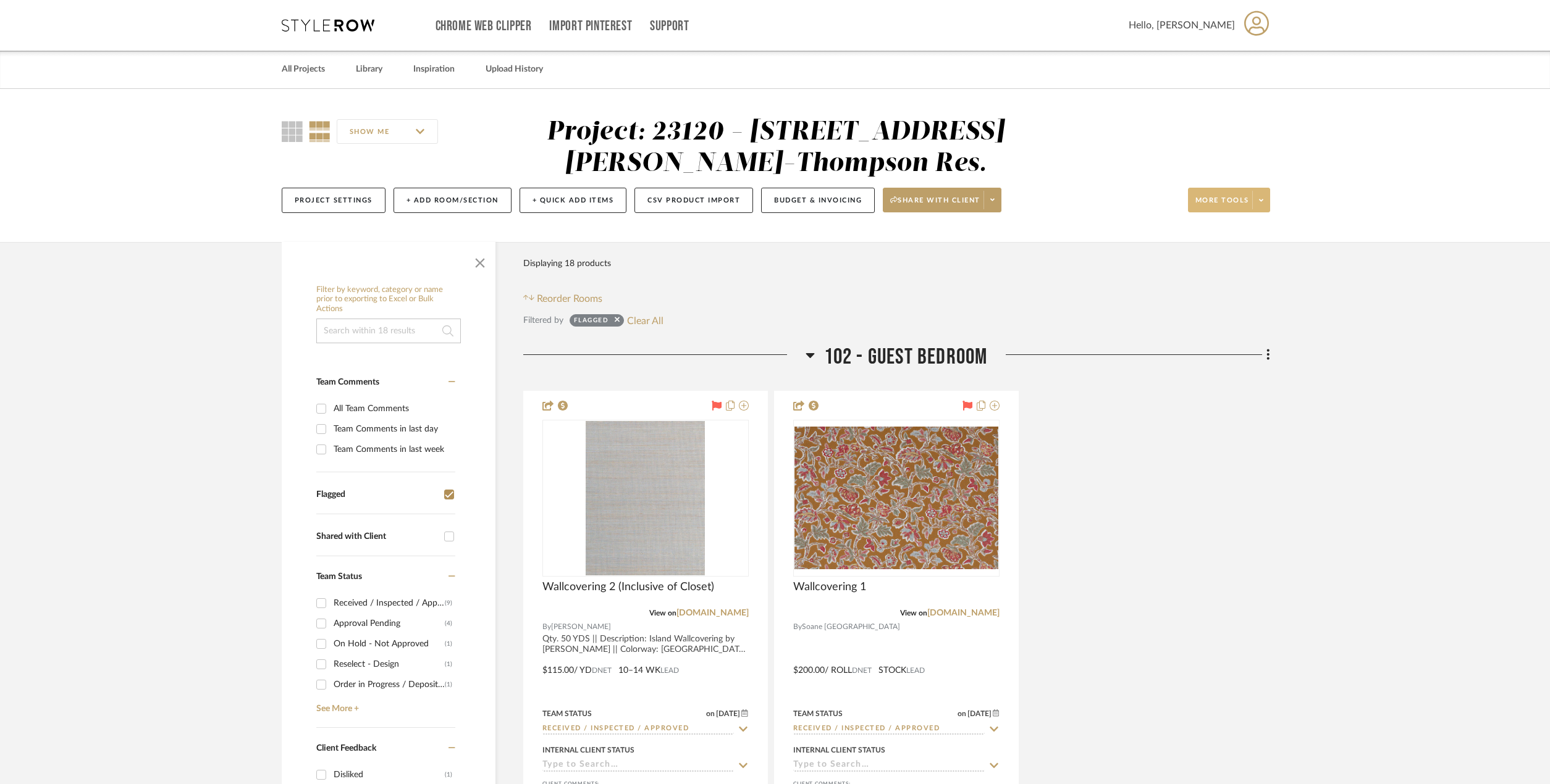
click at [1265, 199] on span at bounding box center [1261, 200] width 17 height 18
click at [1236, 382] on span "Export To Excel" at bounding box center [1240, 384] width 80 height 11
